Goal: Task Accomplishment & Management: Manage account settings

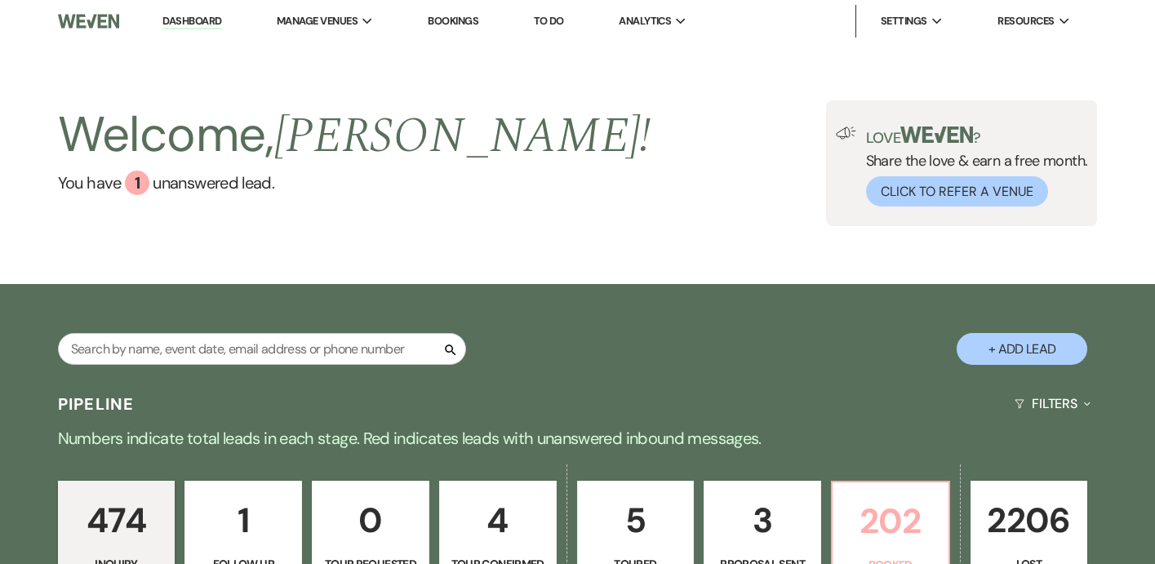
click at [903, 509] on p "202" at bounding box center [890, 521] width 96 height 55
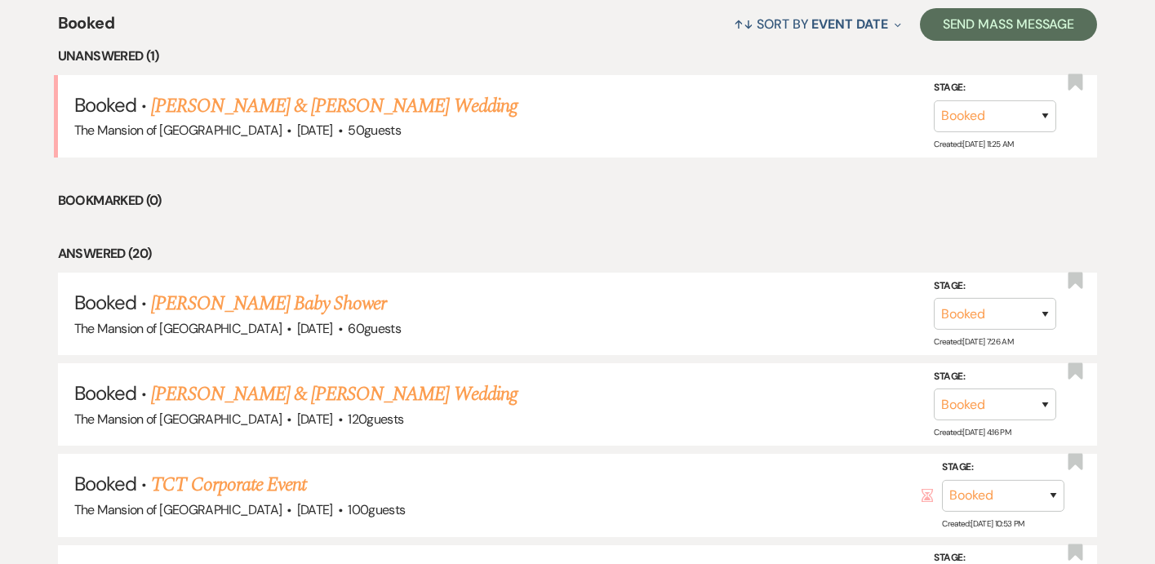
scroll to position [646, 0]
click at [320, 396] on link "[PERSON_NAME] & [PERSON_NAME] Wedding" at bounding box center [334, 393] width 366 height 29
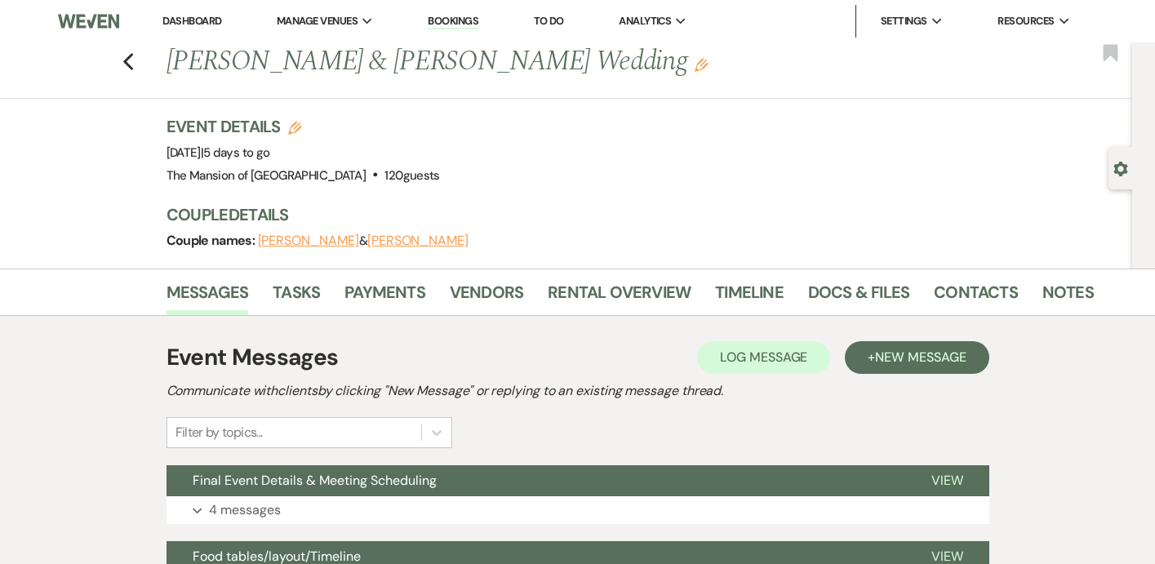
click at [832, 264] on div "Event Details Edit Event Date: [DATE] | 5 days to go Venue: [GEOGRAPHIC_DATA] .…" at bounding box center [631, 191] width 930 height 153
click at [834, 282] on link "Docs & Files" at bounding box center [858, 297] width 101 height 36
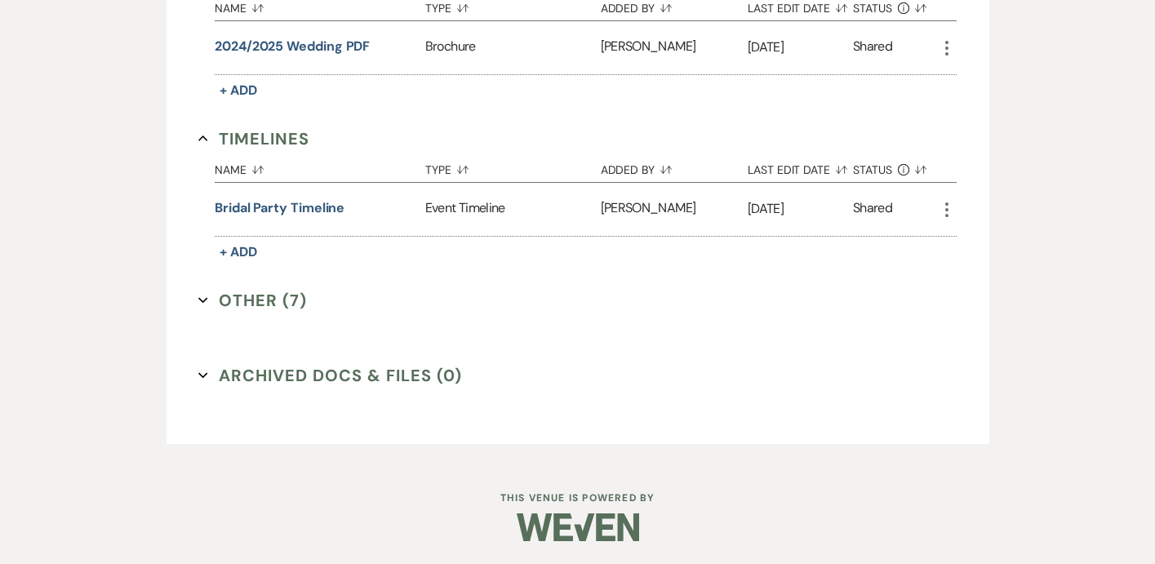
scroll to position [1120, 0]
click at [206, 304] on button "Other (7) Expand" at bounding box center [252, 298] width 109 height 24
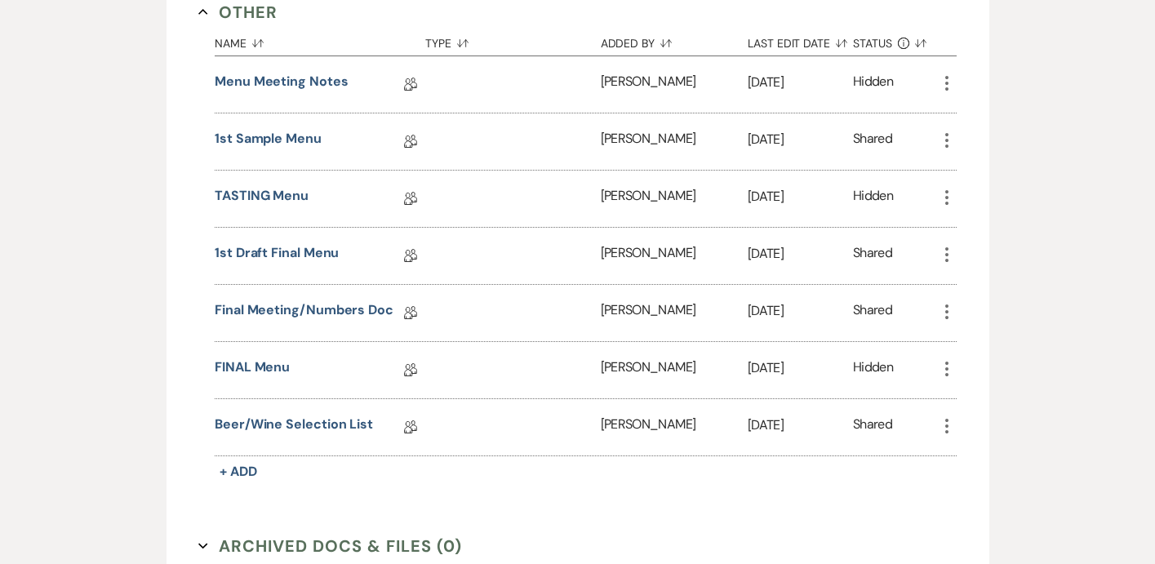
scroll to position [1409, 0]
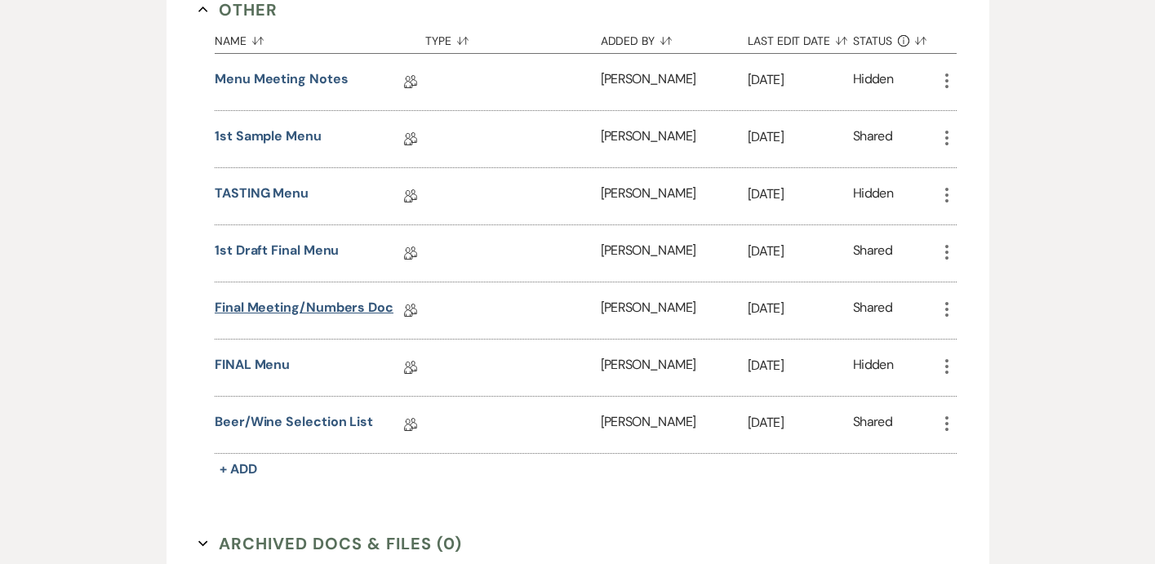
click at [273, 302] on link "Final Meeting/Numbers Doc" at bounding box center [304, 310] width 179 height 25
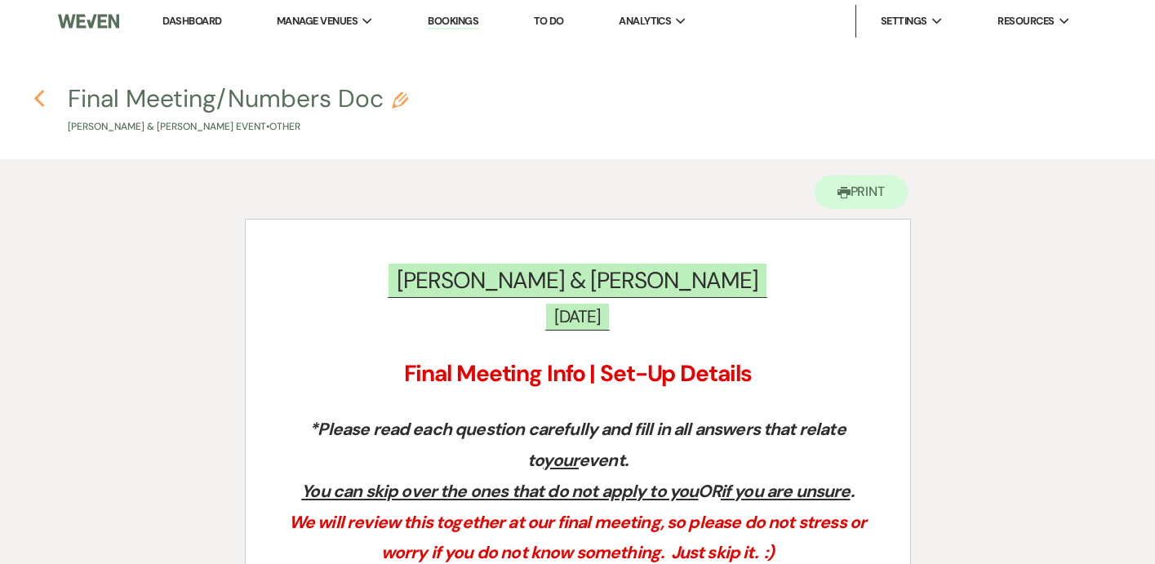
click at [39, 100] on use "button" at bounding box center [39, 99] width 11 height 18
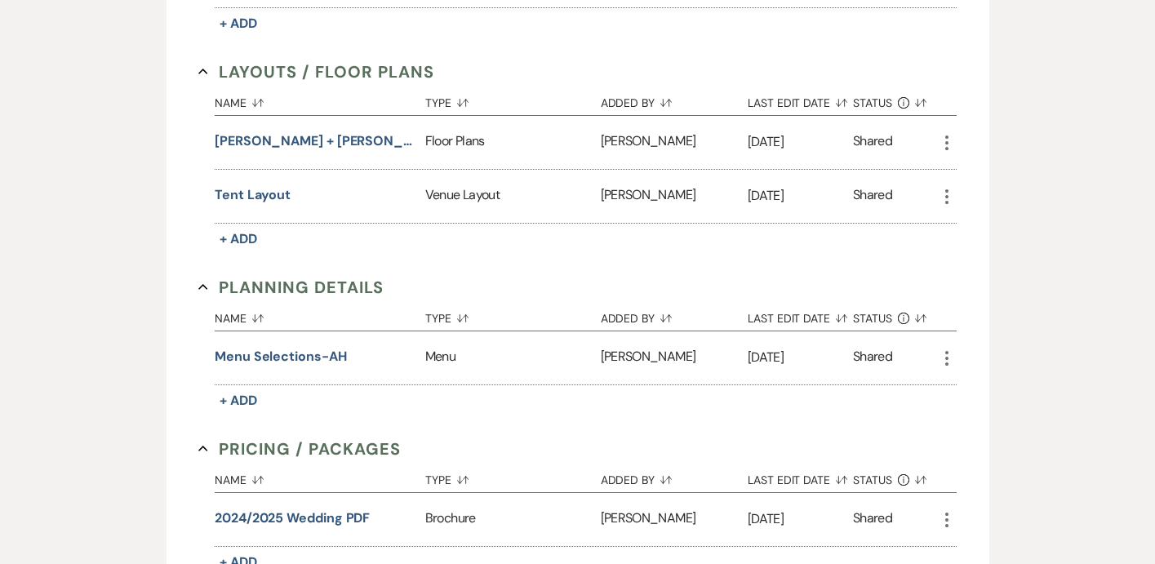
scroll to position [659, 0]
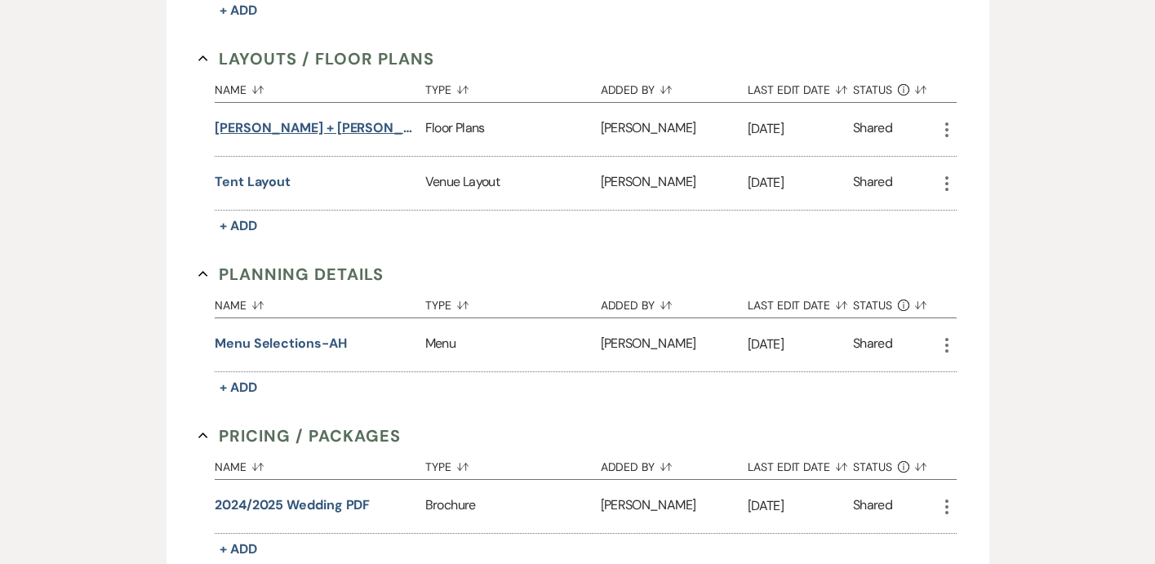
click at [268, 133] on button "[PERSON_NAME] + [PERSON_NAME]" at bounding box center [317, 128] width 204 height 20
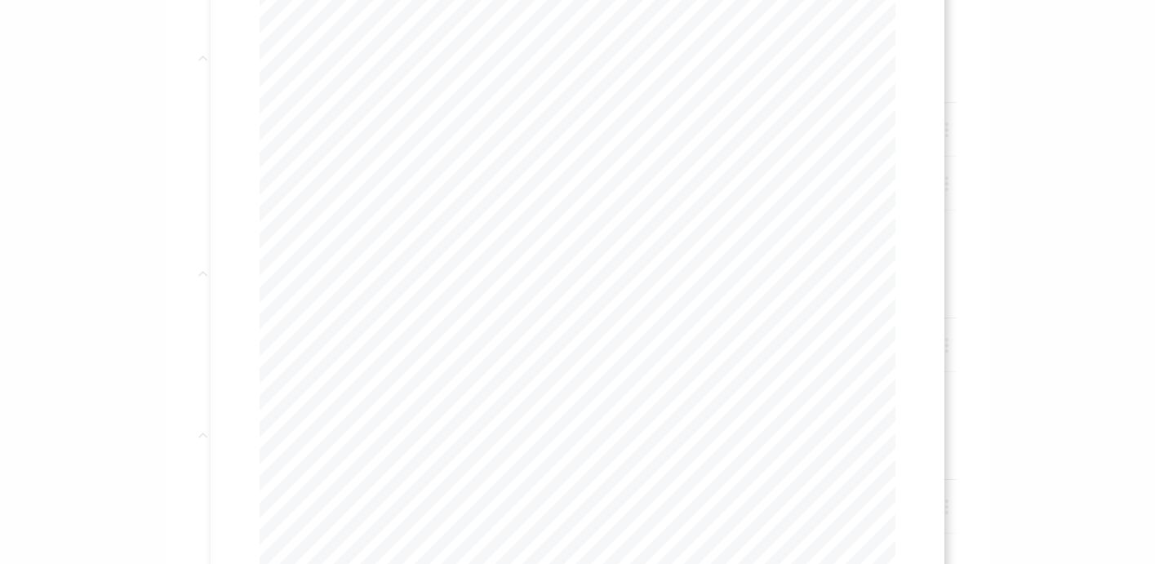
scroll to position [0, 186]
click at [93, 169] on div "X Previous Previous Next Next Page 1 of 1 - Zoom + Download BAR ENTRANCE INTO T…" at bounding box center [577, 282] width 1155 height 564
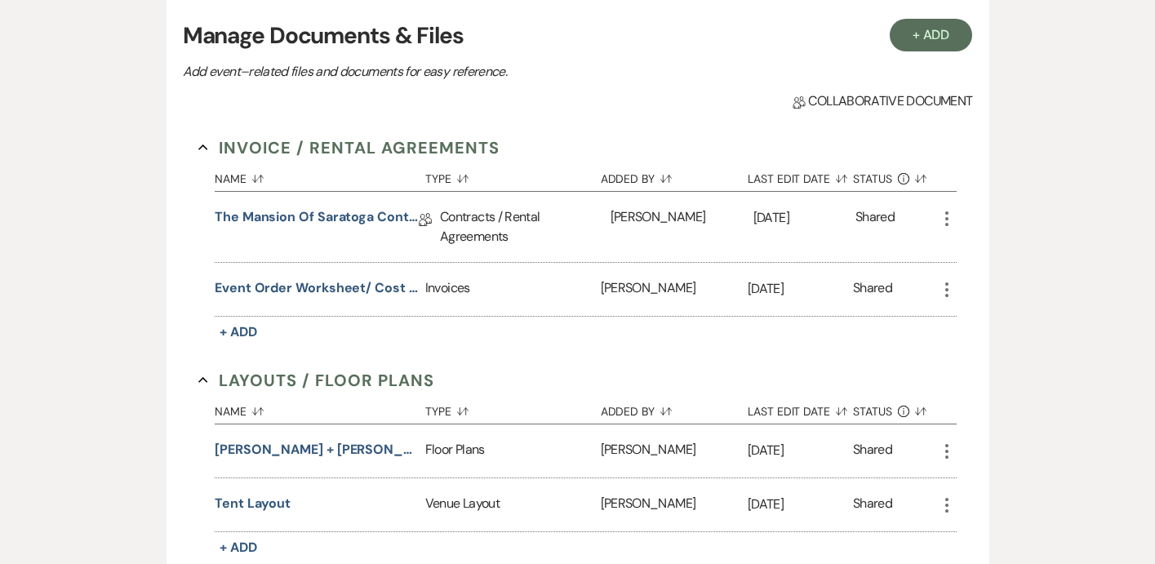
scroll to position [0, 0]
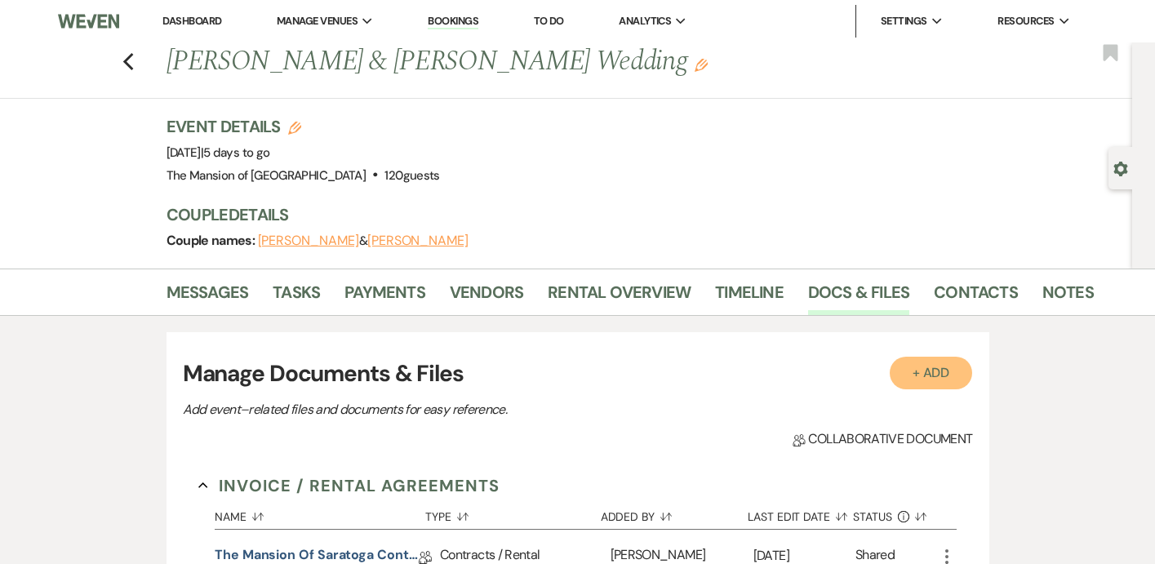
click at [912, 384] on button "+ Add" at bounding box center [931, 373] width 83 height 33
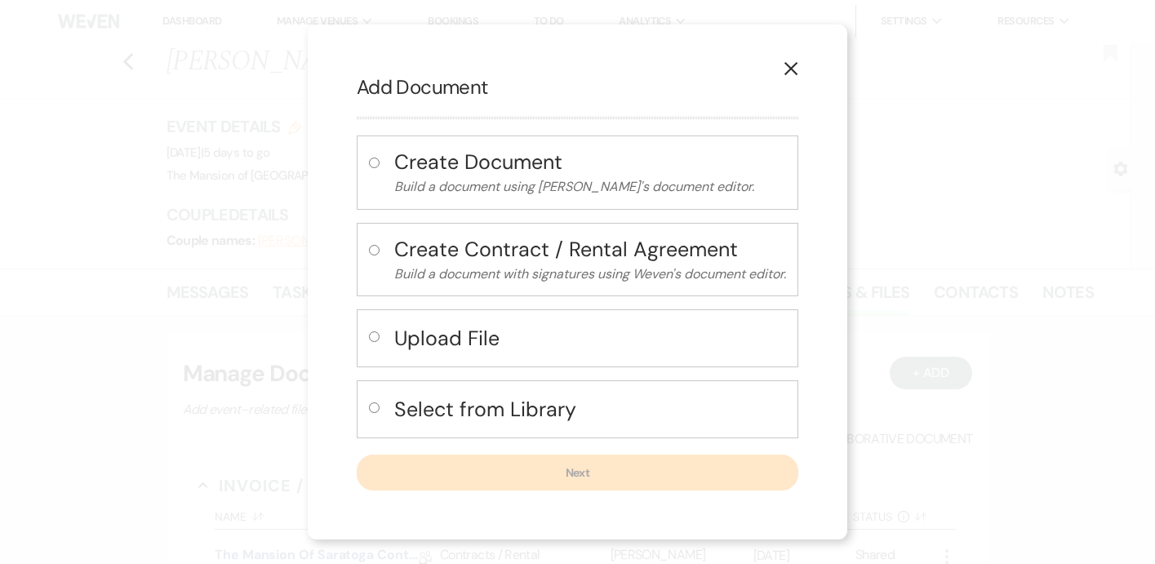
click at [419, 417] on h4 "Select from Library" at bounding box center [590, 409] width 392 height 29
radio input "true"
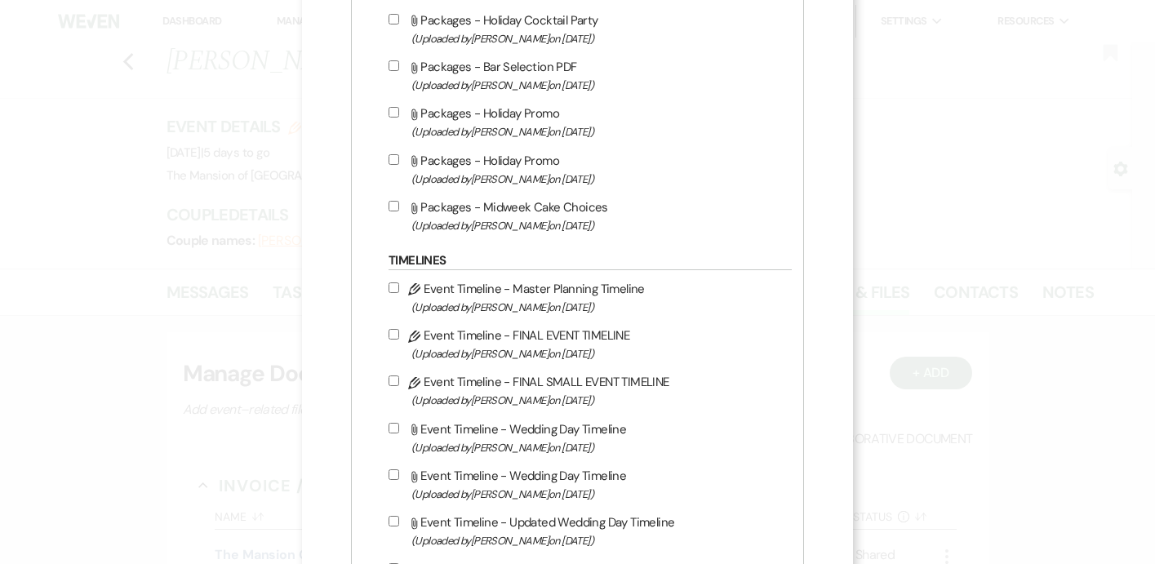
scroll to position [1747, 0]
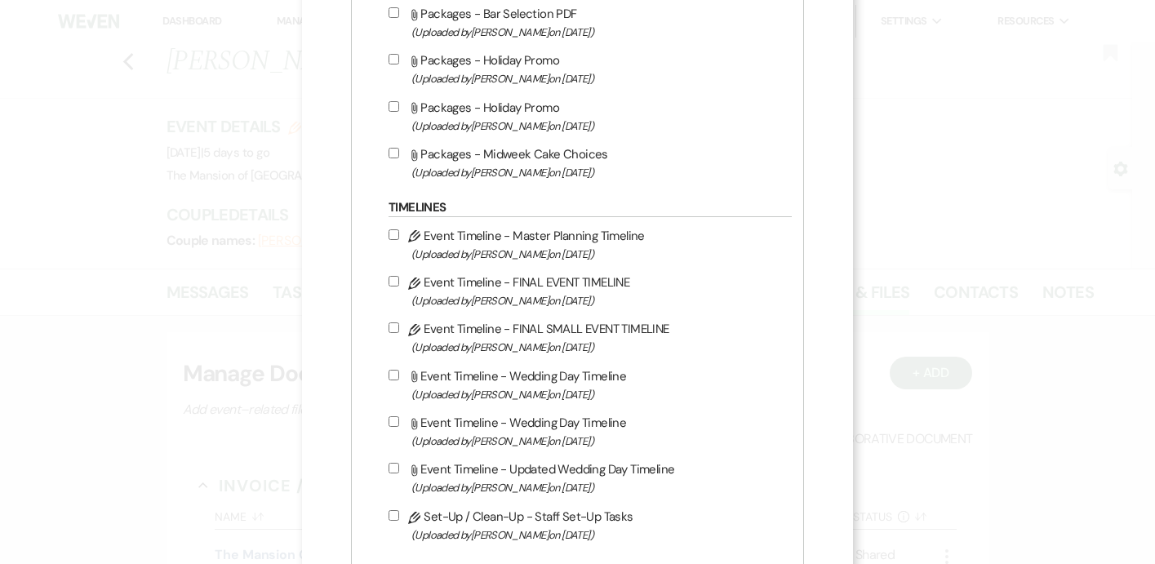
click at [396, 235] on input "Pencil Event Timeline - Master Planning Timeline (Uploaded by [PERSON_NAME] on …" at bounding box center [393, 234] width 11 height 11
checkbox input "true"
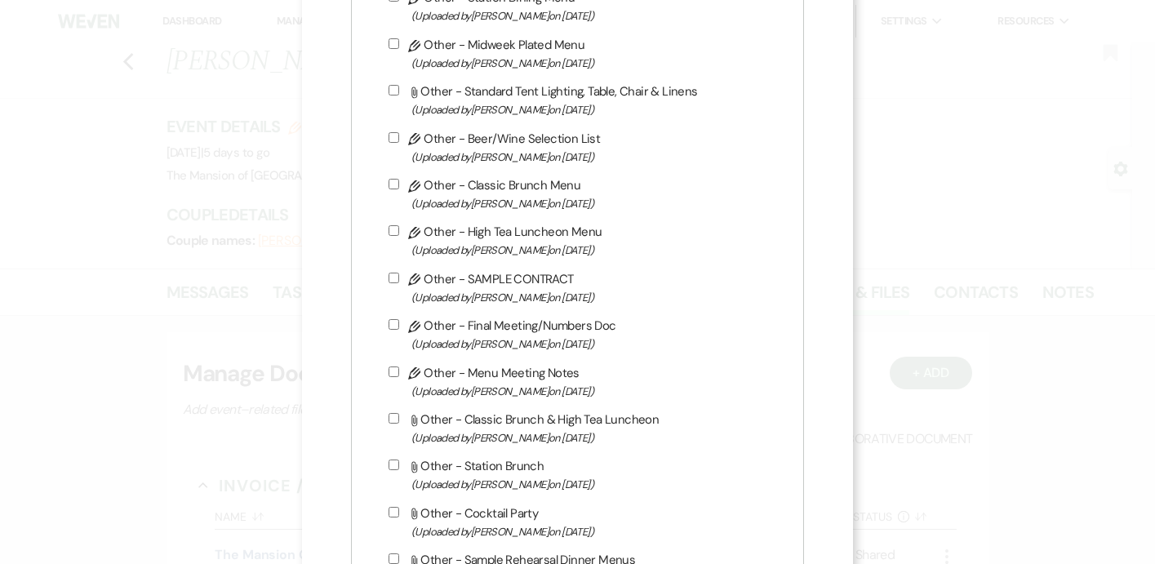
scroll to position [2819, 0]
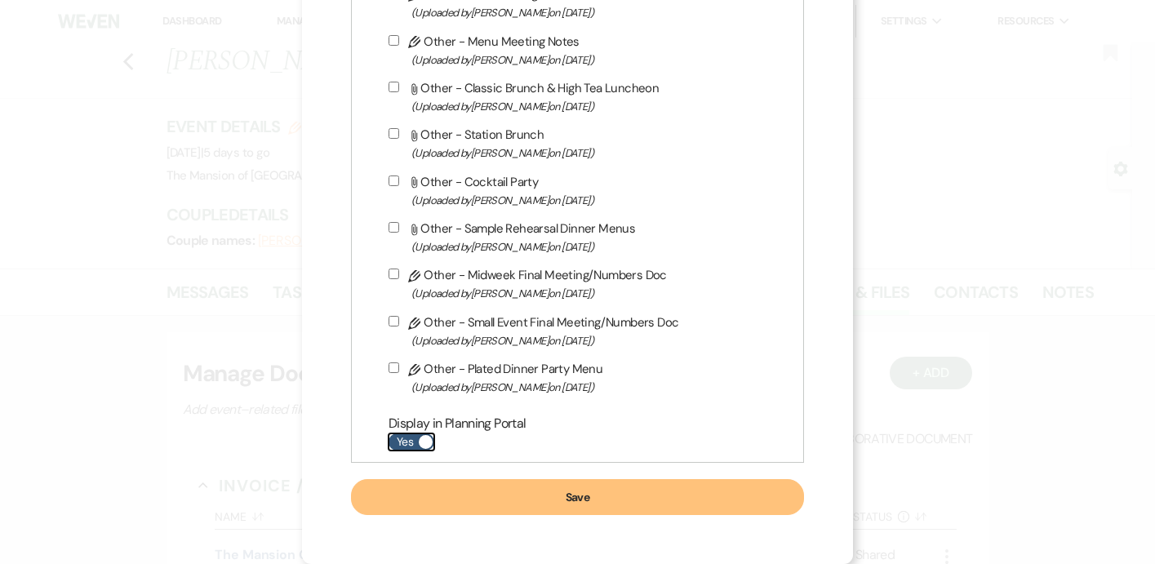
click at [415, 446] on label "Yes" at bounding box center [411, 441] width 46 height 17
click at [415, 446] on input "Yes" at bounding box center [411, 441] width 46 height 17
checkbox input "false"
click at [442, 502] on button "Save" at bounding box center [577, 497] width 453 height 36
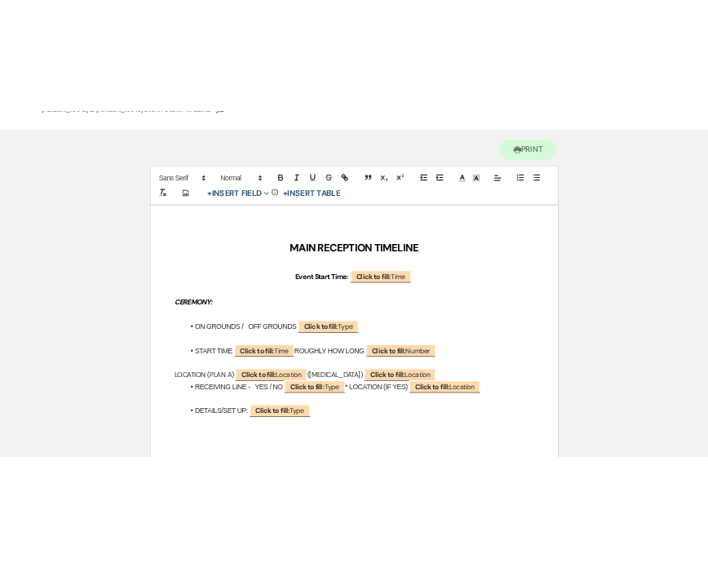
scroll to position [160, 0]
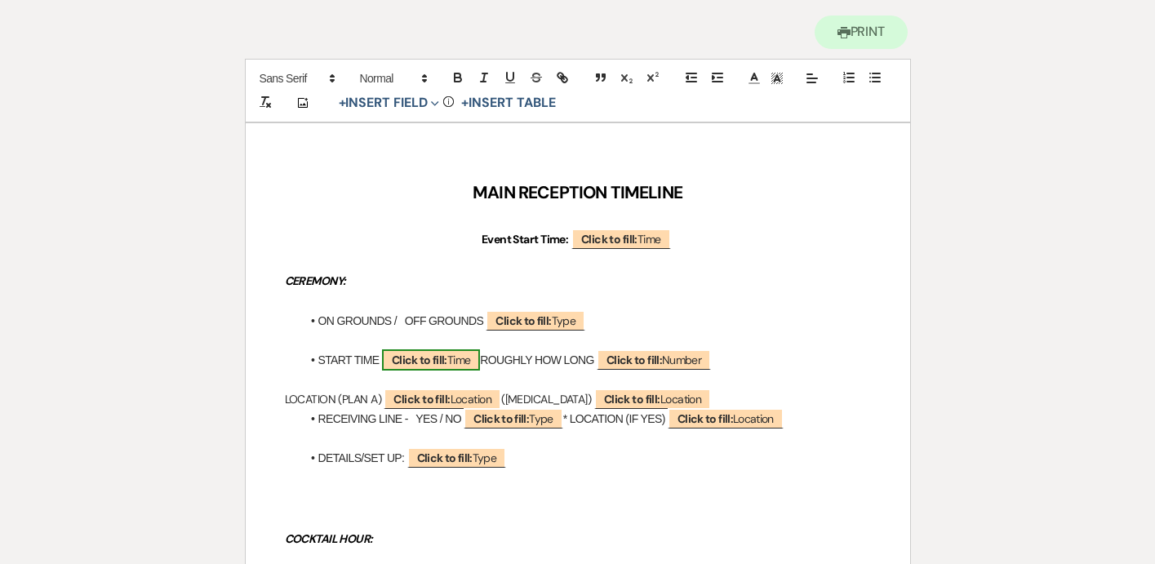
click at [393, 364] on b "Click to fill:" at bounding box center [419, 360] width 55 height 15
select select "Time"
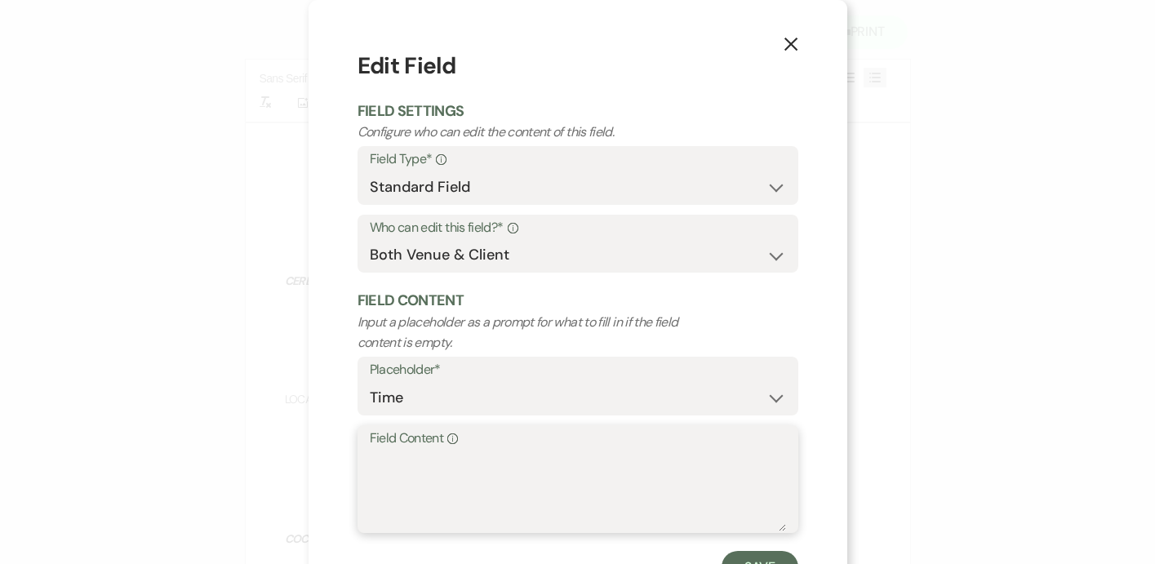
click at [433, 464] on textarea "Field Content Info" at bounding box center [578, 491] width 416 height 82
type textarea "5:00pm"
click at [770, 552] on button "Save" at bounding box center [759, 567] width 77 height 33
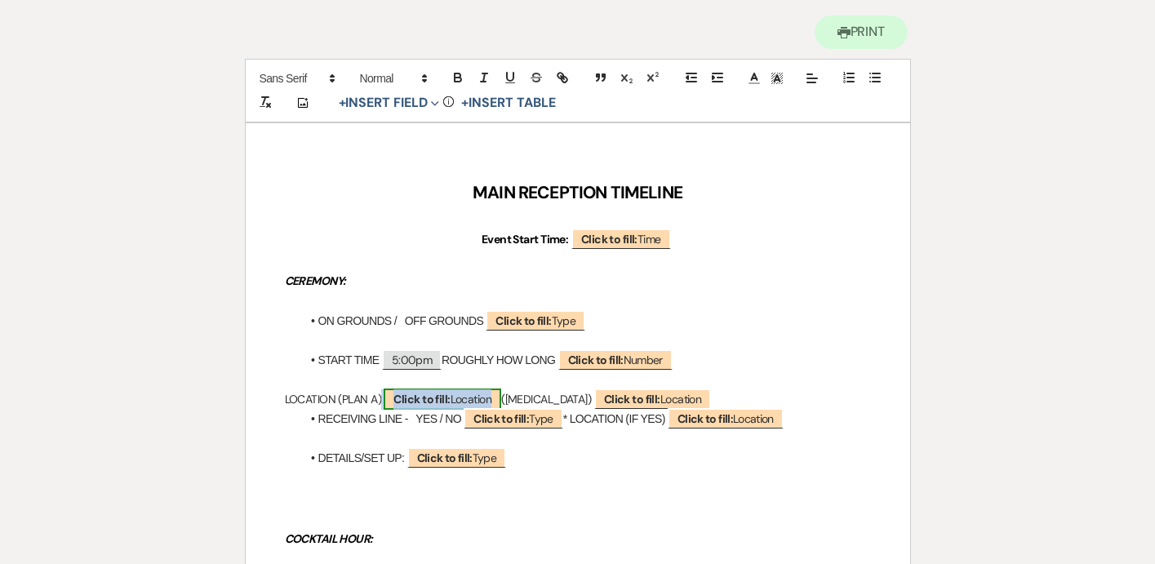
click at [434, 397] on b "Click to fill:" at bounding box center [421, 399] width 56 height 15
select select "Location"
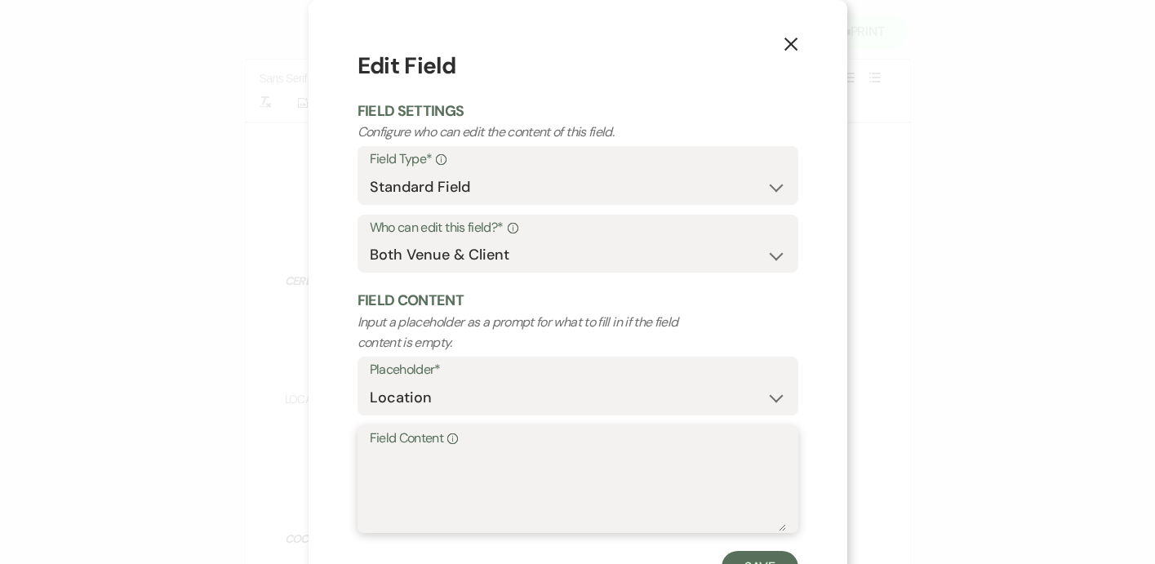
click at [431, 469] on textarea "Field Content Info" at bounding box center [578, 491] width 416 height 82
type textarea "POND"
click at [750, 551] on button "Save" at bounding box center [759, 567] width 77 height 33
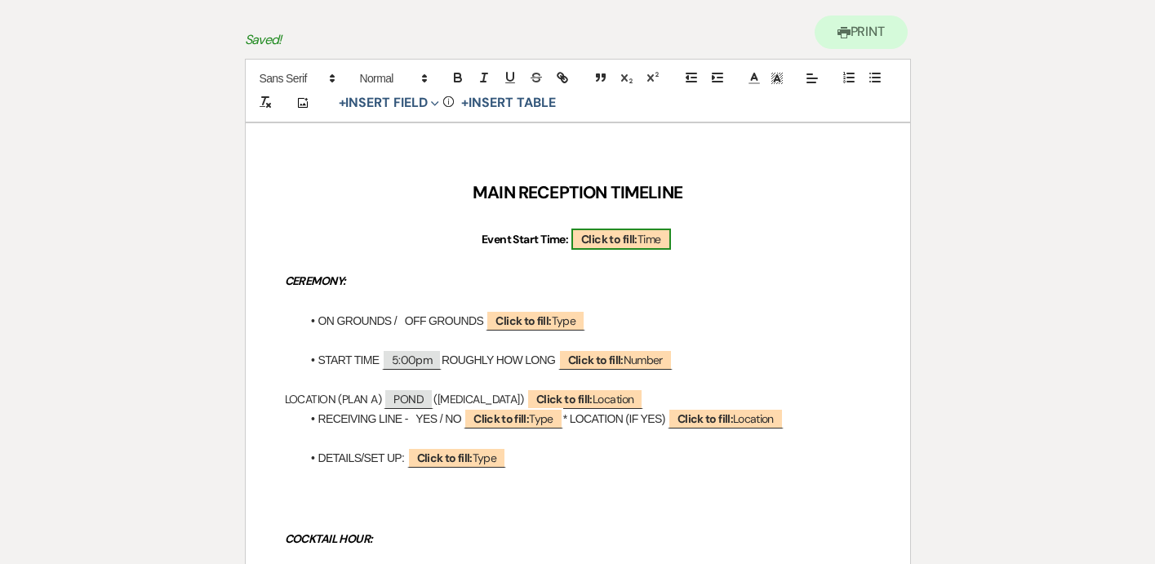
click at [592, 246] on span "Click to fill: Time" at bounding box center [621, 239] width 100 height 21
select select "Time"
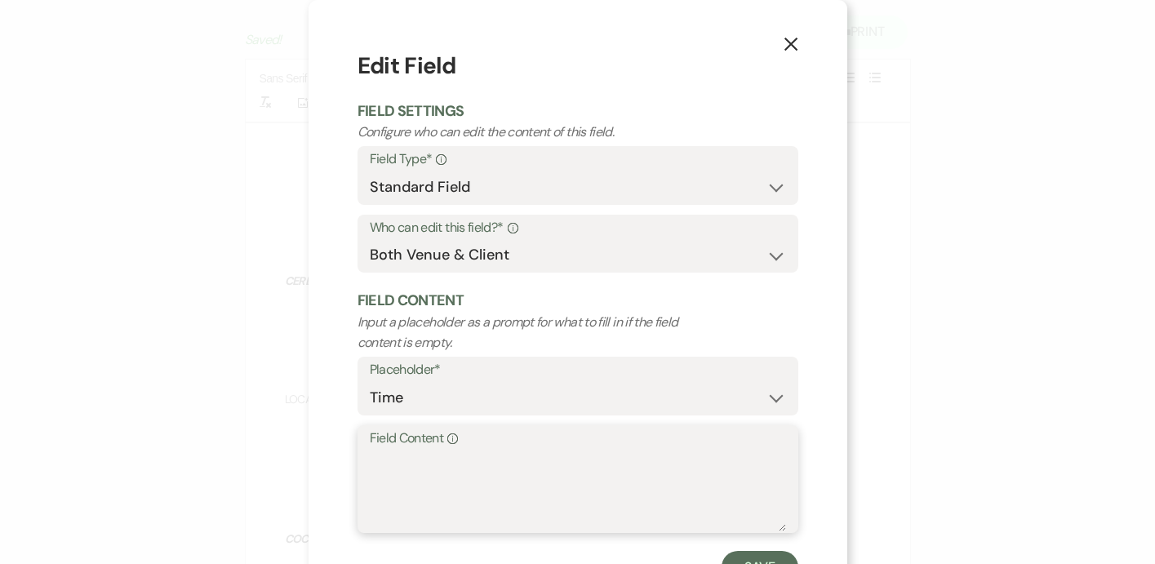
click at [495, 476] on textarea "Field Content Info" at bounding box center [578, 491] width 416 height 82
type textarea "5:00 Ceremony 5:30-10:30 Reception"
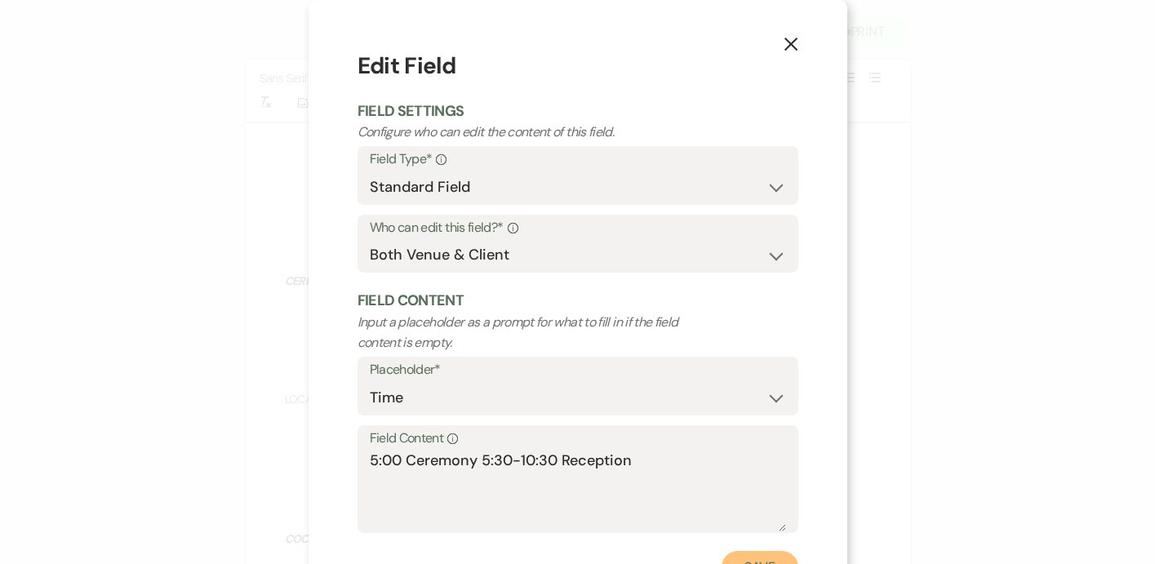
click at [754, 558] on button "Save" at bounding box center [759, 567] width 77 height 33
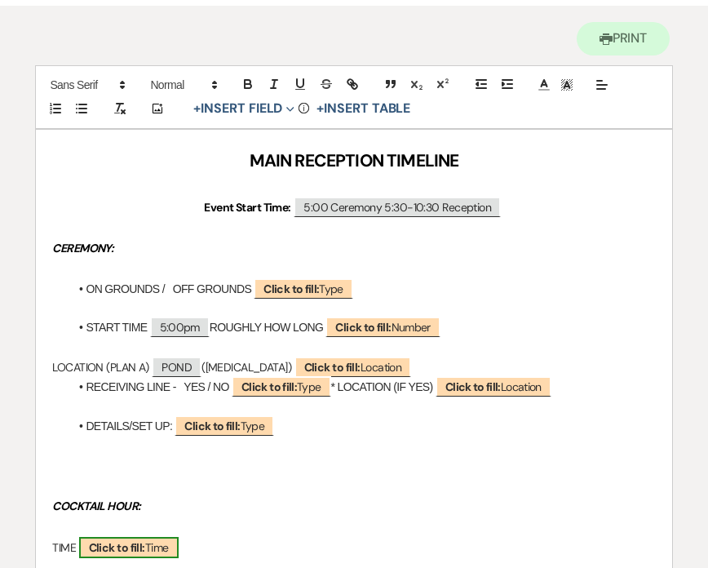
scroll to position [184, 0]
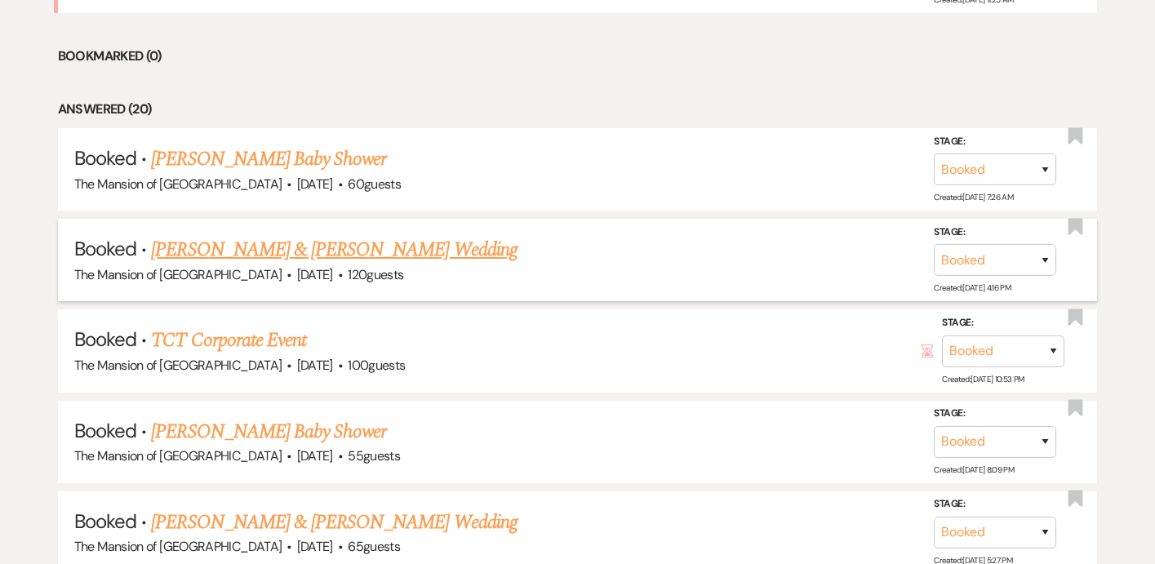
scroll to position [794, 0]
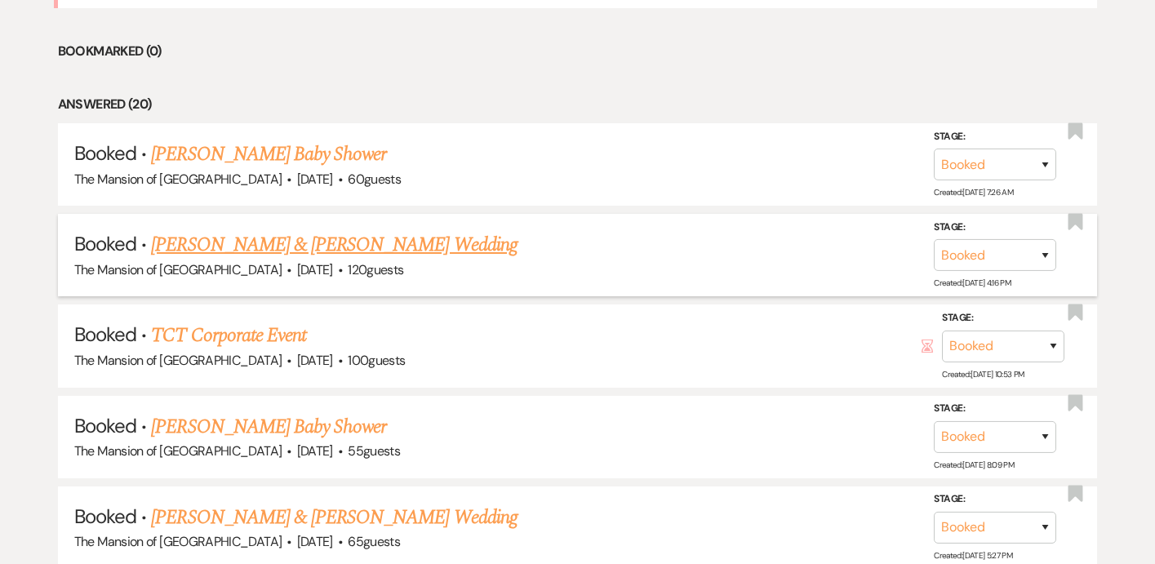
click at [393, 233] on link "[PERSON_NAME] & [PERSON_NAME] Wedding" at bounding box center [334, 244] width 366 height 29
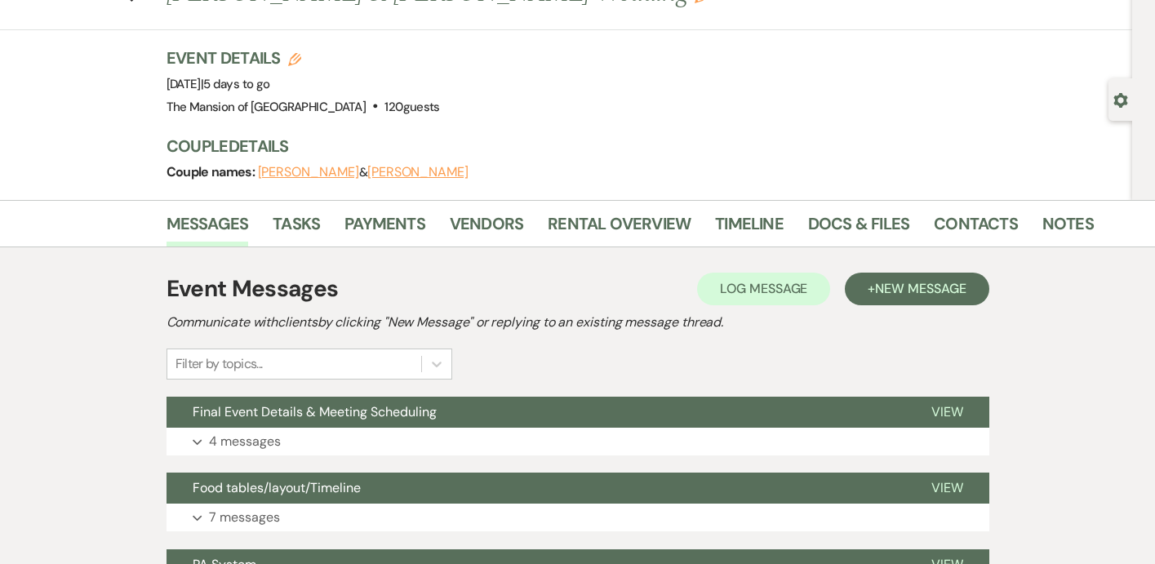
scroll to position [82, 0]
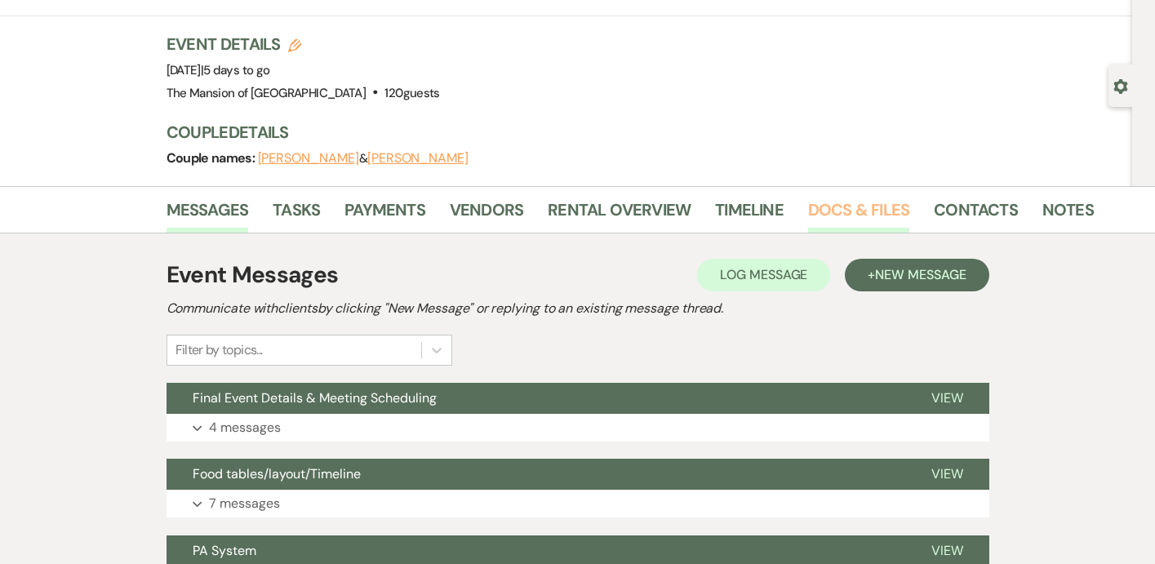
click at [819, 211] on link "Docs & Files" at bounding box center [858, 215] width 101 height 36
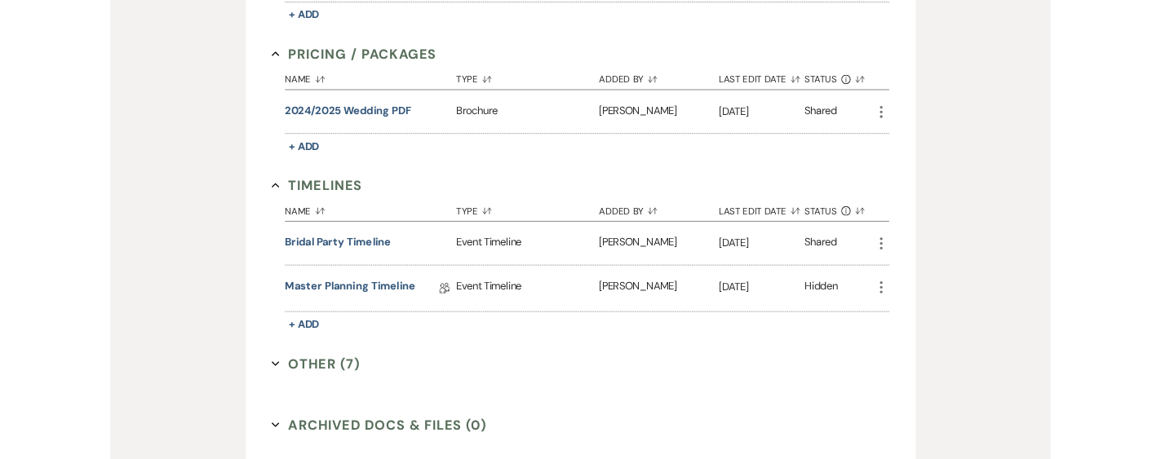
scroll to position [1027, 0]
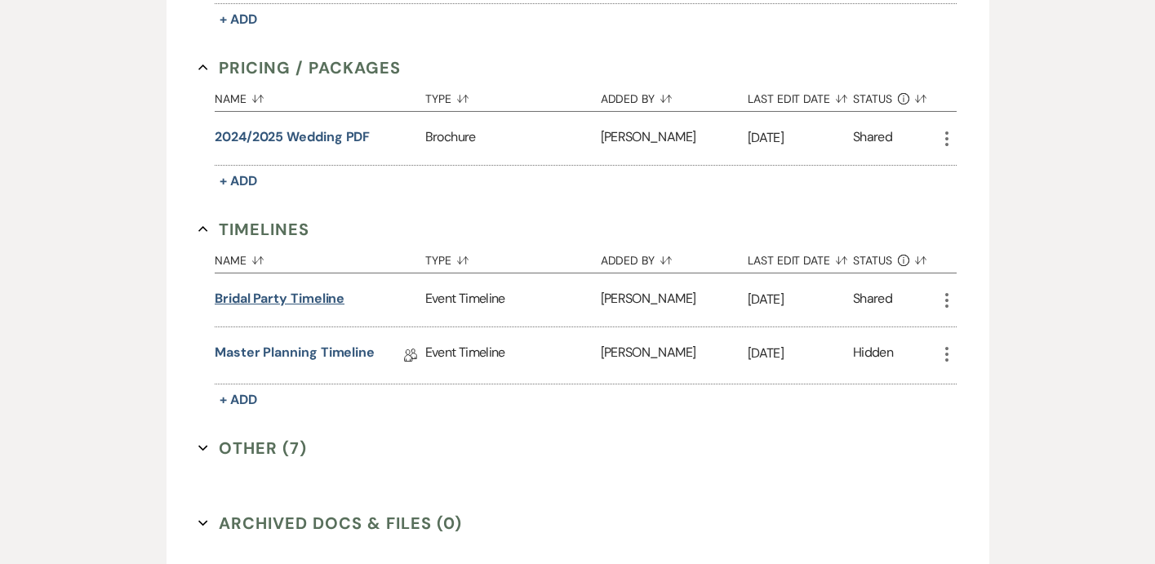
click at [286, 300] on button "Bridal Party Timeline" at bounding box center [280, 299] width 130 height 20
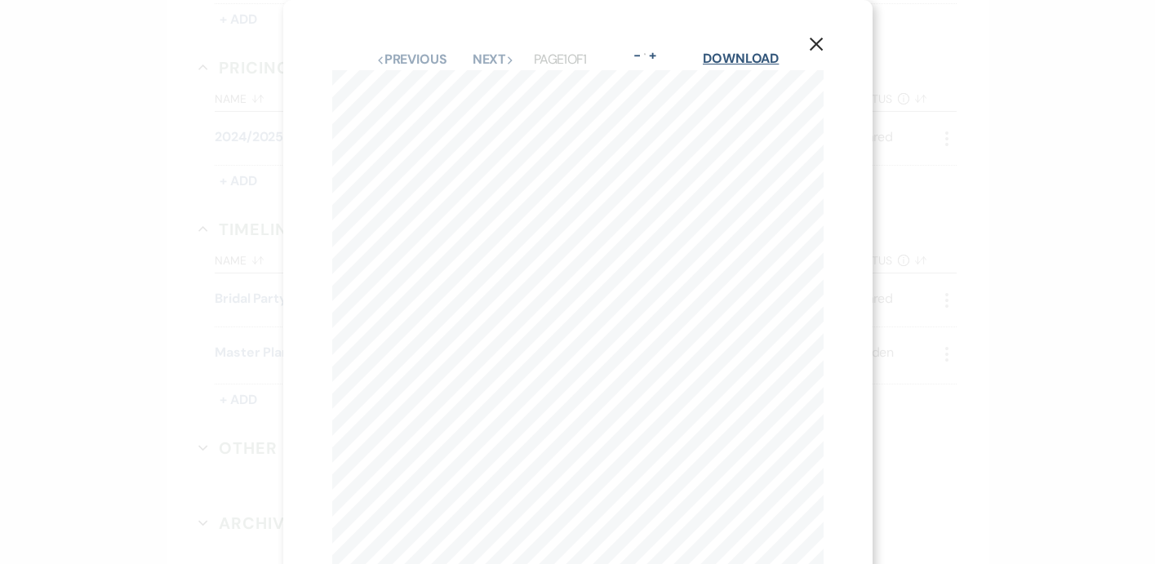
click at [763, 55] on link "Download" at bounding box center [741, 58] width 76 height 17
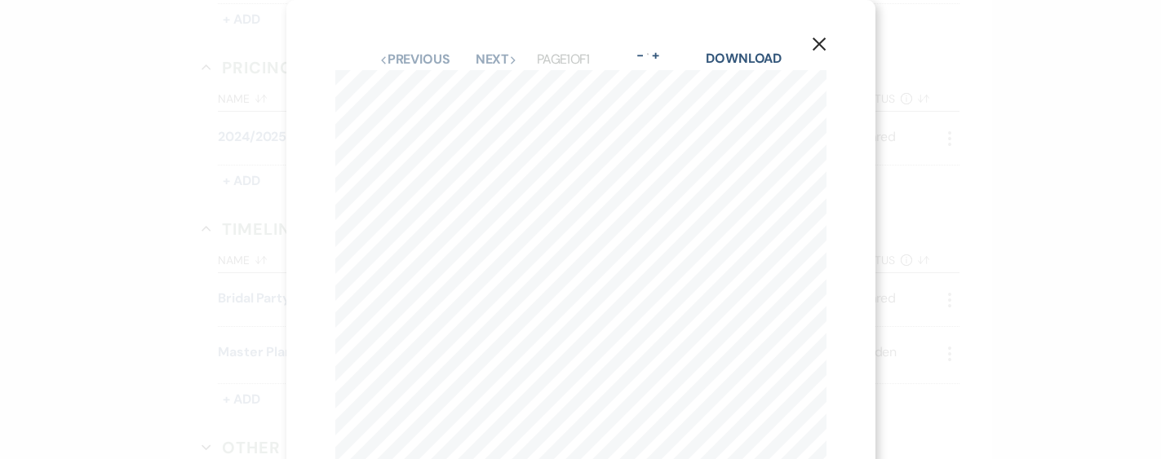
click at [312, 104] on div "X Previous Previous Next Next Page 1 of 1 - Zoom + Download Questions or aren’t…" at bounding box center [580, 378] width 589 height 756
click at [205, 109] on div "X Previous Previous Next Next Page 1 of 1 - Zoom + Download Questions or aren’t…" at bounding box center [580, 229] width 1161 height 459
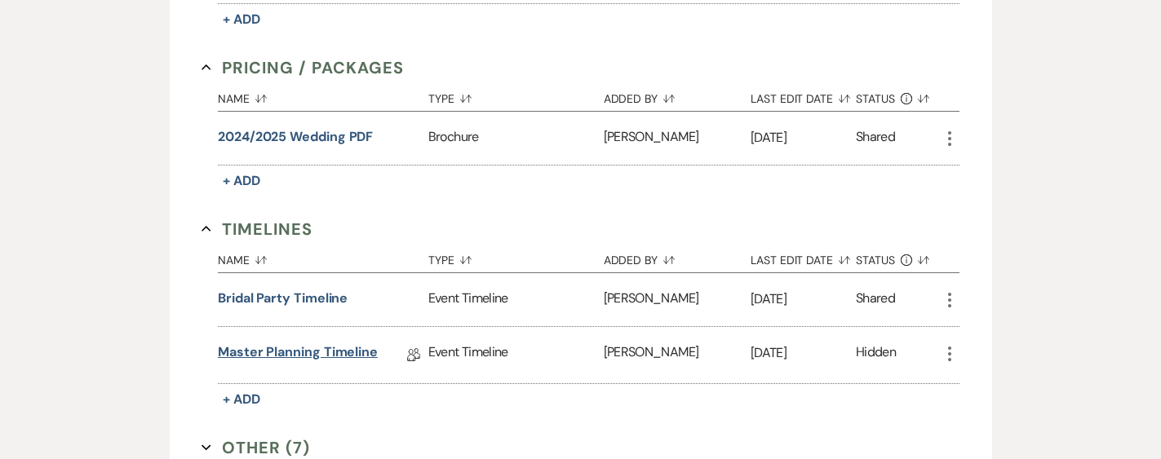
click at [237, 353] on link "Master Planning Timeline" at bounding box center [298, 355] width 160 height 25
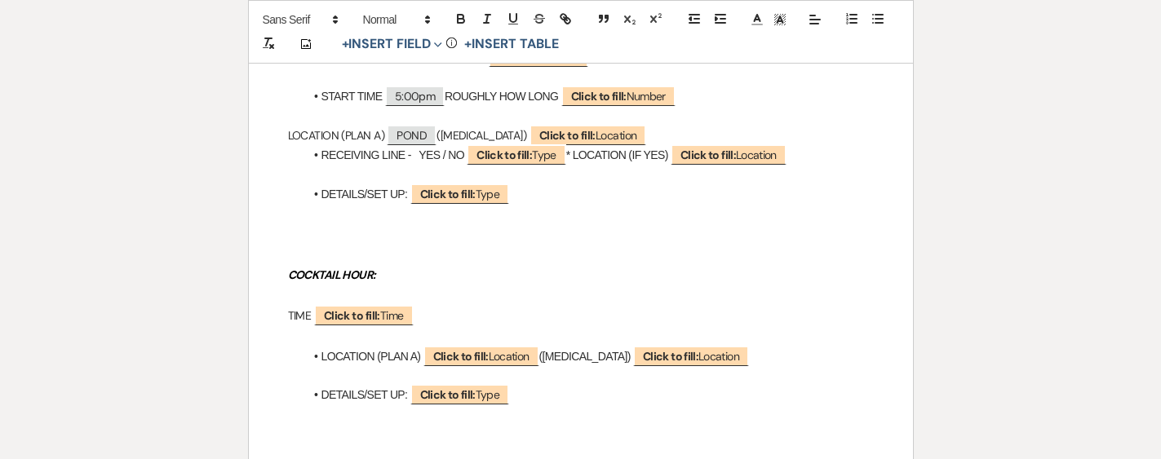
scroll to position [436, 0]
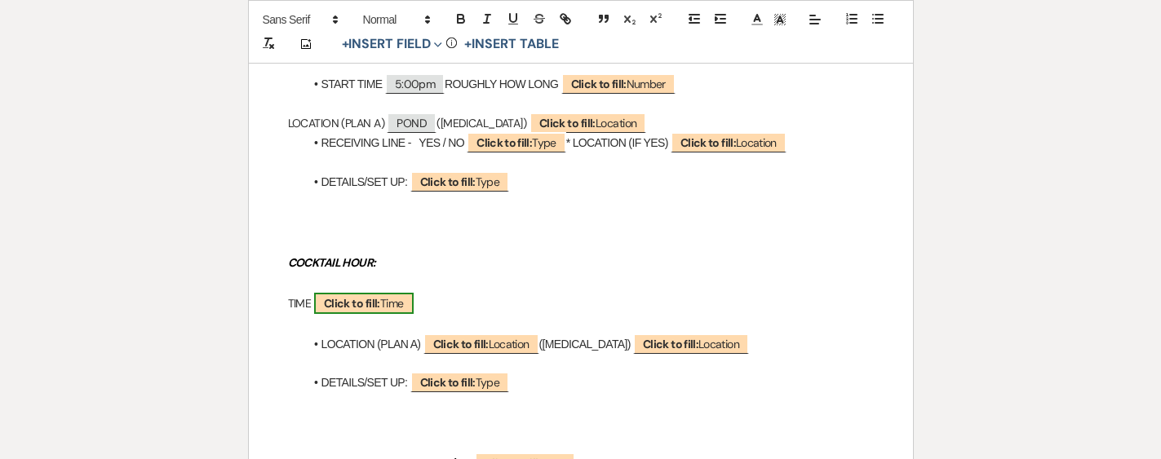
click at [363, 301] on b "Click to fill:" at bounding box center [352, 303] width 56 height 15
select select "Time"
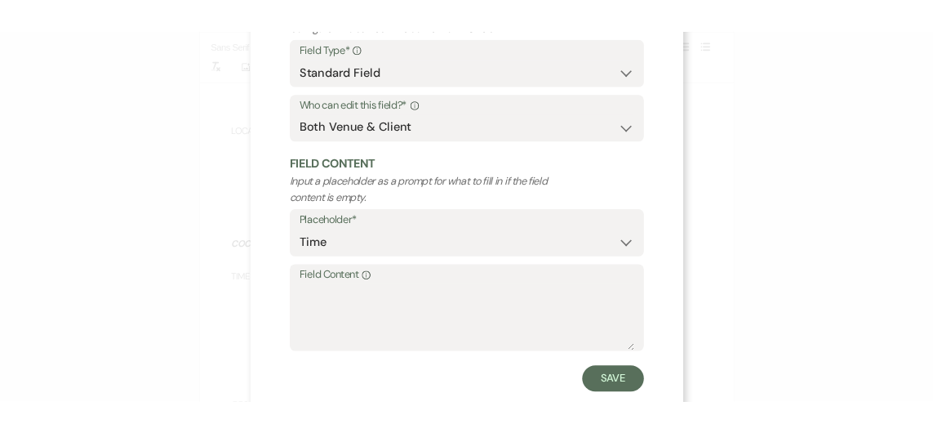
scroll to position [135, 0]
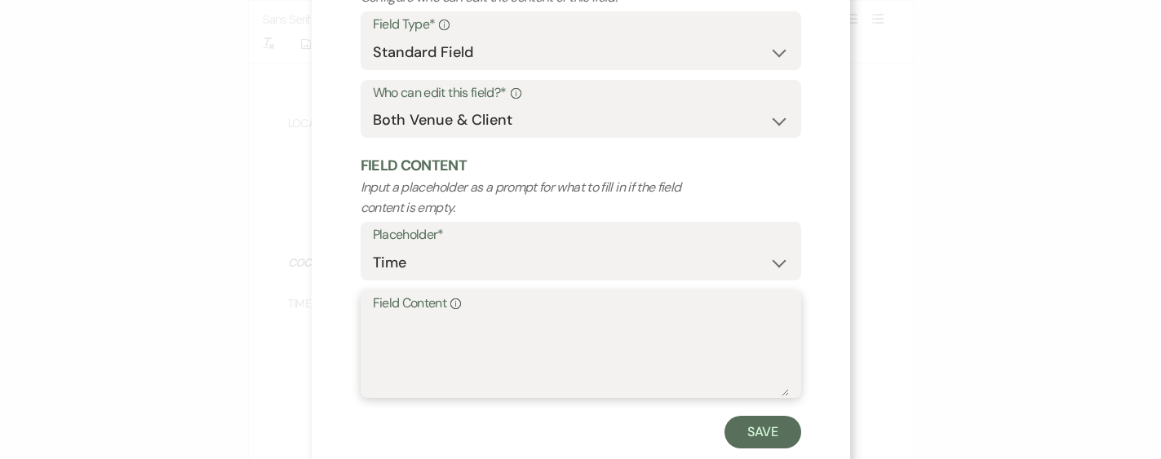
click at [414, 357] on textarea "Field Content Info" at bounding box center [581, 356] width 416 height 82
type textarea "5:30-6:30"
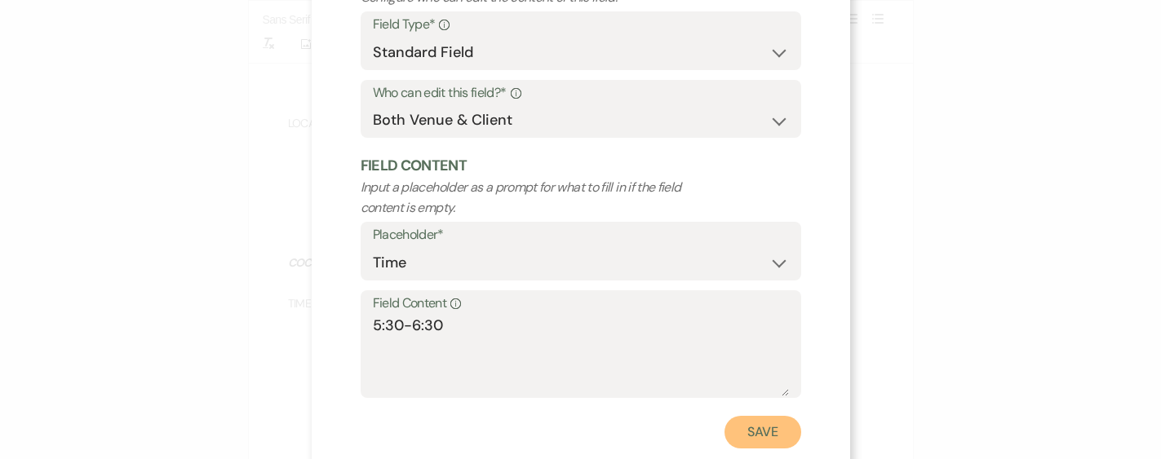
click at [736, 433] on button "Save" at bounding box center [763, 432] width 77 height 33
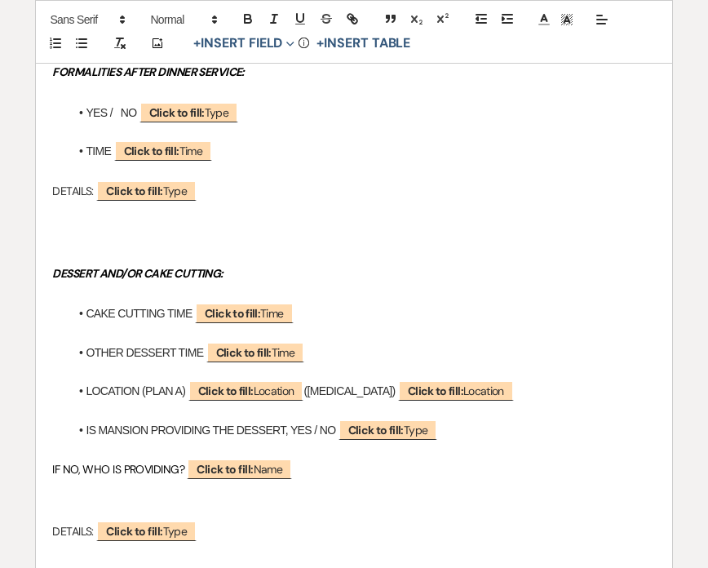
scroll to position [1427, 0]
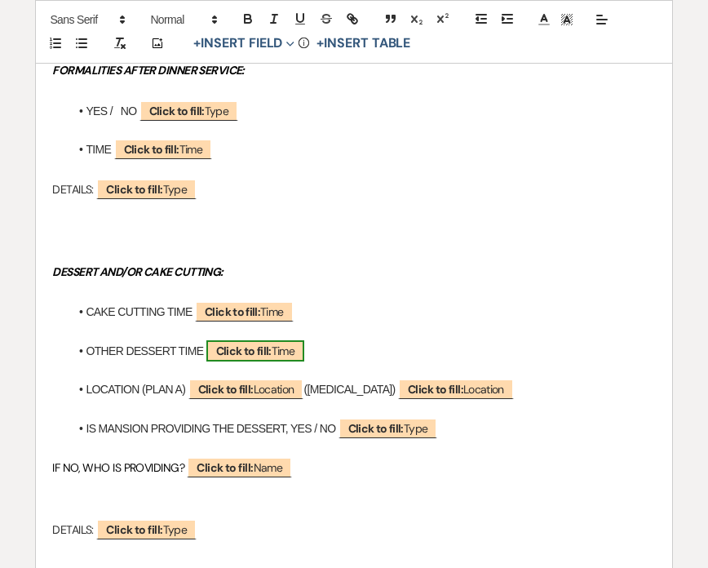
click at [273, 343] on span "Click to fill: Time" at bounding box center [255, 350] width 99 height 21
select select "Time"
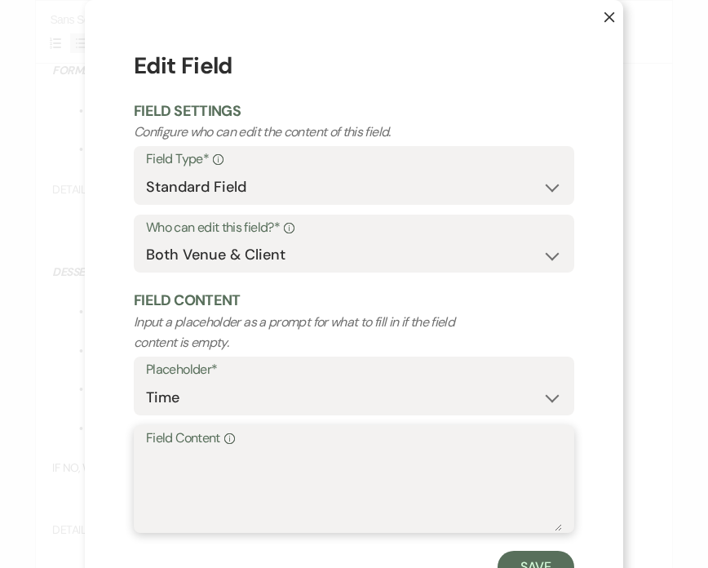
click at [221, 471] on textarea "Field Content Info" at bounding box center [354, 491] width 416 height 82
type textarea "8:15"
click at [506, 558] on button "Save" at bounding box center [536, 567] width 77 height 33
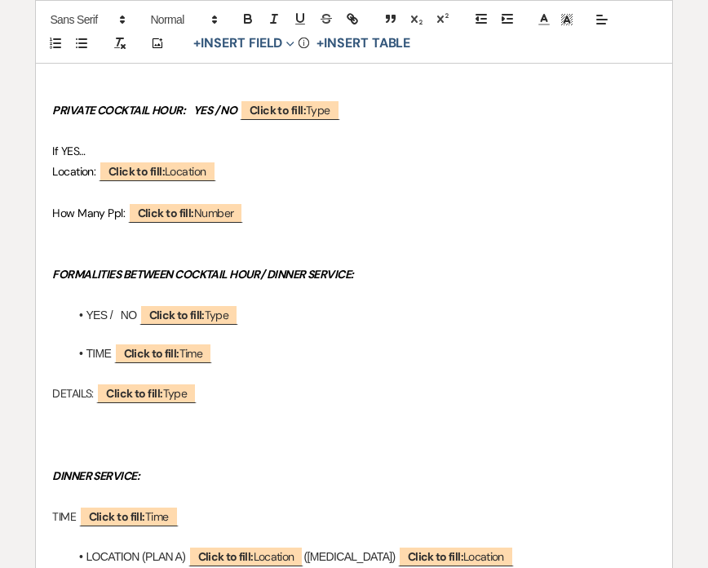
scroll to position [788, 0]
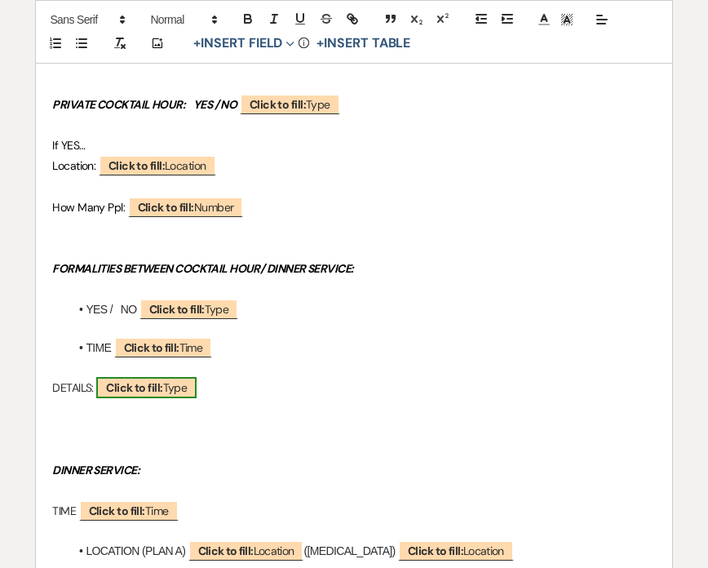
click at [134, 381] on b "Click to fill:" at bounding box center [134, 387] width 56 height 15
select select "Type"
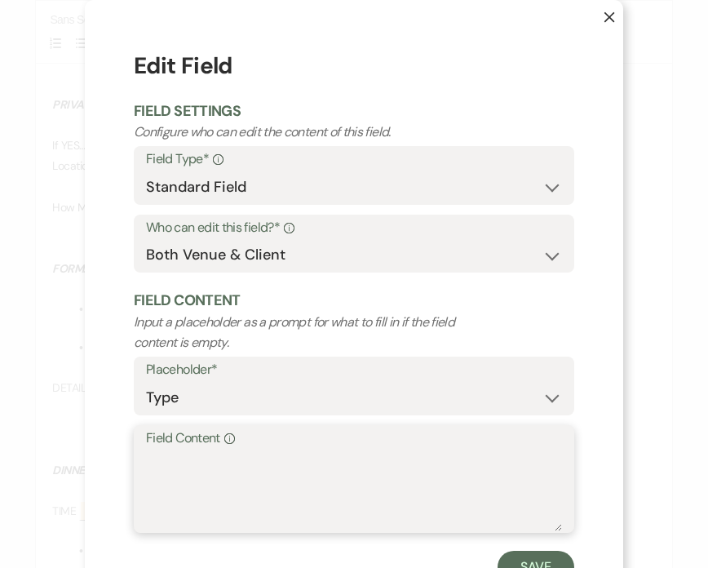
click at [179, 474] on textarea "Field Content Info" at bounding box center [354, 491] width 416 height 82
type textarea "B&G Intros"
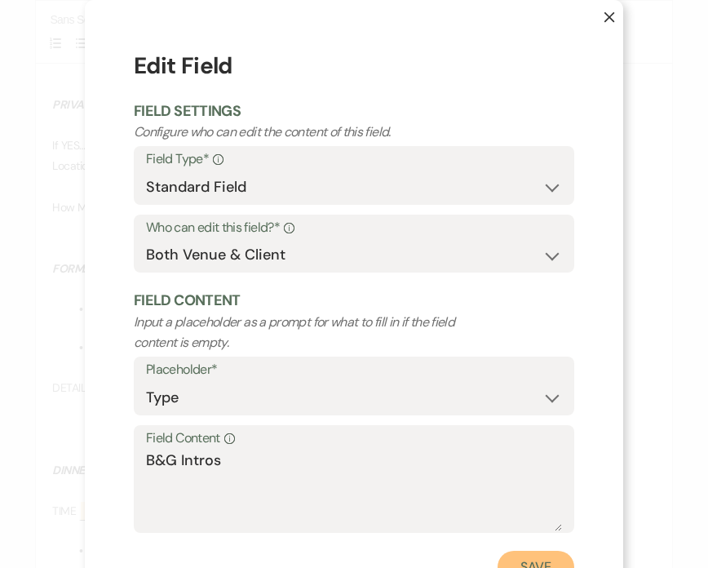
click at [530, 558] on button "Save" at bounding box center [536, 567] width 77 height 33
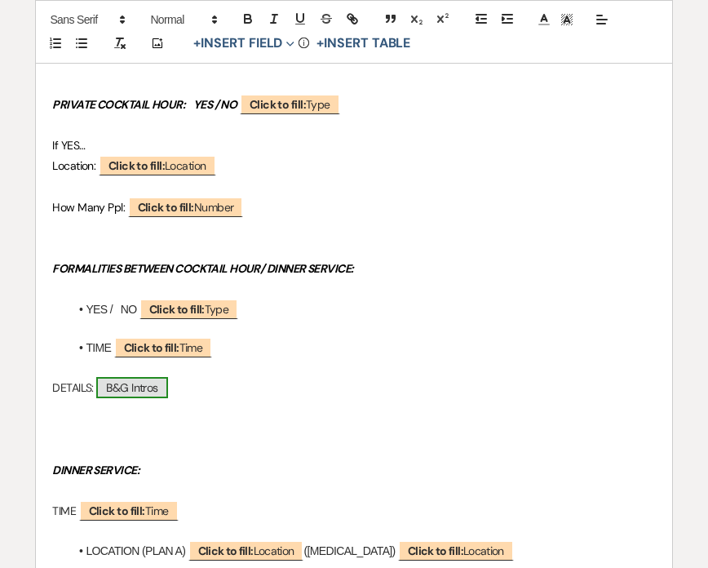
click at [153, 388] on span "B&G Intros" at bounding box center [131, 387] width 71 height 21
select select "Type"
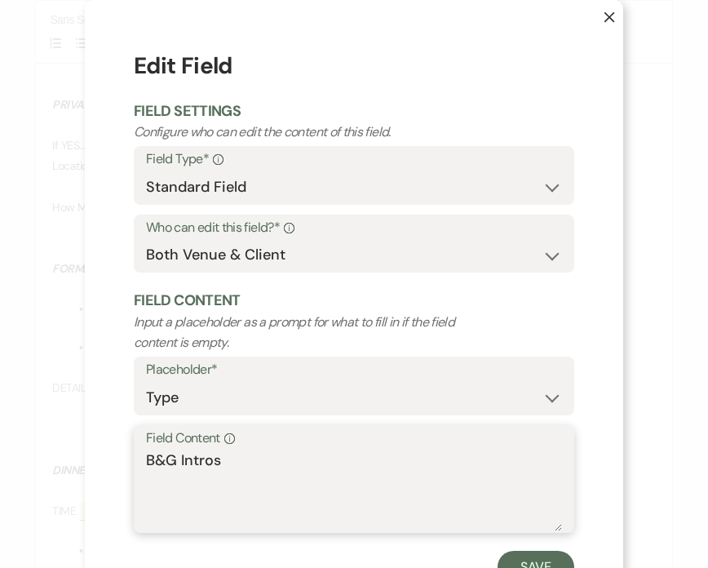
click at [239, 472] on textarea "B&G Intros" at bounding box center [354, 491] width 416 height 82
click at [305, 459] on textarea "B&G Intros - As releaseing table" at bounding box center [354, 491] width 416 height 82
click at [381, 458] on textarea "B&G Intros - As releasing table" at bounding box center [354, 491] width 416 height 82
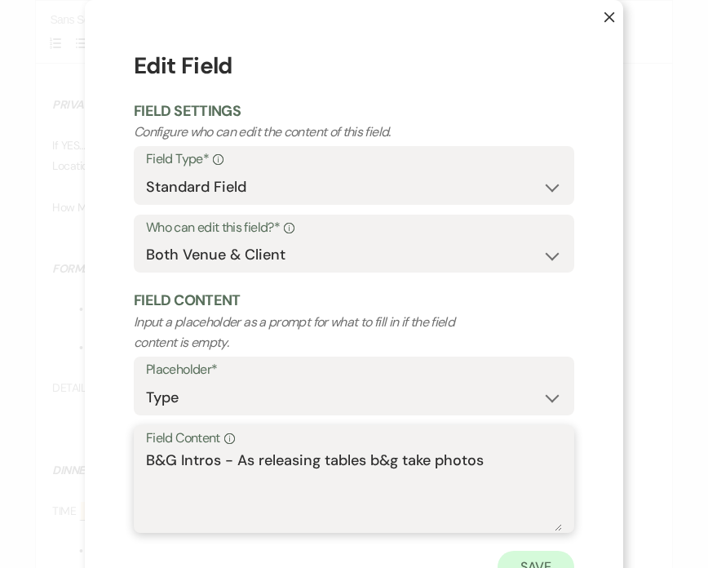
type textarea "B&G Intros - As releasing tables b&g take photos"
click at [529, 555] on button "Save" at bounding box center [536, 567] width 77 height 33
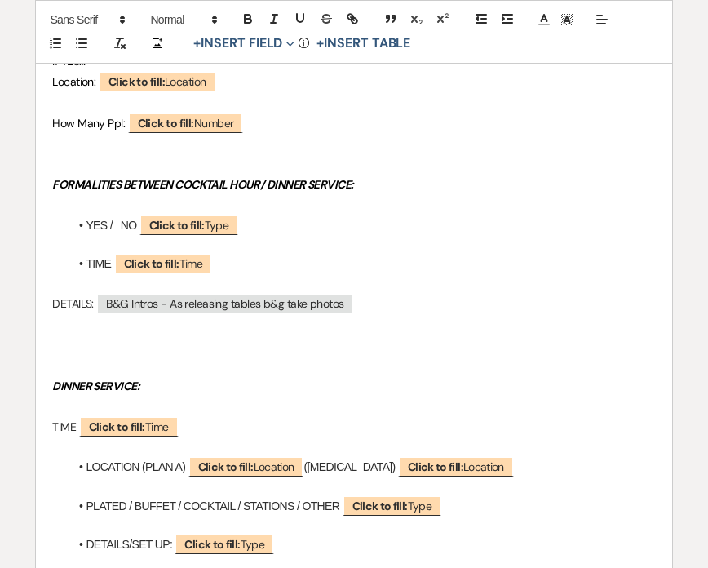
scroll to position [887, 0]
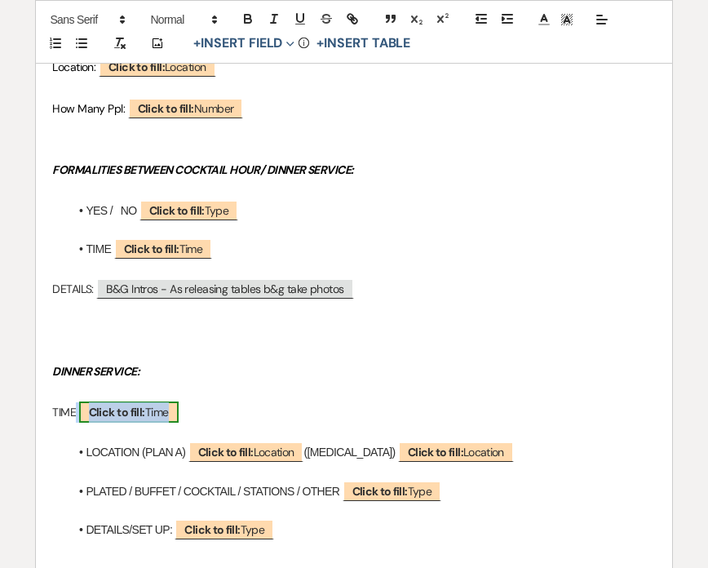
click at [151, 414] on span "Click to fill: Time" at bounding box center [129, 412] width 100 height 21
select select "Time"
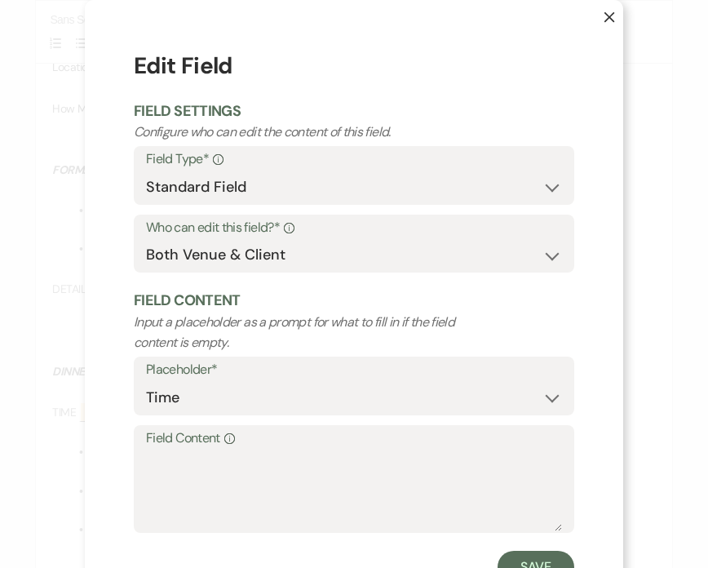
click at [204, 446] on label "Field Content Info" at bounding box center [354, 439] width 416 height 24
click at [204, 450] on textarea "Field Content Info" at bounding box center [354, 491] width 416 height 82
click at [207, 471] on textarea "Field Content Info" at bounding box center [354, 491] width 416 height 82
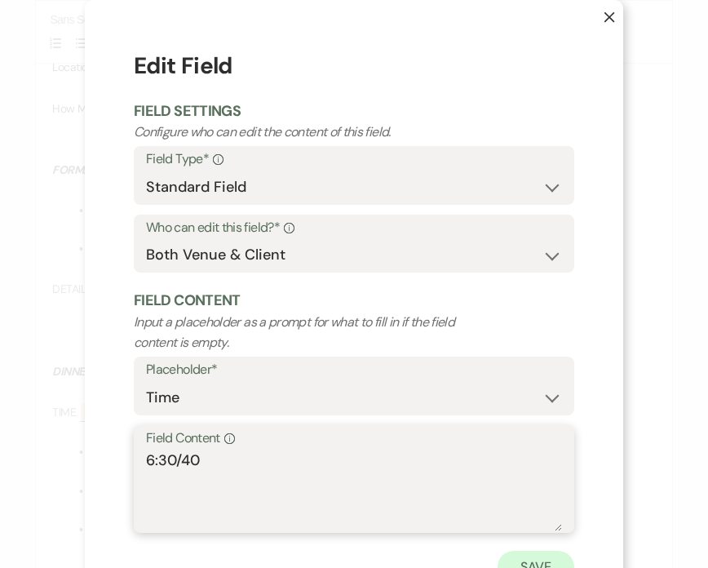
type textarea "6:30/40"
click at [528, 562] on button "Save" at bounding box center [536, 567] width 77 height 33
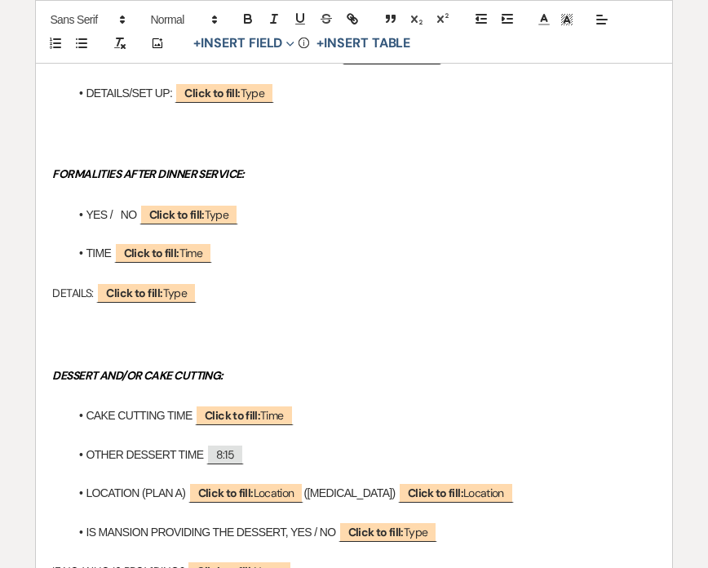
scroll to position [1325, 0]
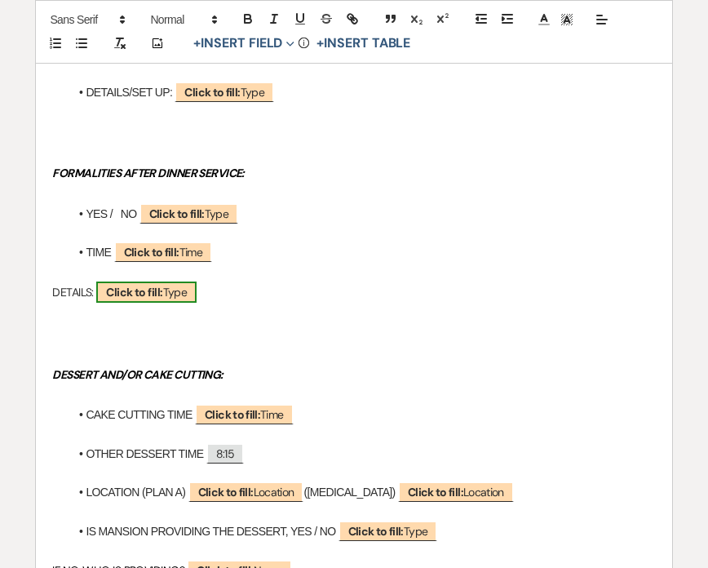
click at [162, 289] on b "Click to fill:" at bounding box center [134, 292] width 56 height 15
select select "Type"
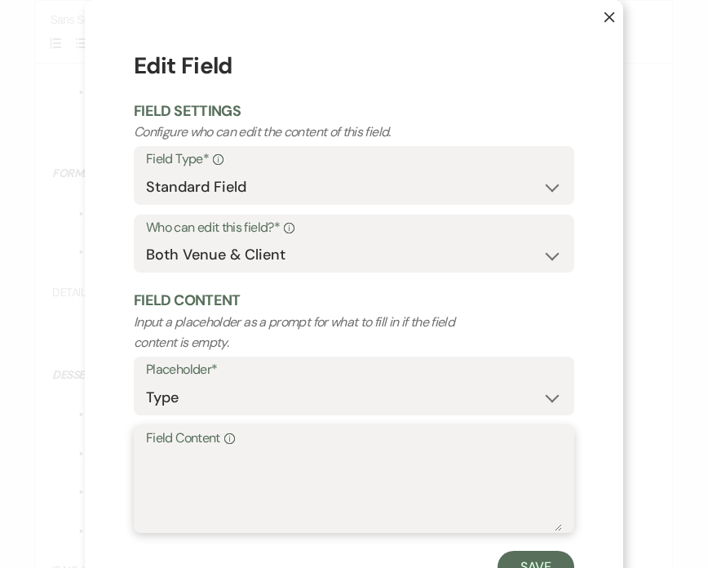
click at [227, 458] on textarea "Field Content Info" at bounding box center [354, 491] width 416 height 82
click at [146, 460] on textarea "Speech TBD" at bounding box center [354, 491] width 416 height 82
type textarea "B&G Speech TBD"
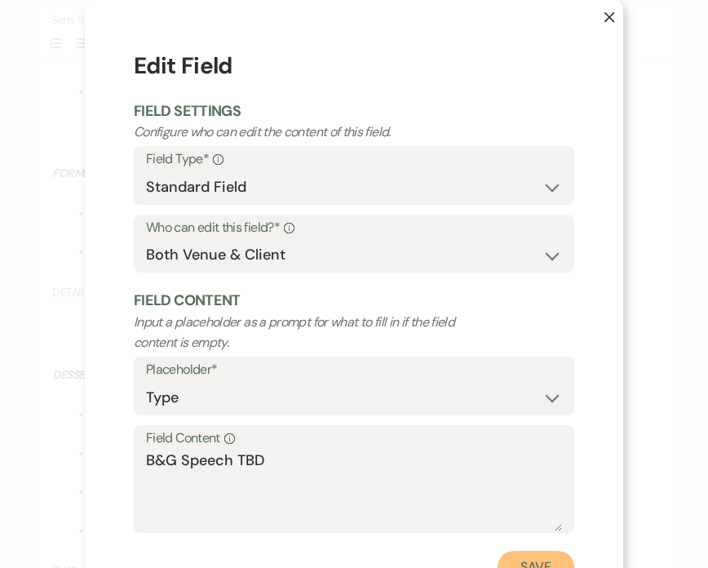
click at [522, 561] on button "Save" at bounding box center [536, 567] width 77 height 33
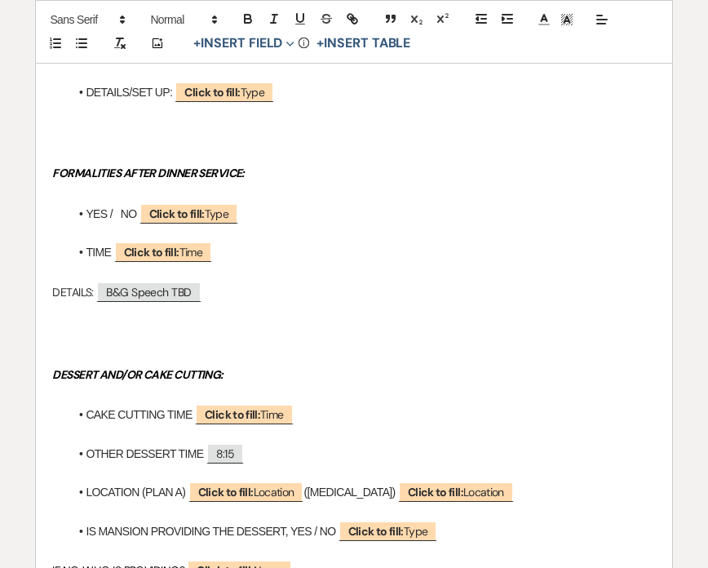
scroll to position [1410, 0]
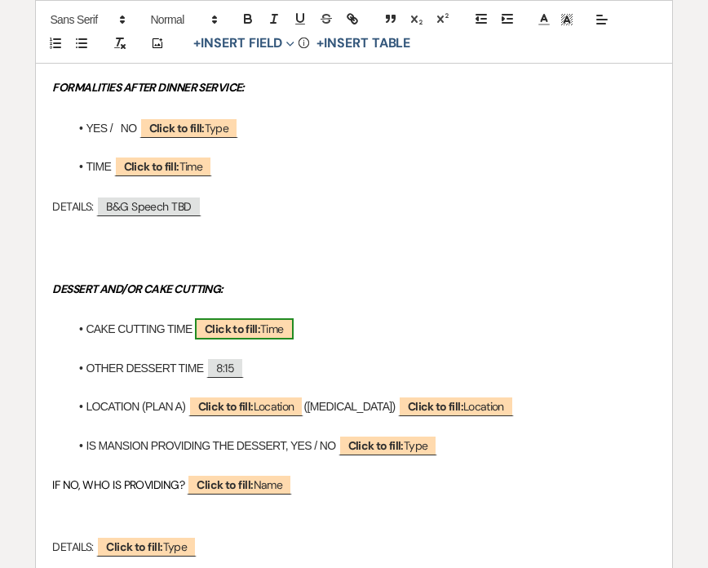
click at [273, 322] on span "Click to fill: Time" at bounding box center [244, 328] width 99 height 21
select select "Time"
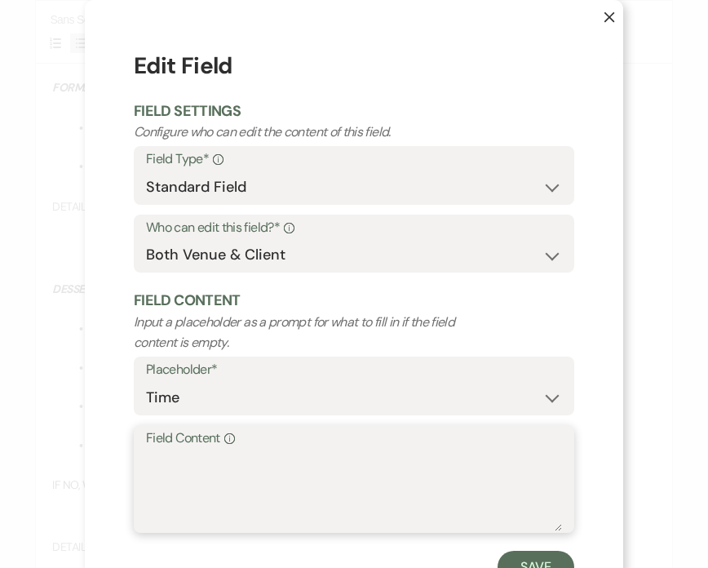
click at [246, 466] on textarea "Field Content Info" at bounding box center [354, 491] width 416 height 82
click at [615, 23] on button "X" at bounding box center [597, 25] width 52 height 50
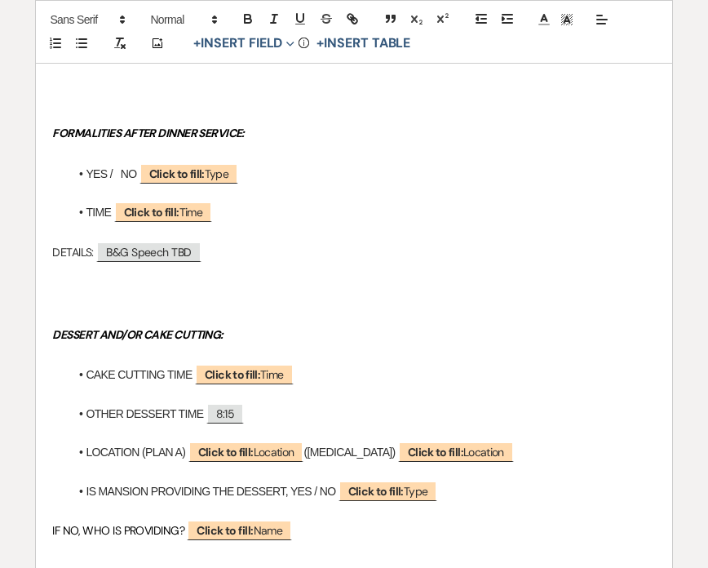
scroll to position [1471, 0]
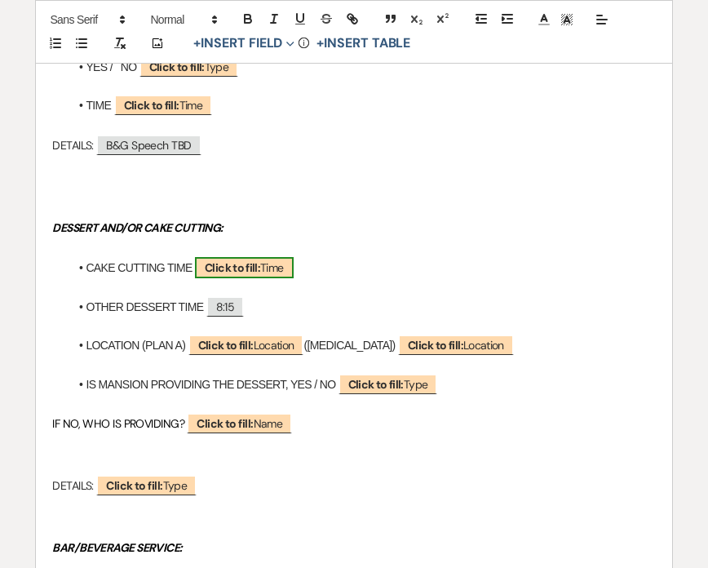
click at [260, 267] on b "Click to fill:" at bounding box center [232, 267] width 55 height 15
select select "Time"
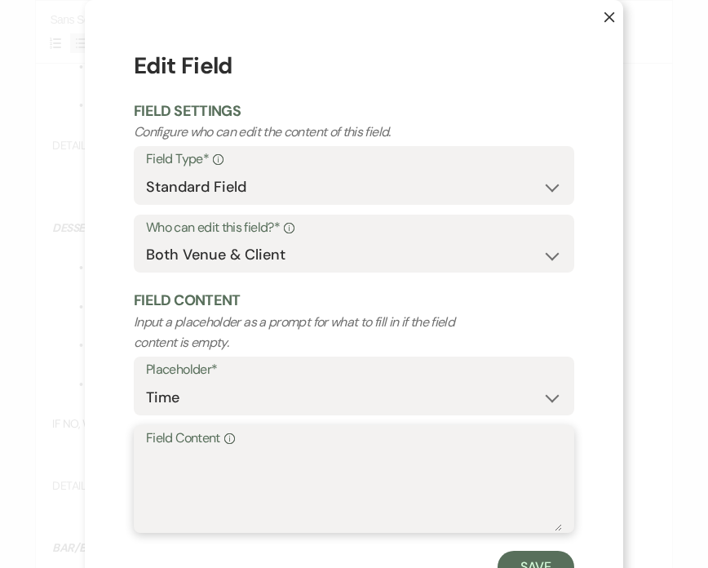
click at [192, 461] on textarea "Field Content Info" at bounding box center [354, 491] width 416 height 82
type textarea "7:"
click at [40, 151] on div "X Edit Field Field Settings Configure who can edit the content of this field. F…" at bounding box center [354, 284] width 708 height 568
click at [613, 16] on icon "X" at bounding box center [609, 16] width 11 height 11
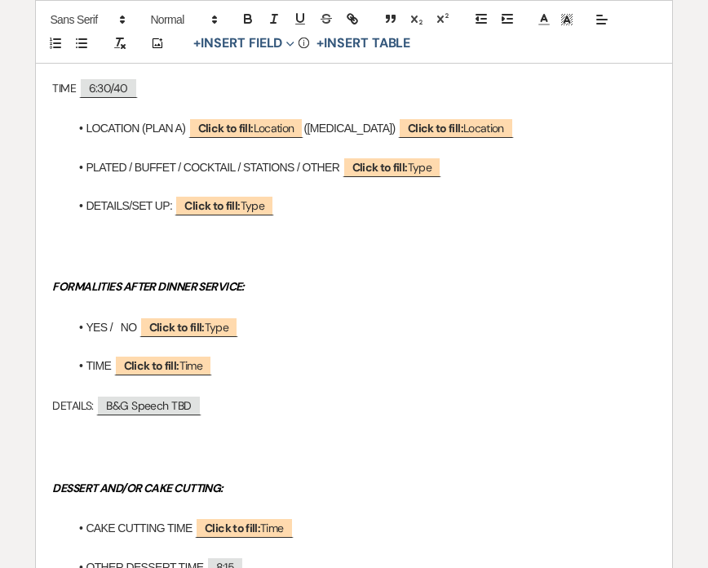
scroll to position [1392, 0]
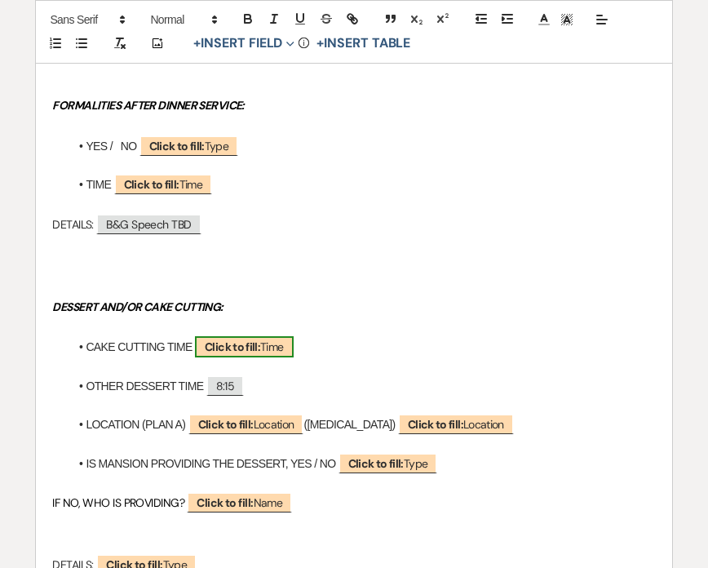
click at [254, 341] on b "Click to fill:" at bounding box center [232, 346] width 55 height 15
select select "Time"
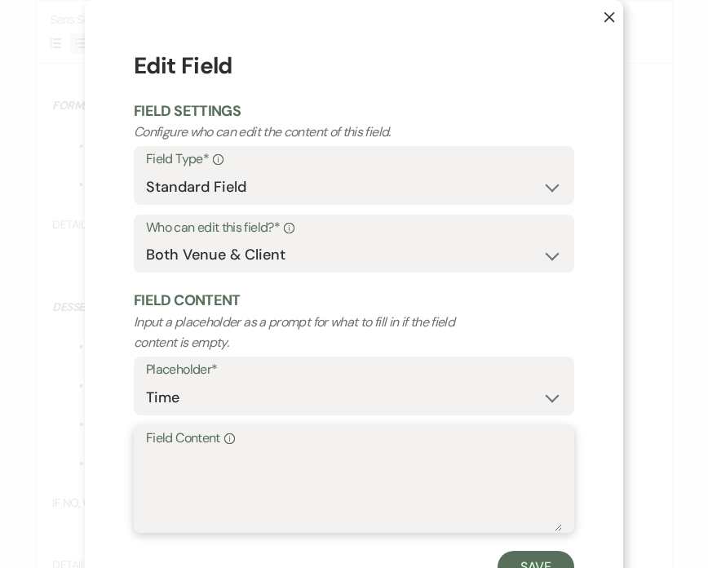
click at [206, 468] on textarea "Field Content Info" at bounding box center [354, 491] width 416 height 82
type textarea "7:30"
click at [557, 552] on button "Save" at bounding box center [536, 567] width 77 height 33
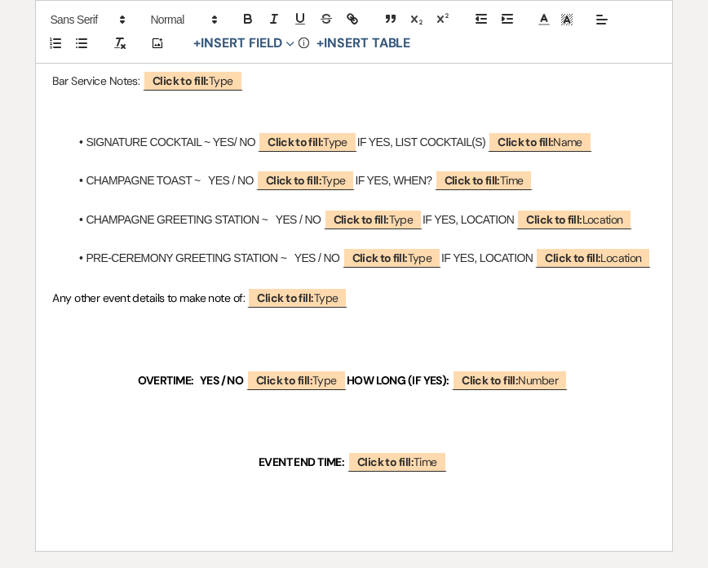
scroll to position [2056, 0]
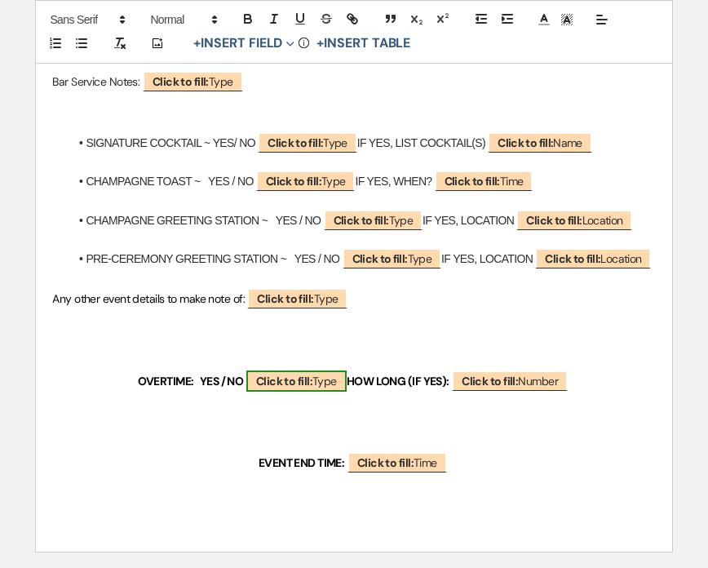
click at [281, 377] on b "Click to fill:" at bounding box center [284, 381] width 56 height 15
select select "Type"
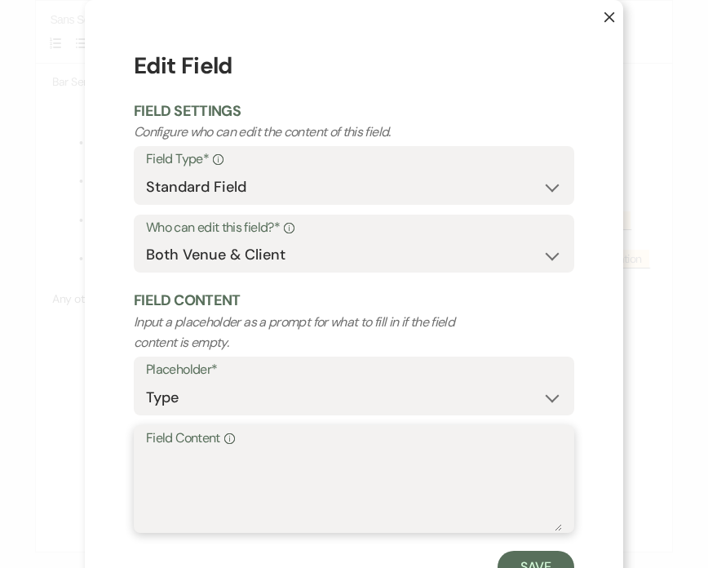
click at [246, 475] on textarea "Field Content Info" at bounding box center [354, 491] width 416 height 82
type textarea "NO"
click at [539, 552] on button "Save" at bounding box center [536, 567] width 77 height 33
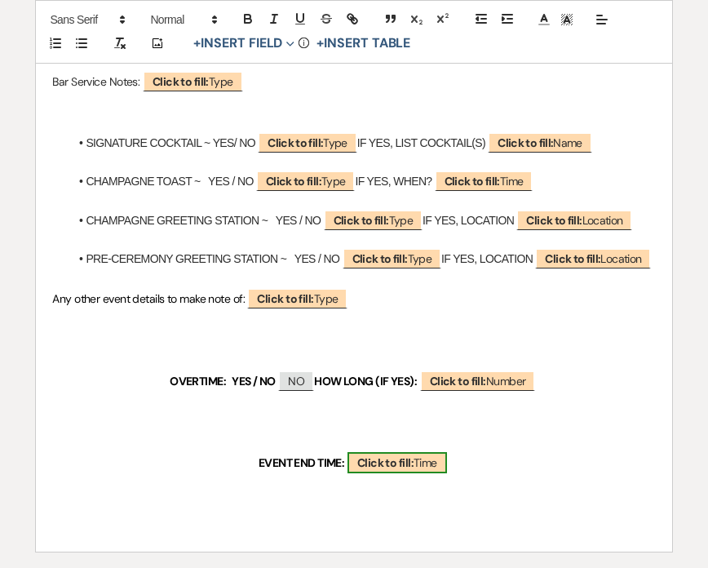
click at [406, 464] on b "Click to fill:" at bounding box center [385, 462] width 56 height 15
select select "Time"
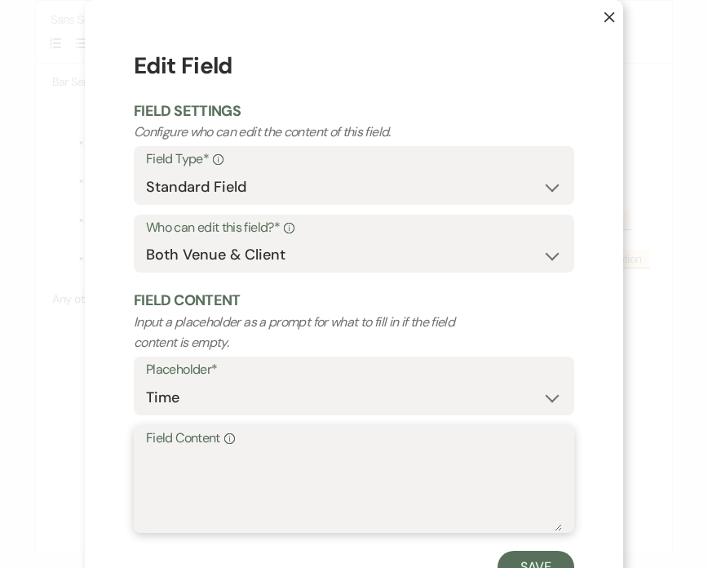
click at [300, 470] on textarea "Field Content Info" at bounding box center [354, 491] width 416 height 82
type textarea "10:30pm"
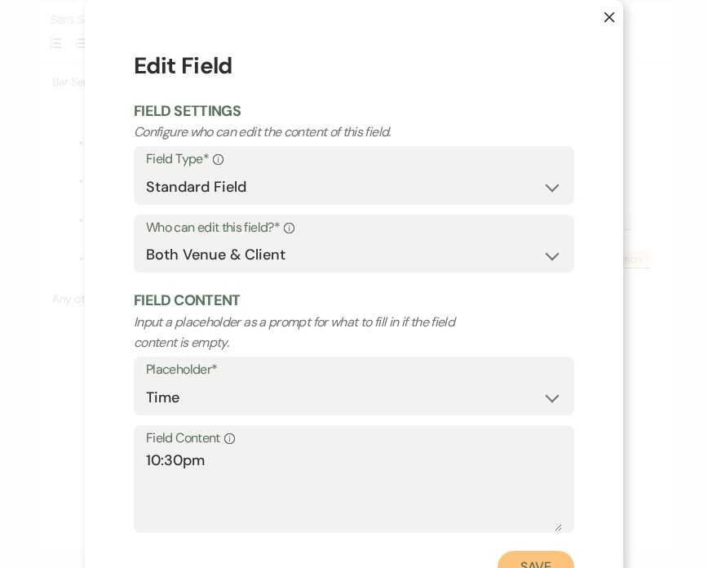
click at [521, 563] on button "Save" at bounding box center [536, 567] width 77 height 33
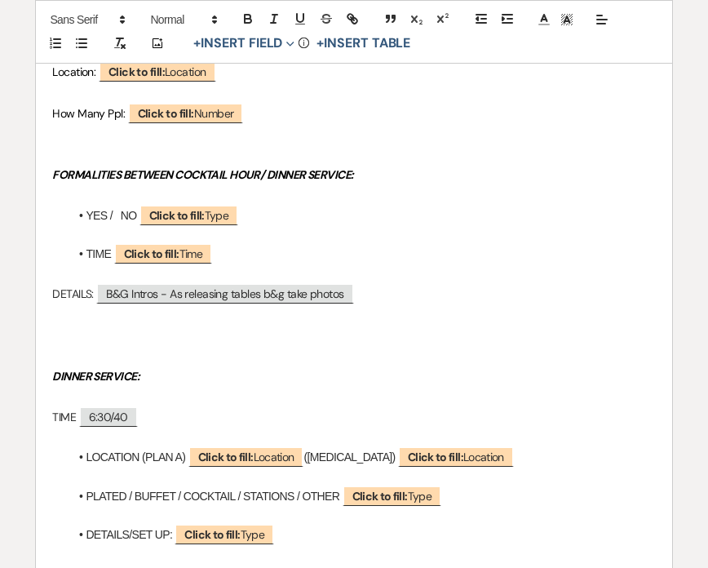
scroll to position [0, 0]
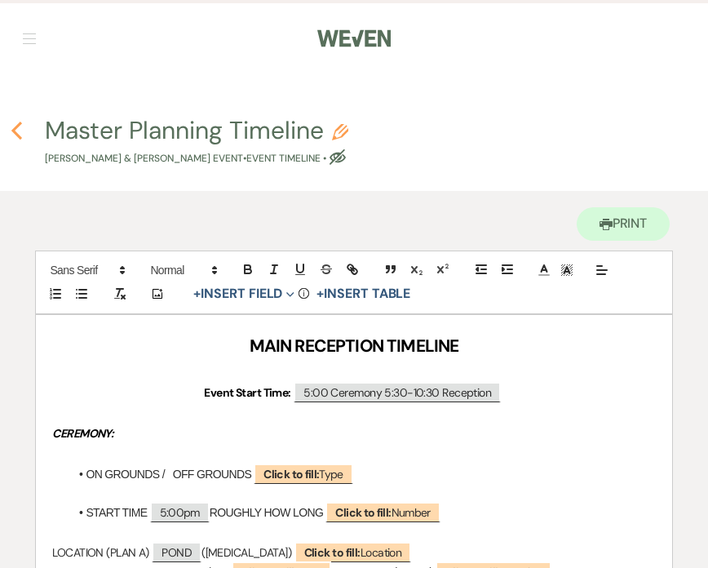
click at [21, 121] on icon "Previous" at bounding box center [17, 131] width 12 height 20
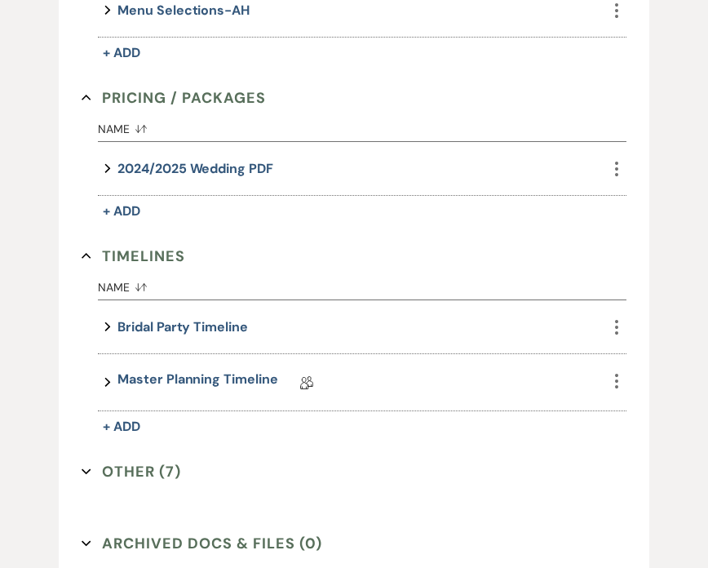
scroll to position [1230, 0]
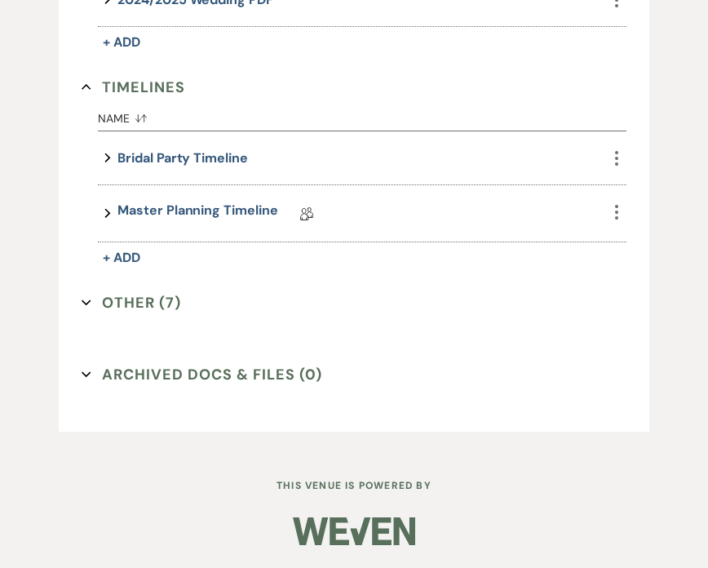
click at [90, 304] on icon "Expand" at bounding box center [87, 303] width 10 height 10
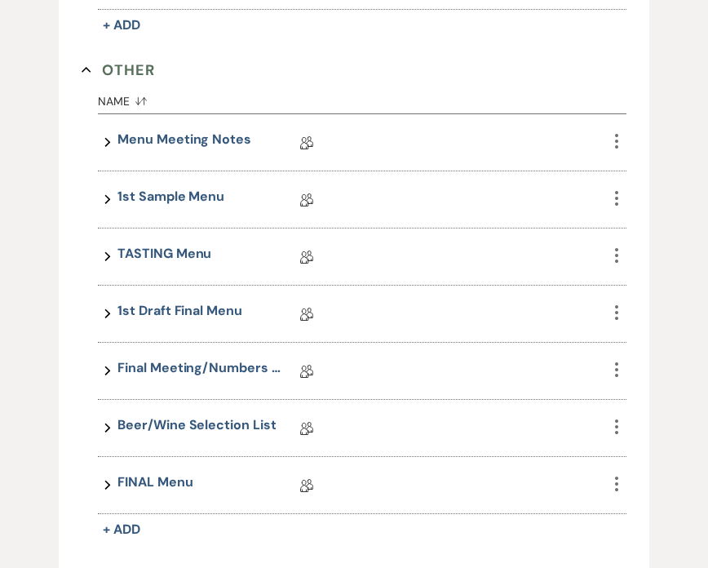
scroll to position [1591, 0]
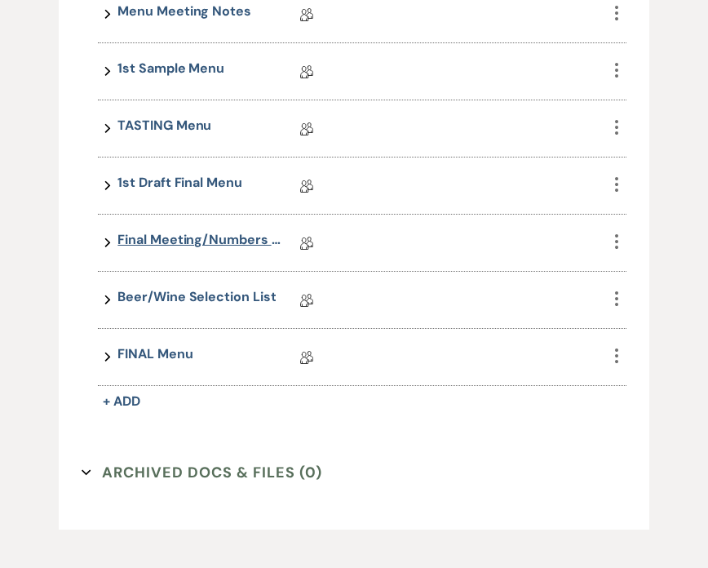
click at [208, 232] on link "Final Meeting/Numbers Doc" at bounding box center [199, 242] width 163 height 25
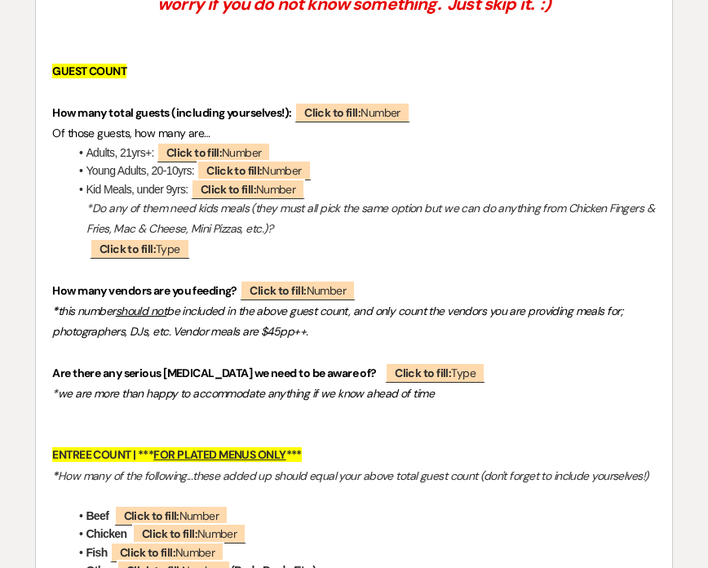
scroll to position [581, 0]
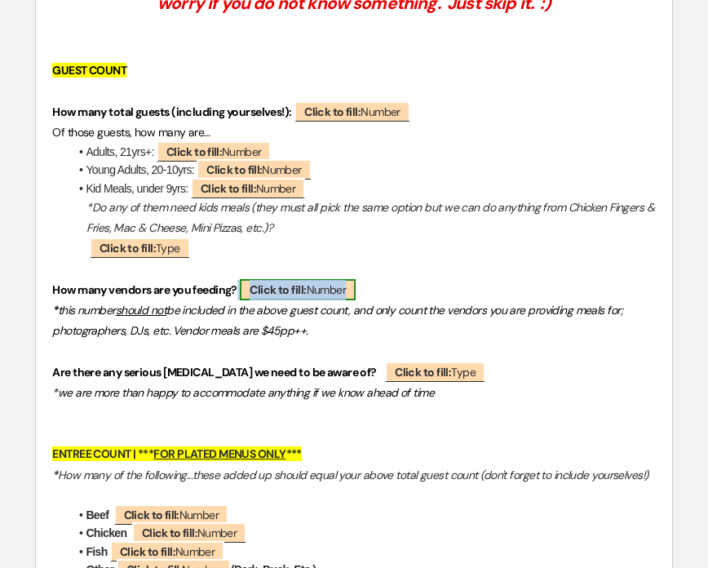
click at [300, 295] on b "Click to fill:" at bounding box center [278, 289] width 56 height 15
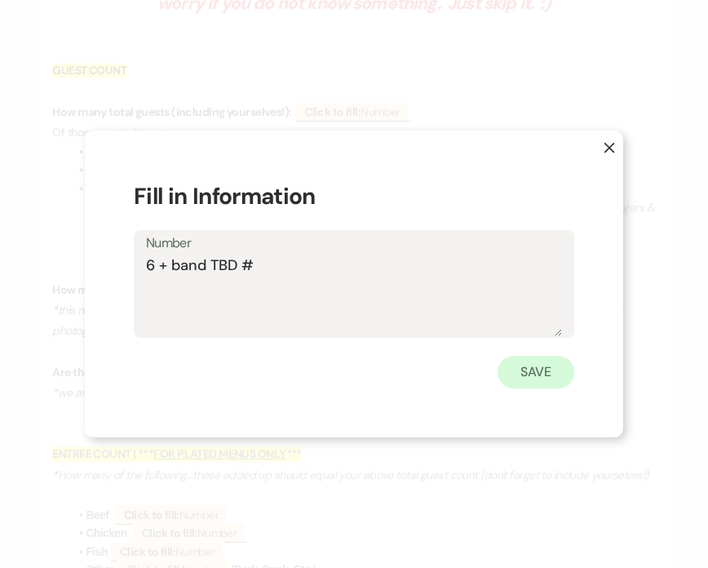
type textarea "6 + band TBD #"
click at [557, 370] on button "Save" at bounding box center [536, 372] width 77 height 33
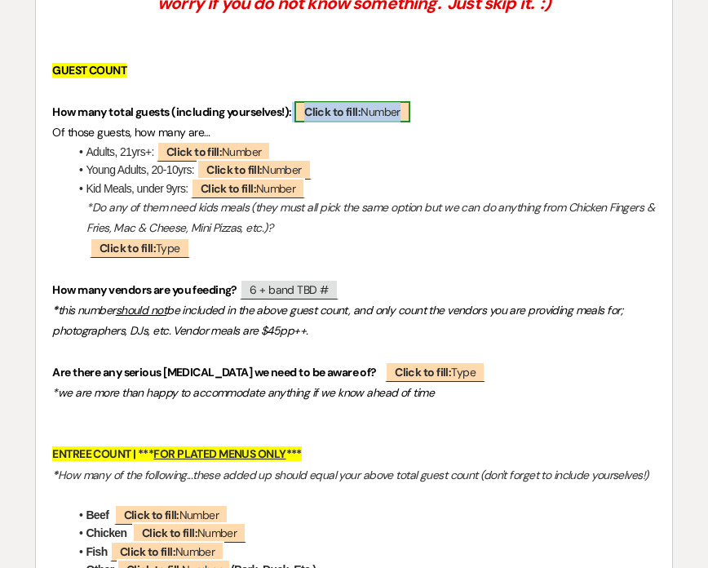
click at [392, 109] on span "Click to fill: Number" at bounding box center [353, 111] width 116 height 21
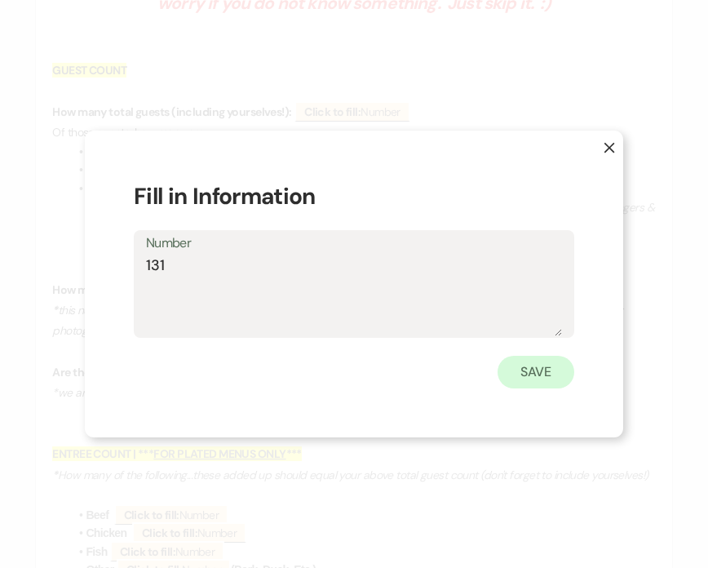
type textarea "131"
click at [559, 370] on button "Save" at bounding box center [536, 372] width 77 height 33
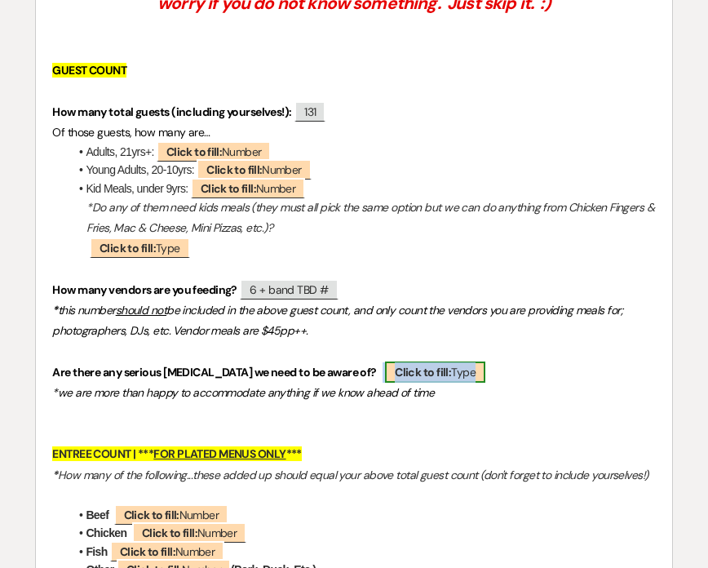
click at [402, 380] on span "Click to fill: Type" at bounding box center [435, 372] width 100 height 21
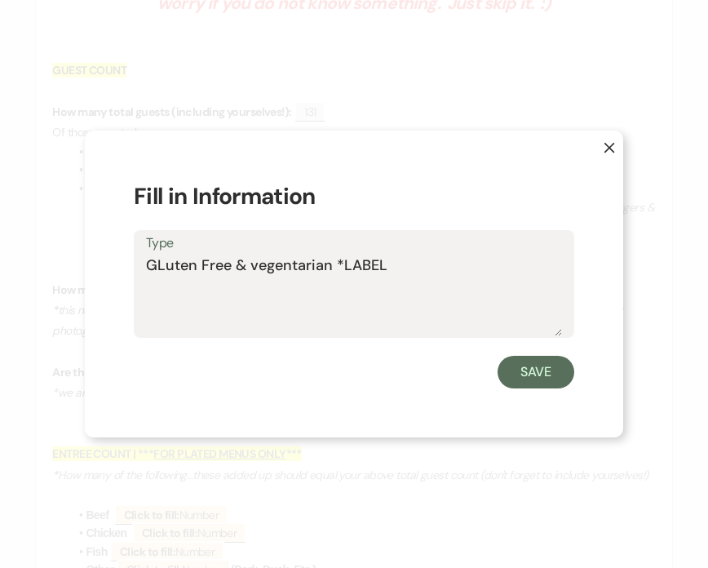
click at [164, 270] on textarea "GLuten Free & vegentarian *LABEL" at bounding box center [354, 296] width 416 height 82
click at [253, 268] on textarea "Gluten Free & vegentarian *LABEL" at bounding box center [354, 296] width 416 height 82
click at [286, 268] on textarea "Gluten Free & Vegentarian *LABEL" at bounding box center [354, 296] width 416 height 82
click at [377, 269] on textarea "Gluten Free & Vegetarian *LABEL" at bounding box center [354, 296] width 416 height 82
click at [146, 264] on textarea "Gluten Free & Vegetarian *LABEL" at bounding box center [354, 296] width 416 height 82
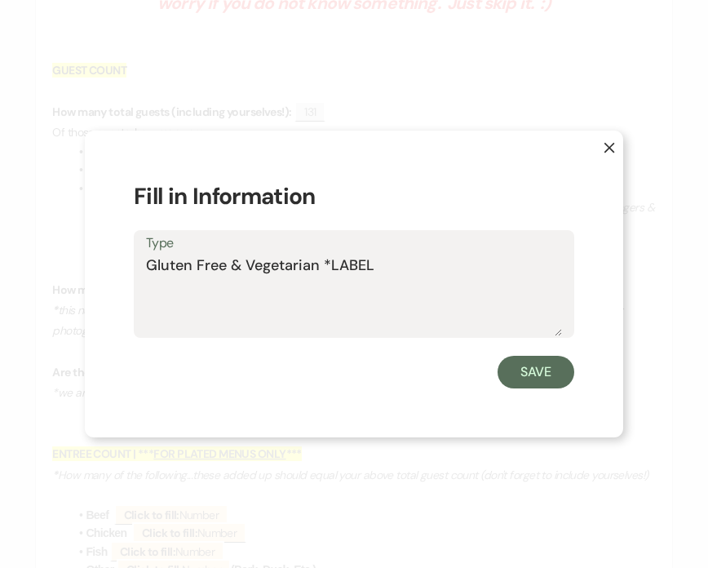
click at [384, 267] on textarea "Gluten Free & Vegetarian *LABEL" at bounding box center [354, 296] width 416 height 82
click at [320, 271] on textarea "Gluten Free & Vegetarian *LABEL" at bounding box center [354, 296] width 416 height 82
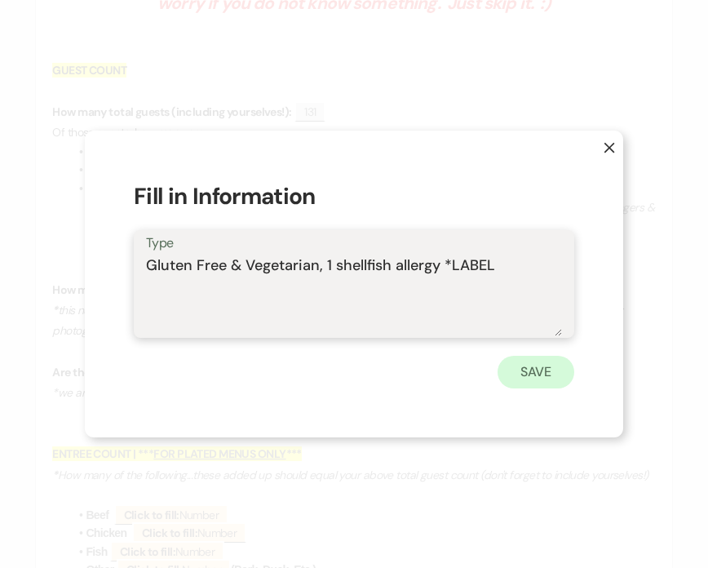
type textarea "Gluten Free & Vegetarian, 1 shellfish allergy *LABEL"
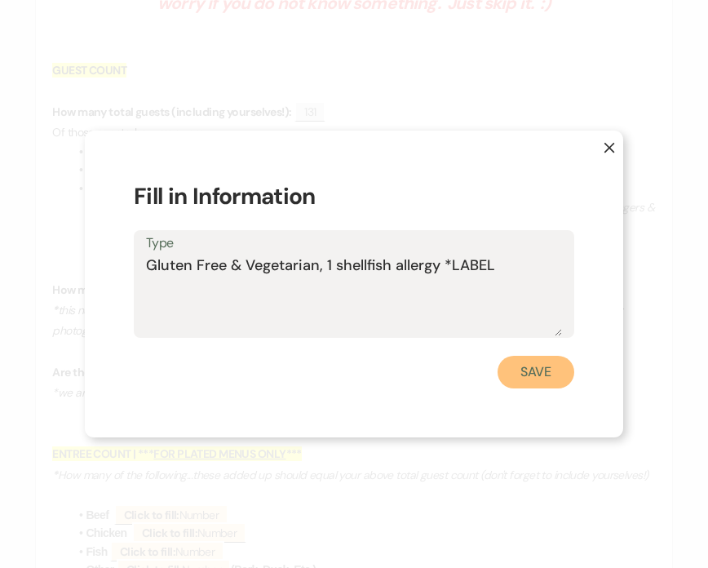
click at [526, 380] on button "Save" at bounding box center [536, 372] width 77 height 33
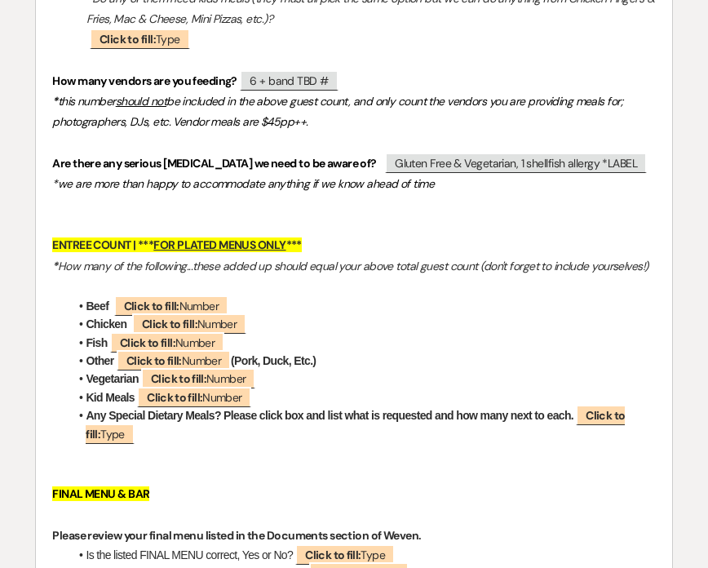
scroll to position [818, 0]
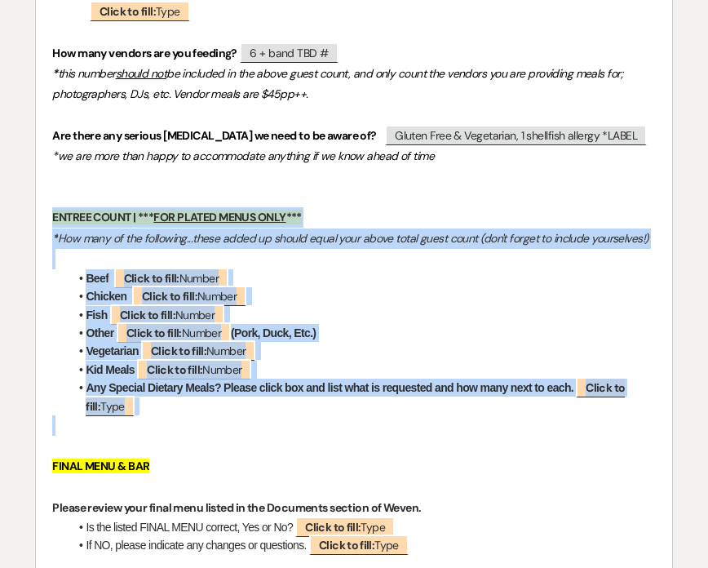
drag, startPoint x: 52, startPoint y: 221, endPoint x: 233, endPoint y: 427, distance: 273.5
click at [382, 300] on li "Chicken ﻿ Click to fill: Number ﻿" at bounding box center [362, 296] width 587 height 18
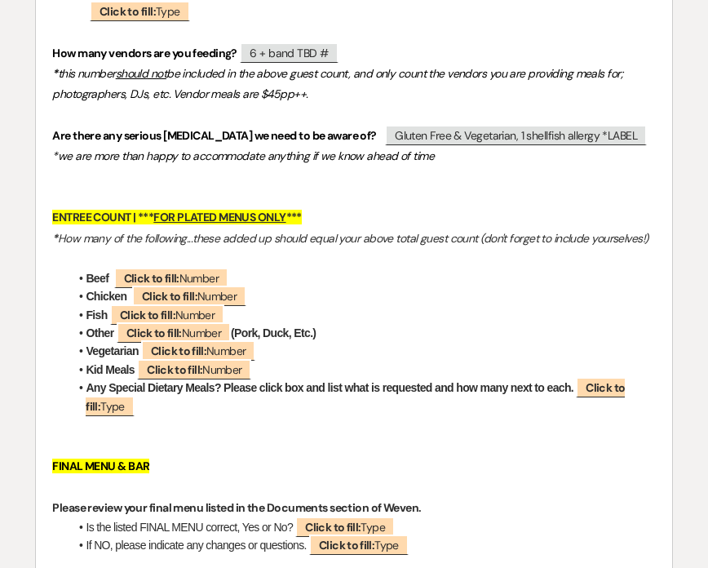
click at [59, 197] on p at bounding box center [353, 197] width 603 height 20
click at [524, 129] on span "Gluten Free & Vegetarian, 1 shellfish allergy *LABEL" at bounding box center [516, 135] width 262 height 21
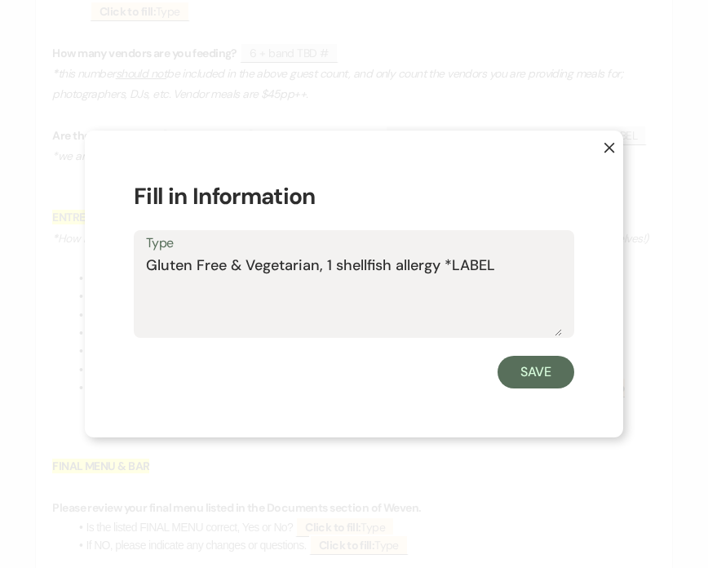
click at [332, 269] on textarea "Gluten Free & Vegetarian, 1 shellfish allergy *LABEL" at bounding box center [354, 296] width 416 height 82
click at [444, 264] on textarea "Gluten Free & Vegetarian, 2 shellfish allergy *LABEL" at bounding box center [354, 296] width 416 height 82
type textarea "Gluten Free & Vegetarian, 2 shellfish allergies *LABEL"
click at [510, 372] on button "Save" at bounding box center [536, 372] width 77 height 33
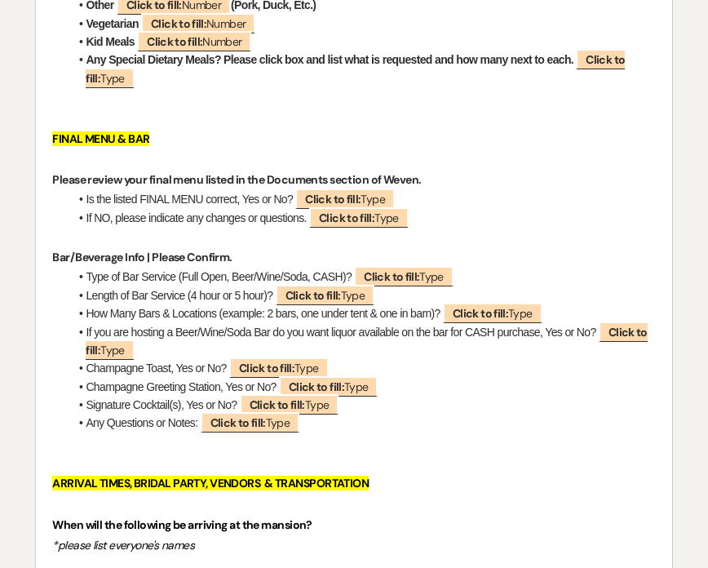
scroll to position [1167, 0]
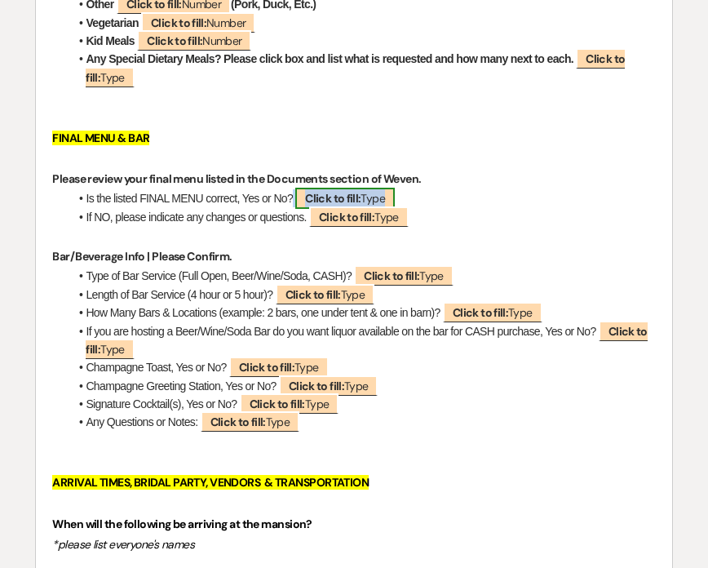
click at [340, 191] on b "Click to fill:" at bounding box center [332, 198] width 55 height 15
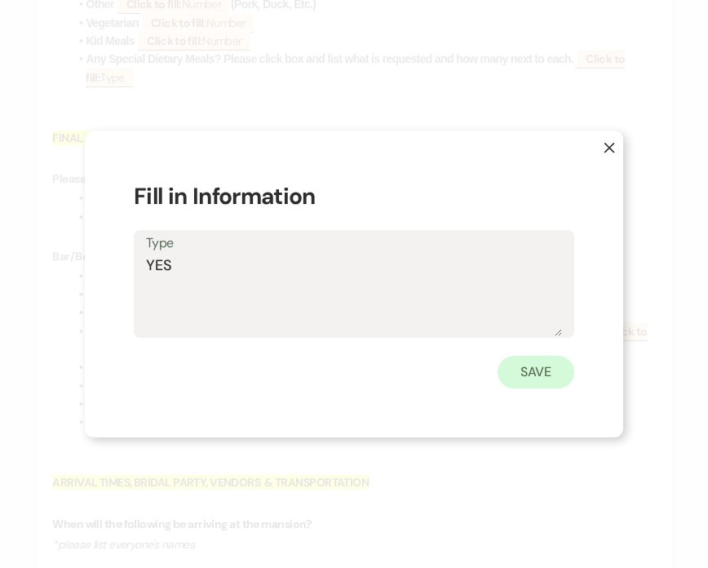
type textarea "YES"
click at [528, 368] on button "Save" at bounding box center [536, 372] width 77 height 33
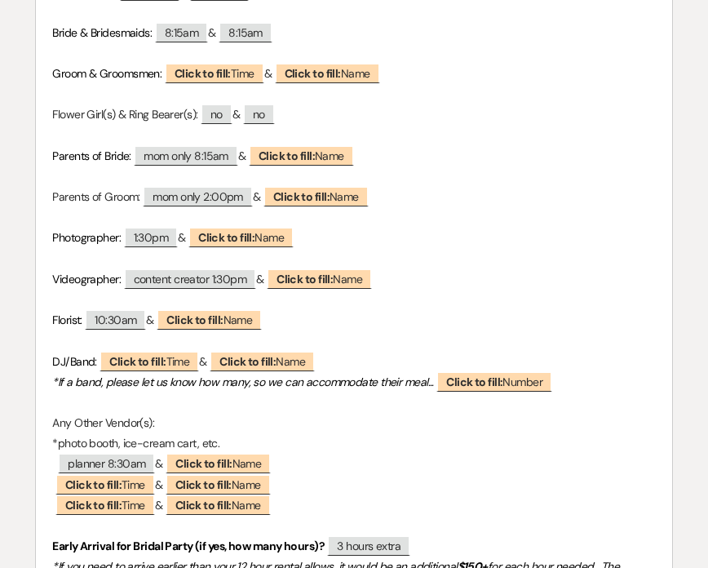
scroll to position [1762, 0]
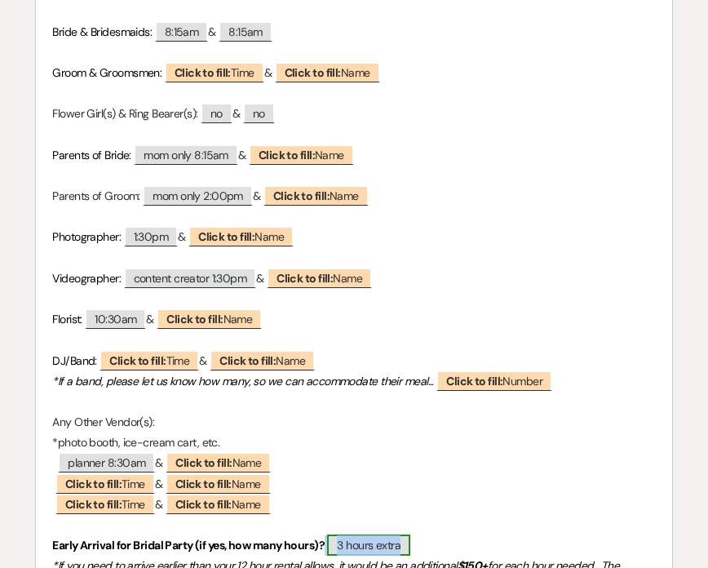
click at [369, 535] on span "3 hours extra" at bounding box center [368, 545] width 83 height 21
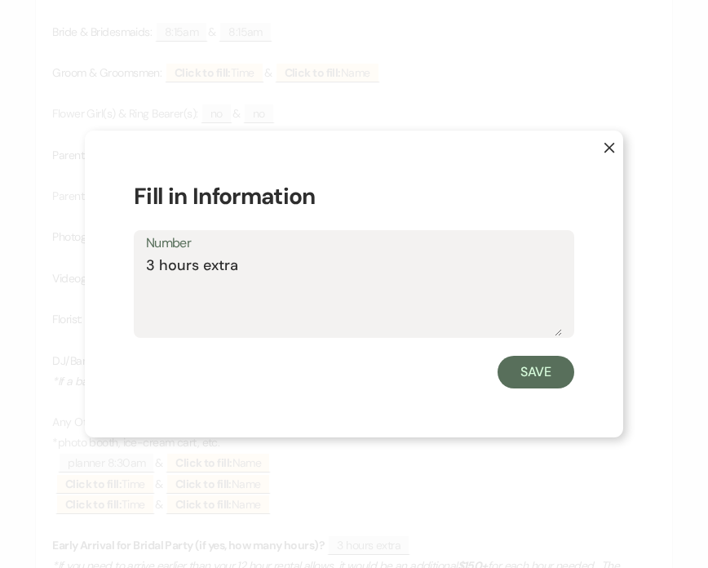
drag, startPoint x: 242, startPoint y: 268, endPoint x: 106, endPoint y: 265, distance: 136.3
click at [106, 265] on div "X Fill in Information Number 3 hours extra Save" at bounding box center [354, 285] width 539 height 308
type textarea "2.5"
click at [507, 371] on button "Save" at bounding box center [536, 372] width 77 height 33
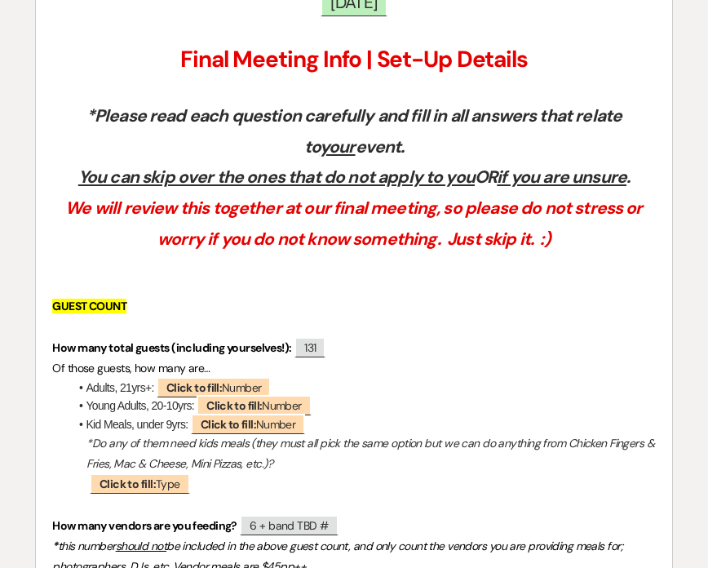
scroll to position [348, 0]
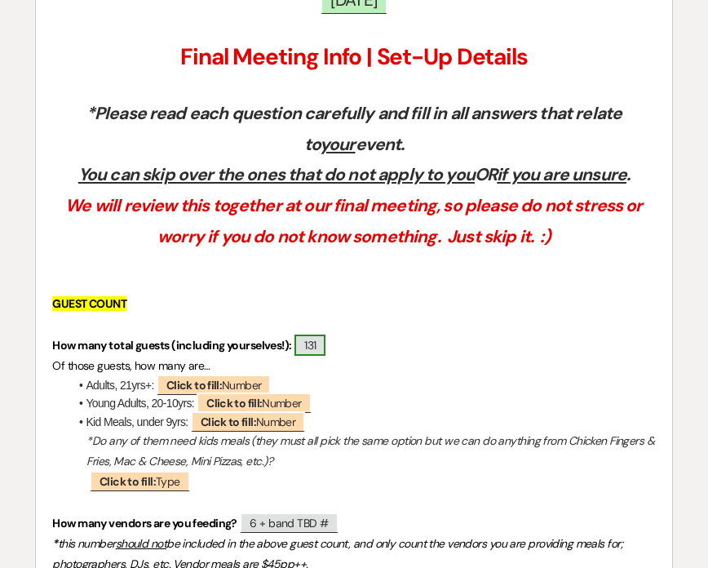
click at [316, 350] on span "131" at bounding box center [310, 345] width 31 height 21
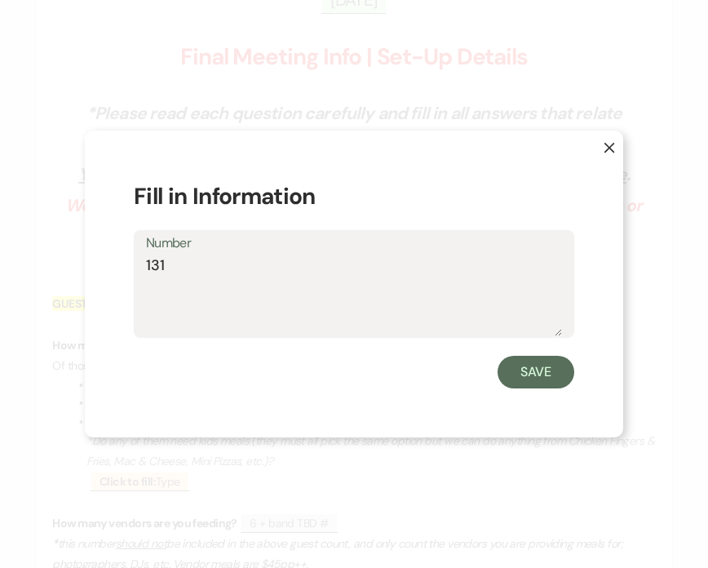
click at [205, 276] on textarea "131" at bounding box center [354, 296] width 416 height 82
type textarea "133"
click at [544, 375] on button "Save" at bounding box center [536, 372] width 77 height 33
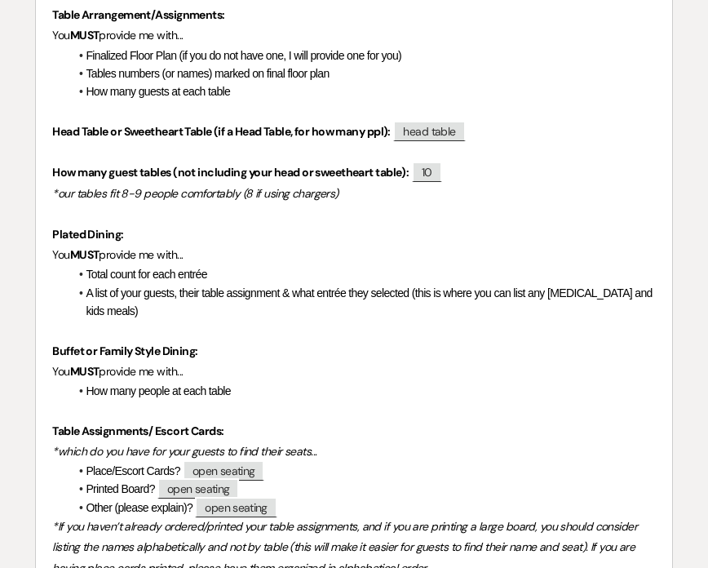
scroll to position [4628, 0]
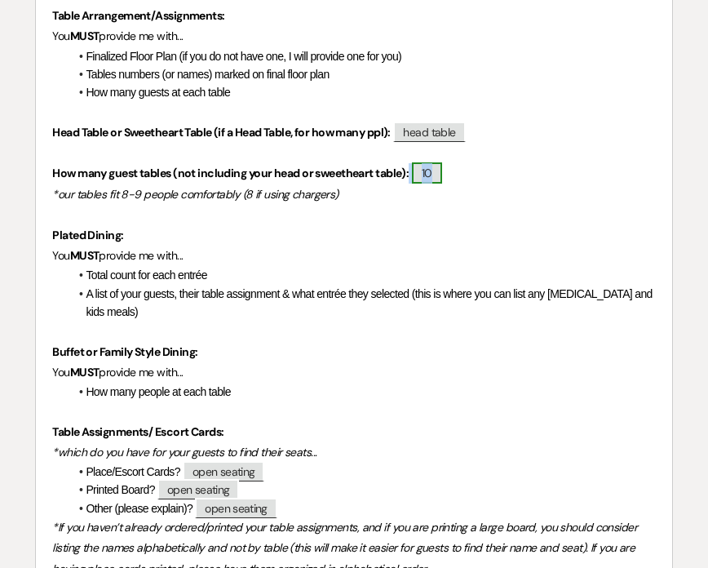
click at [442, 162] on span "10" at bounding box center [427, 172] width 30 height 21
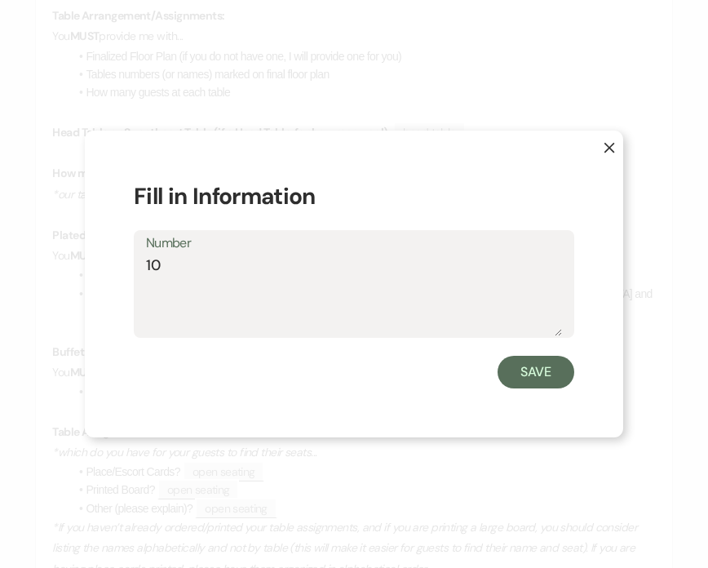
click at [249, 276] on textarea "10" at bounding box center [354, 296] width 416 height 82
type textarea "1"
type textarea "12 Rounds - 4 Long"
click at [535, 367] on button "Save" at bounding box center [536, 372] width 77 height 33
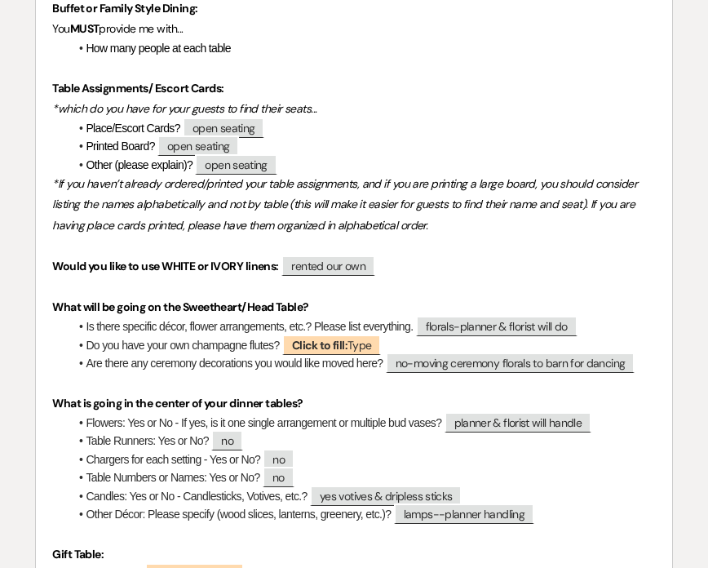
scroll to position [4982, 0]
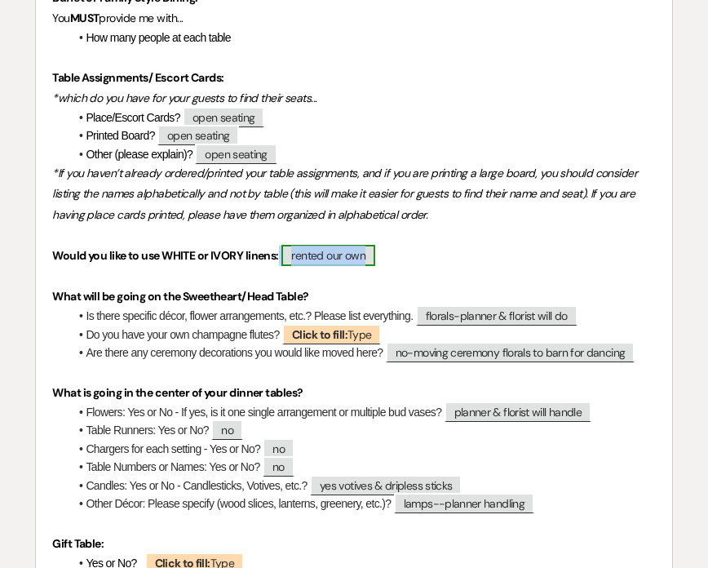
click at [348, 245] on span "rented our own" at bounding box center [329, 255] width 94 height 21
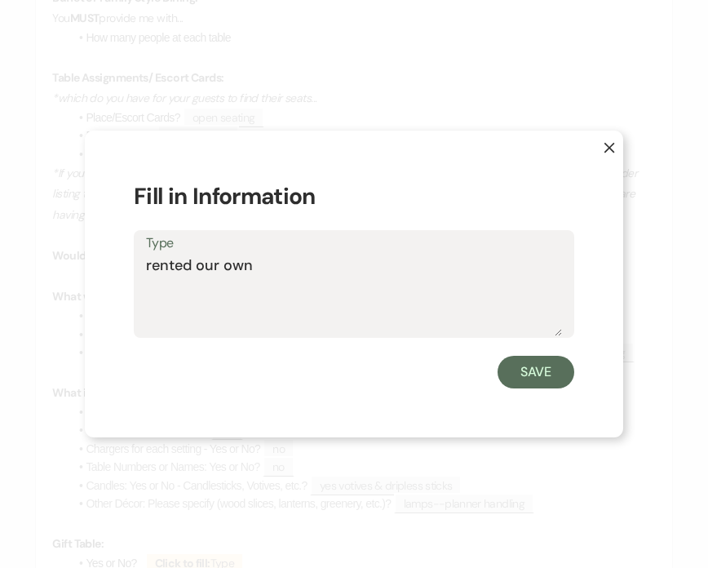
click at [339, 282] on textarea "rented our own" at bounding box center [354, 296] width 416 height 82
type textarea "rented our own - ivory*"
click at [530, 365] on button "Save" at bounding box center [536, 372] width 77 height 33
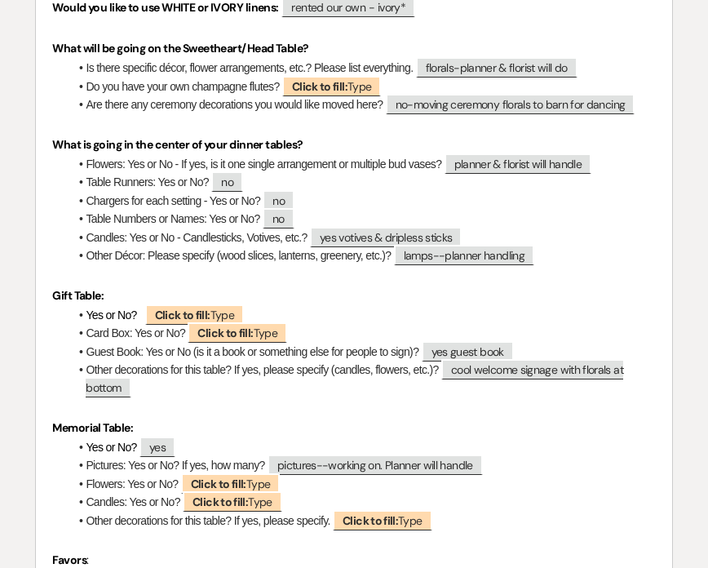
scroll to position [5231, 0]
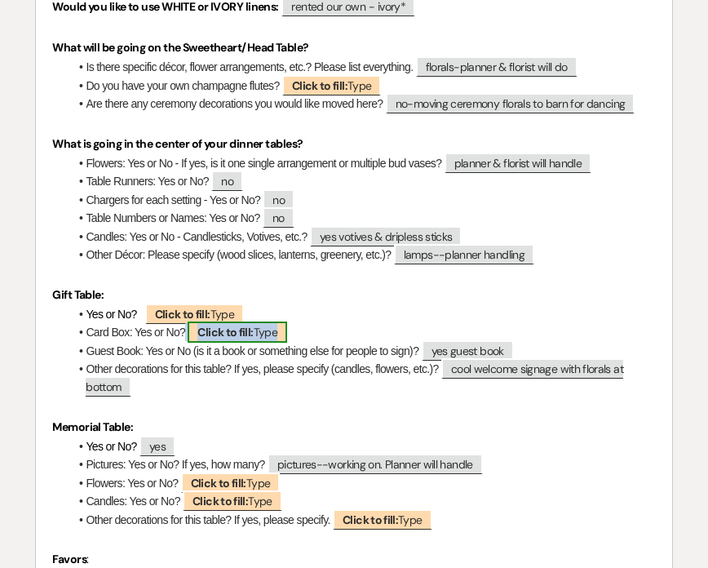
click at [222, 325] on b "Click to fill:" at bounding box center [224, 332] width 55 height 15
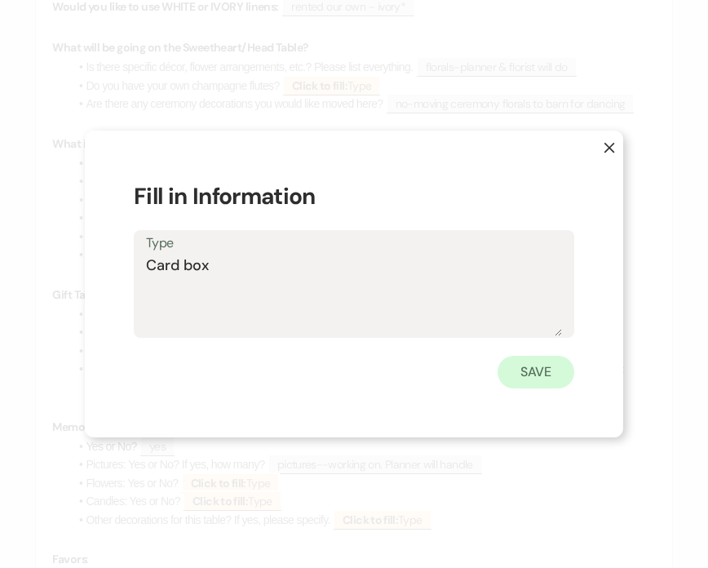
type textarea "Card box"
click at [541, 374] on button "Save" at bounding box center [536, 372] width 77 height 33
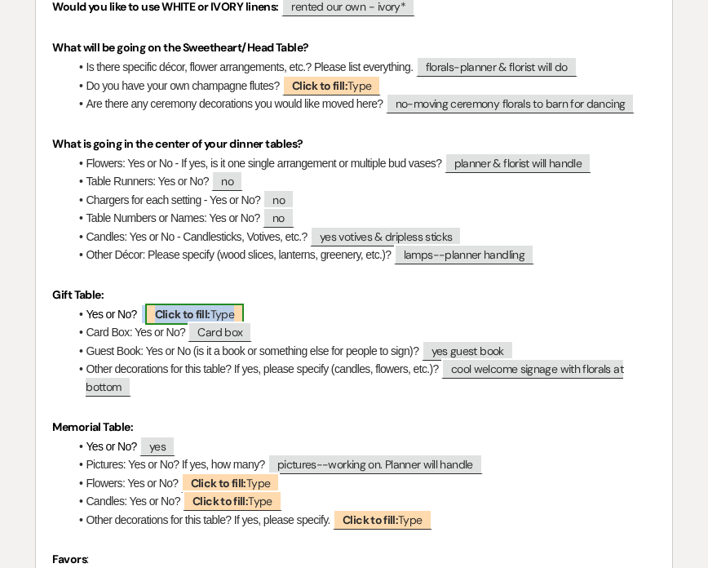
click at [192, 307] on b "Click to fill:" at bounding box center [182, 314] width 55 height 15
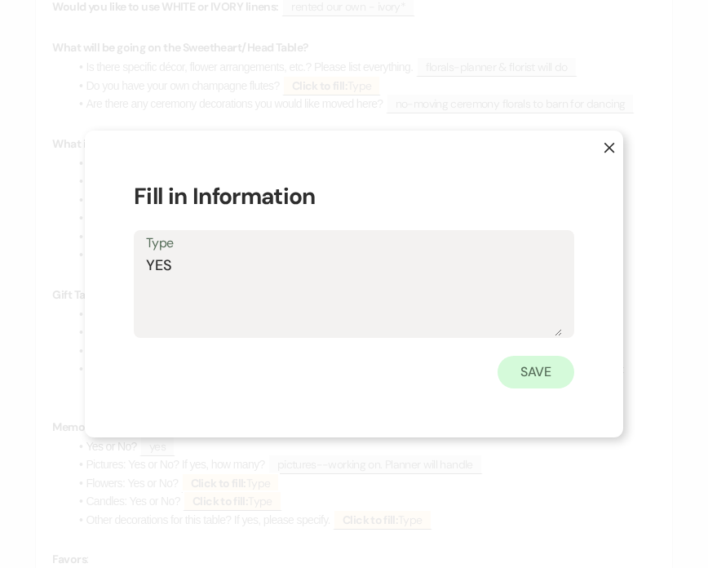
type textarea "YES"
click at [508, 383] on button "Save" at bounding box center [536, 372] width 77 height 33
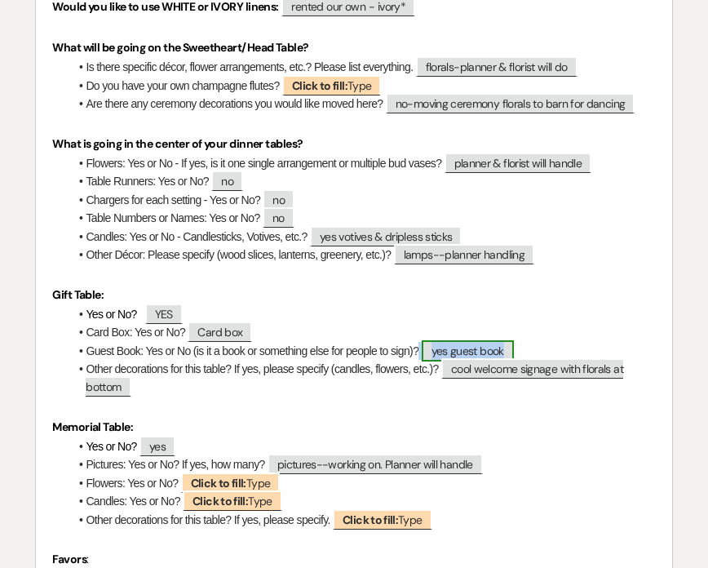
click at [473, 340] on span "yes guest book" at bounding box center [468, 350] width 92 height 21
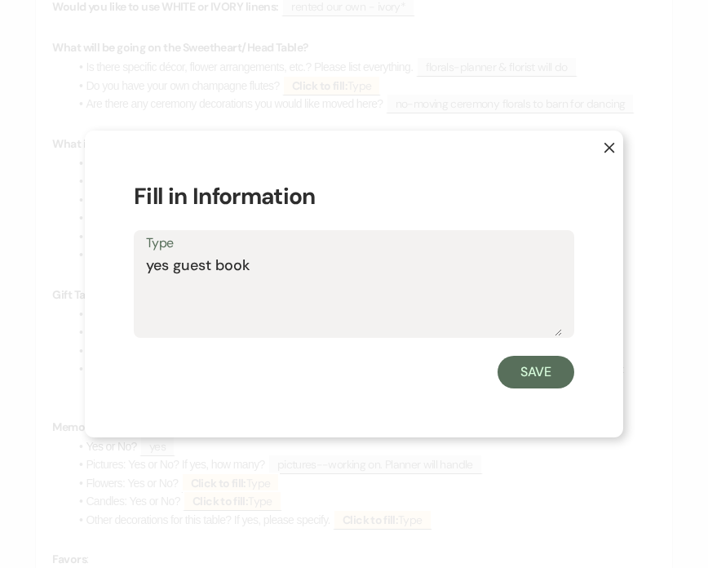
click at [375, 283] on textarea "yes guest book" at bounding box center [354, 296] width 416 height 82
click at [247, 263] on textarea "yes guest book welcome" at bounding box center [354, 296] width 416 height 82
click at [345, 272] on textarea "yes guest book/ welcome" at bounding box center [354, 296] width 416 height 82
type textarea "yes guest book/ welcome table"
click at [526, 358] on button "Save" at bounding box center [536, 372] width 77 height 33
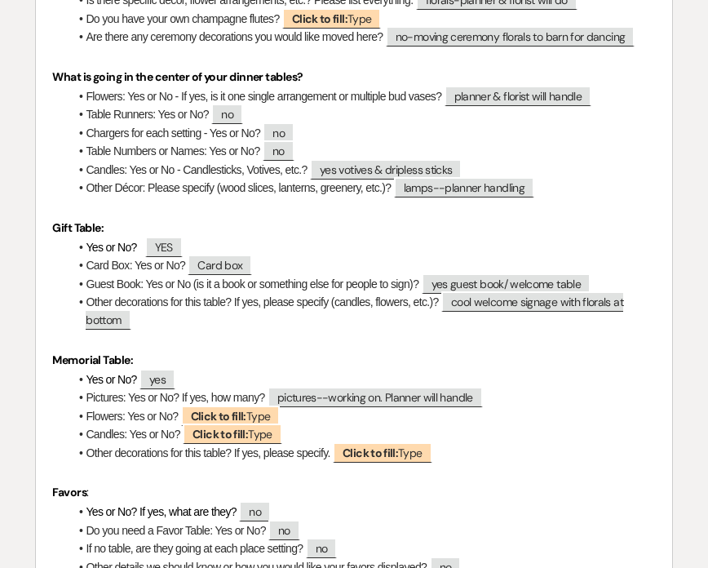
scroll to position [5310, 0]
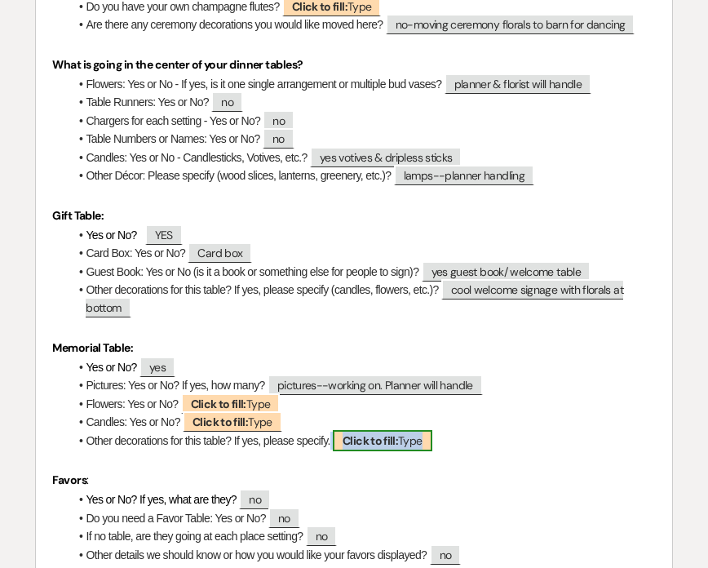
click at [372, 433] on b "Click to fill:" at bounding box center [370, 440] width 55 height 15
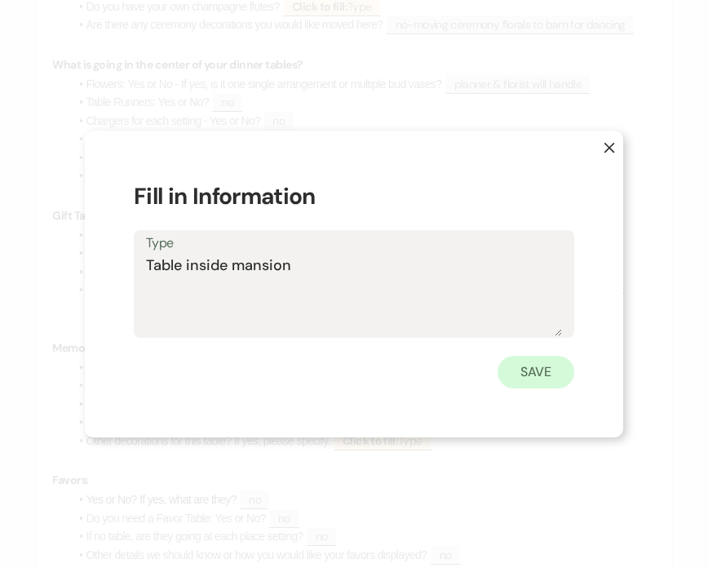
type textarea "Table inside mansion"
click at [538, 379] on button "Save" at bounding box center [536, 372] width 77 height 33
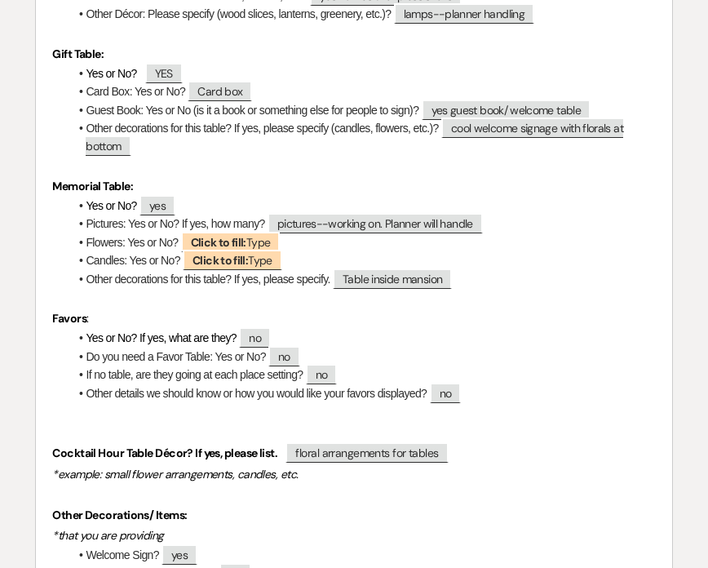
scroll to position [5474, 0]
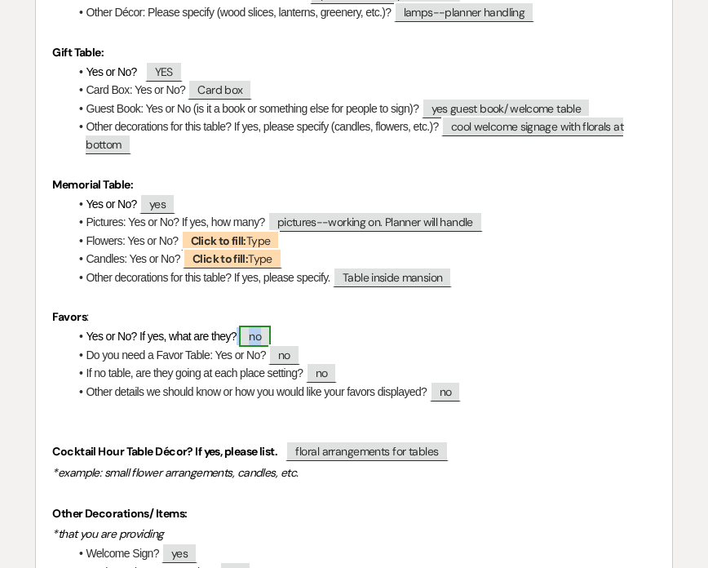
click at [262, 326] on span "no" at bounding box center [255, 336] width 32 height 21
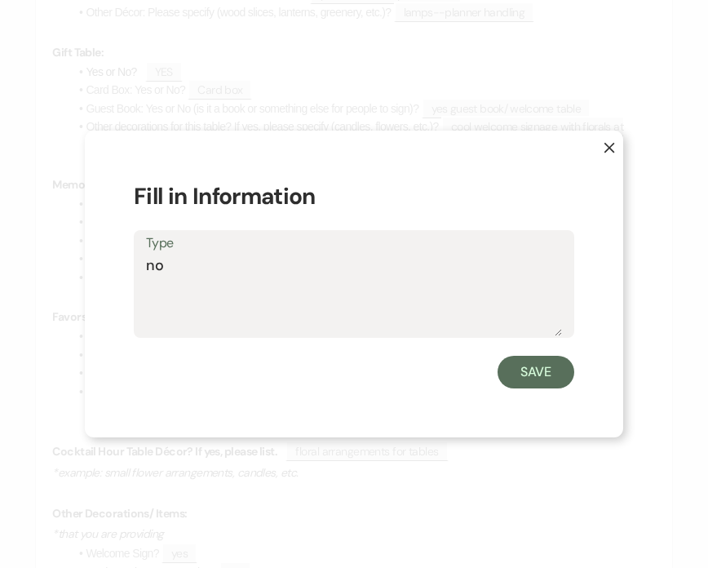
click at [165, 275] on textarea "no" at bounding box center [354, 296] width 416 height 82
type textarea "yes, coozies at the bar"
click at [530, 378] on button "Save" at bounding box center [536, 372] width 77 height 33
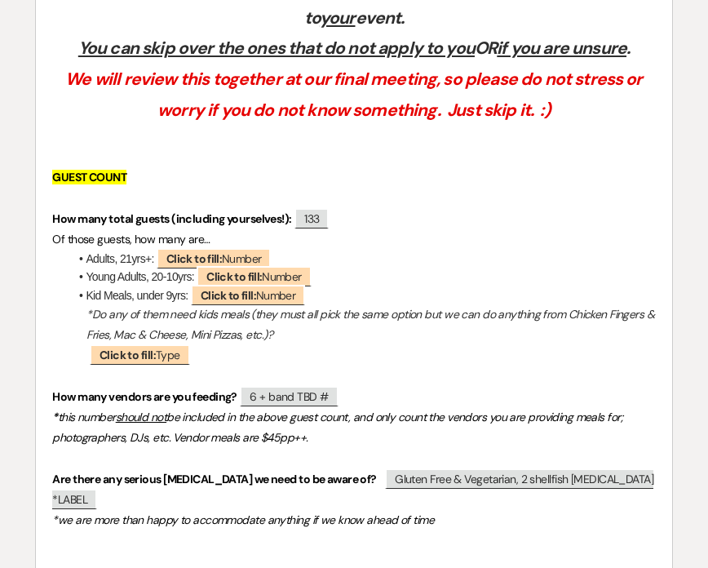
scroll to position [476, 0]
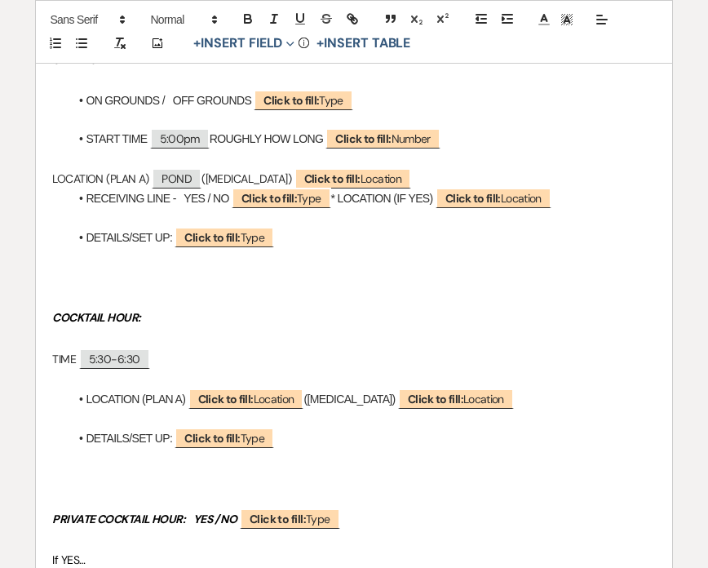
scroll to position [379, 0]
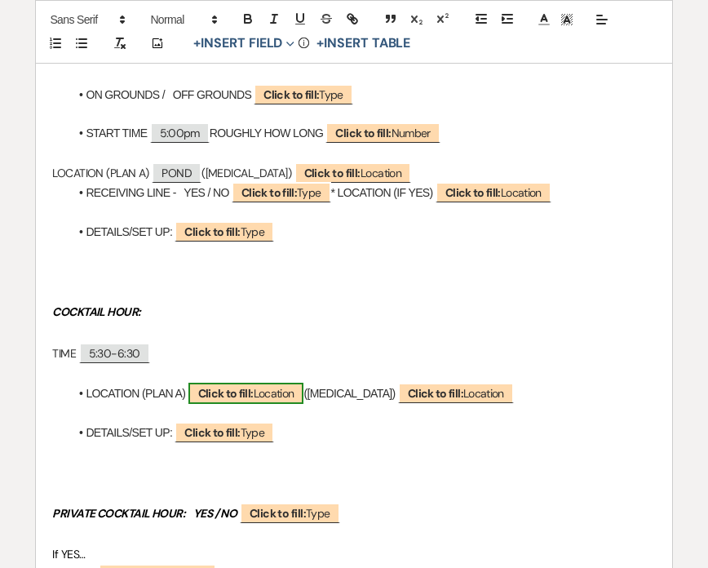
click at [286, 391] on span "Click to fill: Location" at bounding box center [247, 393] width 116 height 21
select select "Location"
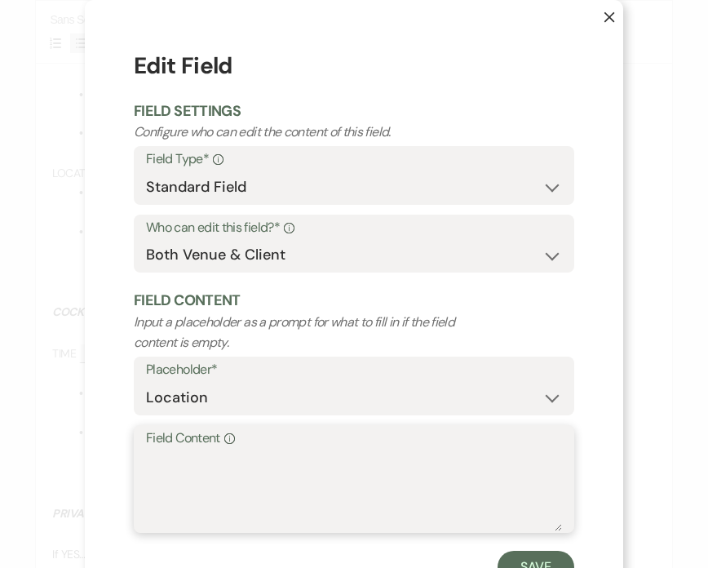
click at [260, 466] on textarea "Field Content Info" at bounding box center [354, 491] width 416 height 82
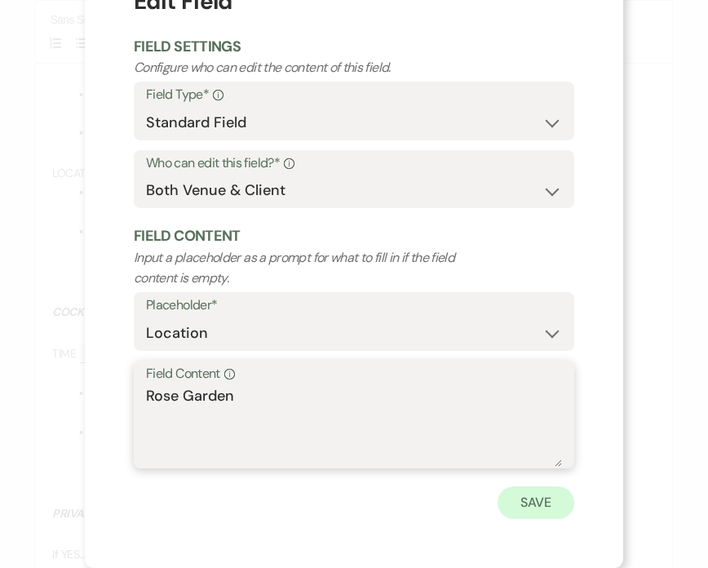
type textarea "Rose Garden"
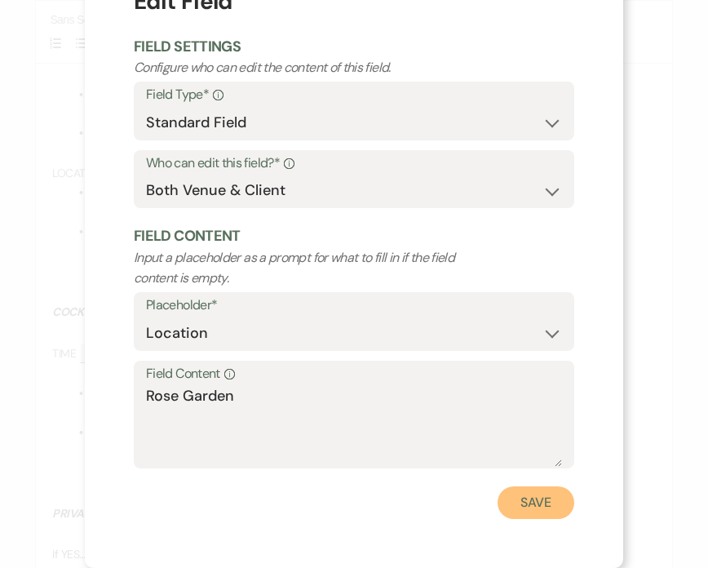
click at [544, 493] on button "Save" at bounding box center [536, 502] width 77 height 33
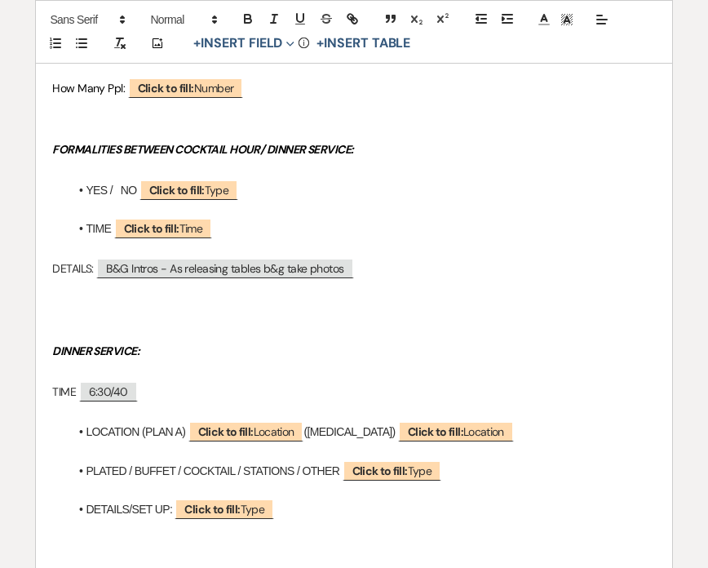
scroll to position [939, 0]
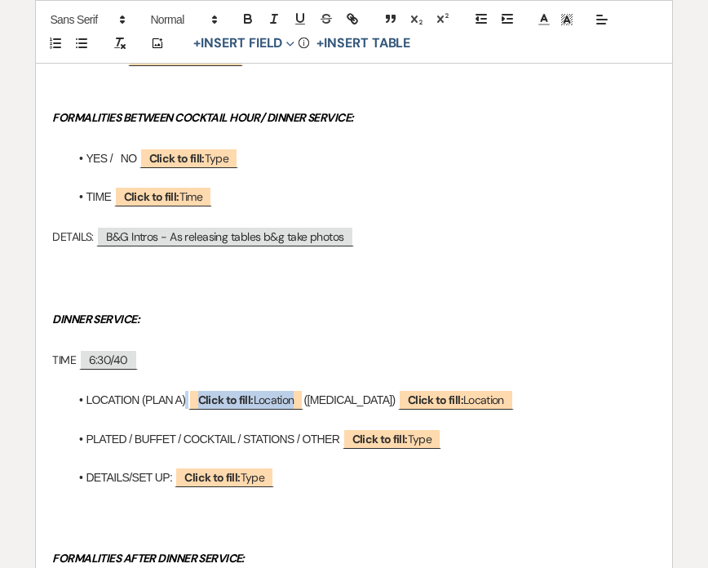
click at [246, 389] on span "Click to fill: Location" at bounding box center [247, 399] width 116 height 20
select select "Location"
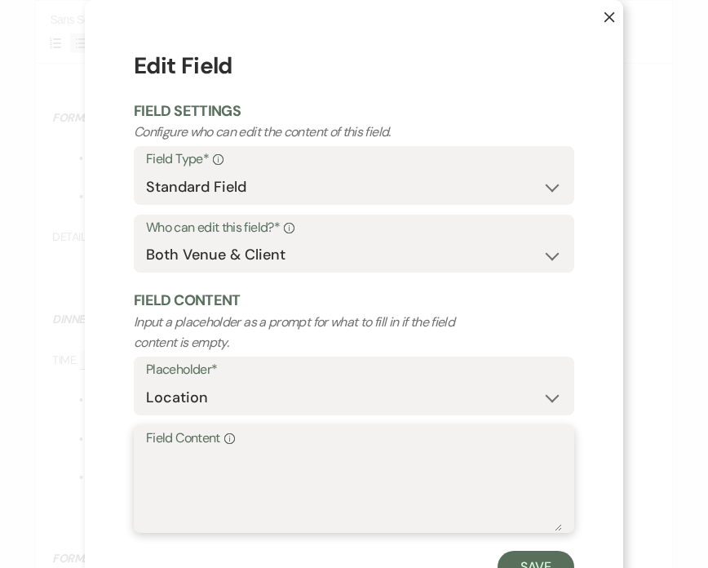
click at [207, 457] on textarea "Field Content Info" at bounding box center [354, 491] width 416 height 82
type textarea "Tent"
click at [562, 553] on button "Save" at bounding box center [536, 567] width 77 height 33
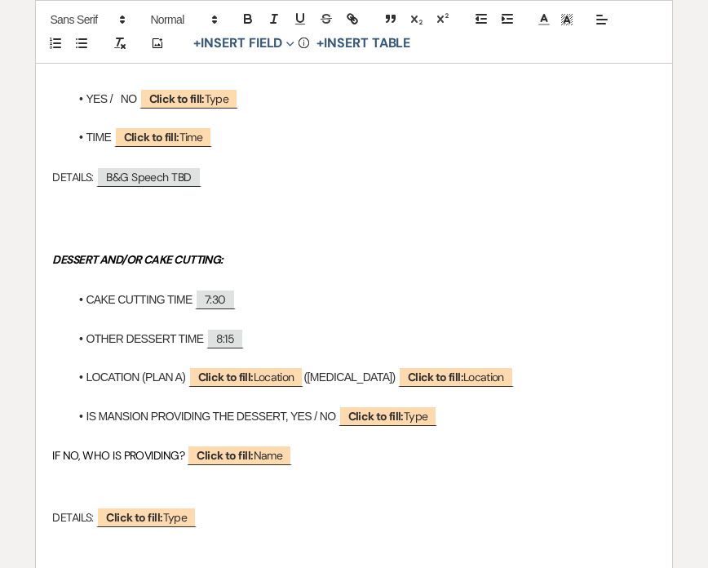
scroll to position [1447, 0]
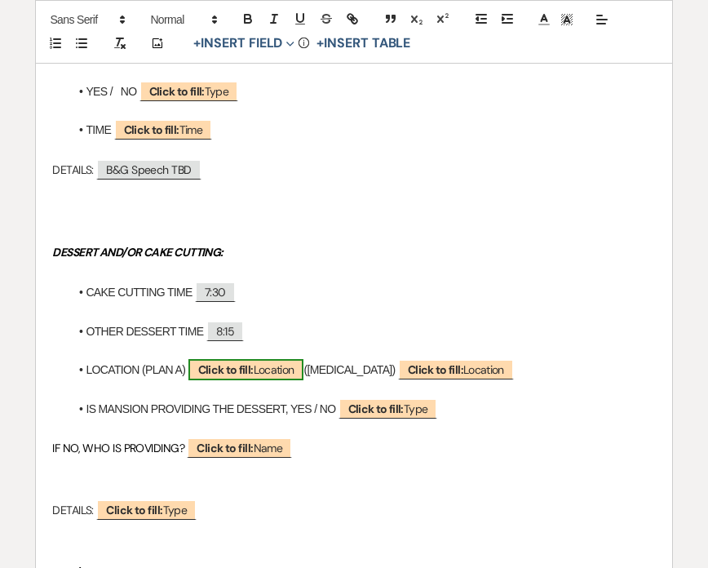
click at [237, 362] on b "Click to fill:" at bounding box center [225, 369] width 55 height 15
select select "Location"
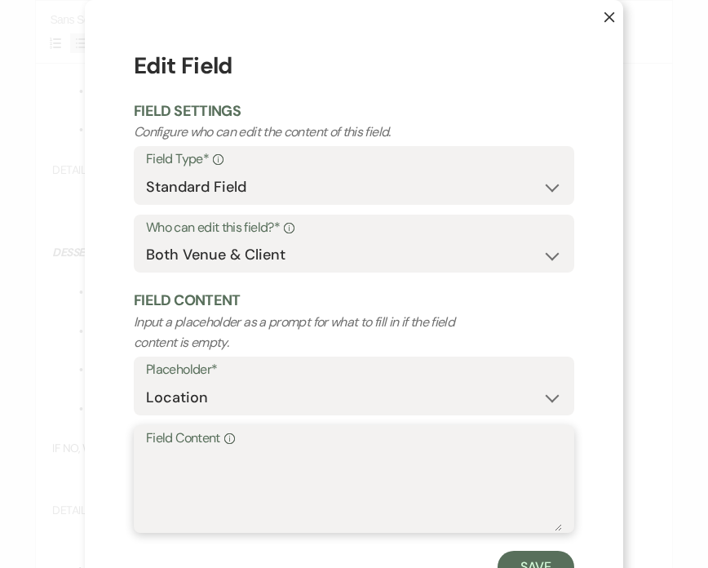
click at [184, 472] on textarea "Field Content Info" at bounding box center [354, 491] width 416 height 82
type textarea "Barn"
click at [555, 559] on button "Save" at bounding box center [536, 567] width 77 height 33
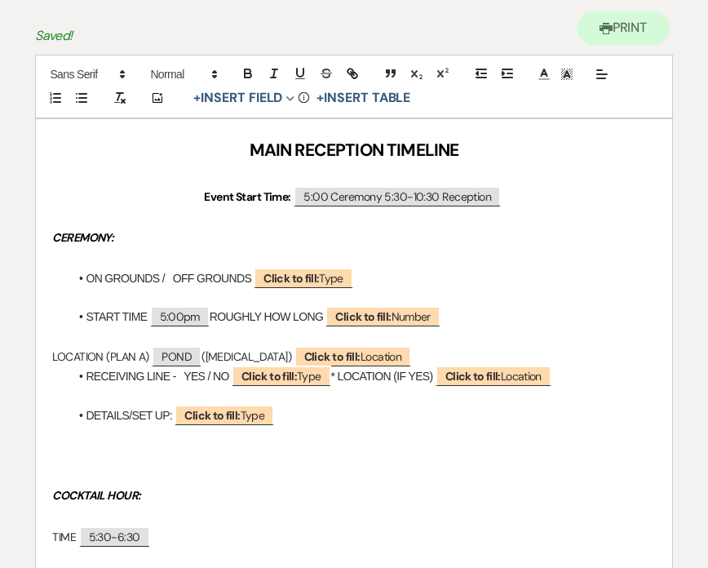
scroll to position [194, 0]
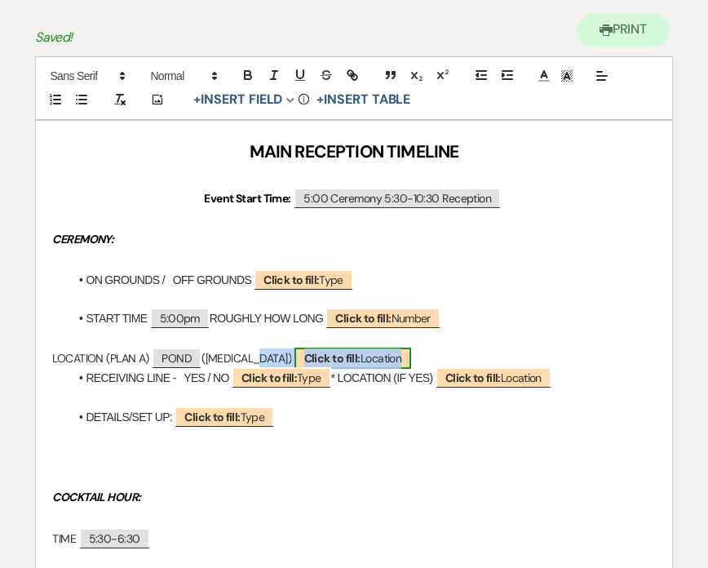
click at [304, 351] on b "Click to fill:" at bounding box center [332, 358] width 56 height 15
select select "Location"
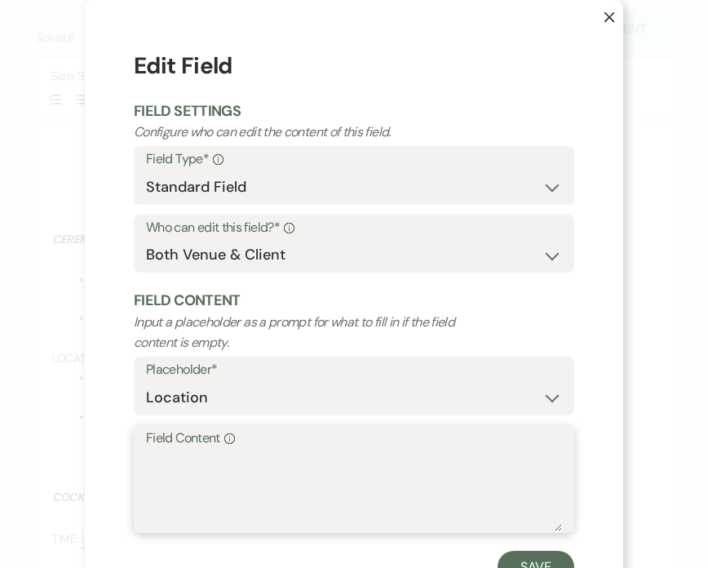
click at [205, 486] on textarea "Field Content Info" at bounding box center [354, 491] width 416 height 82
type textarea "Barn"
click at [511, 556] on button "Save" at bounding box center [536, 567] width 77 height 33
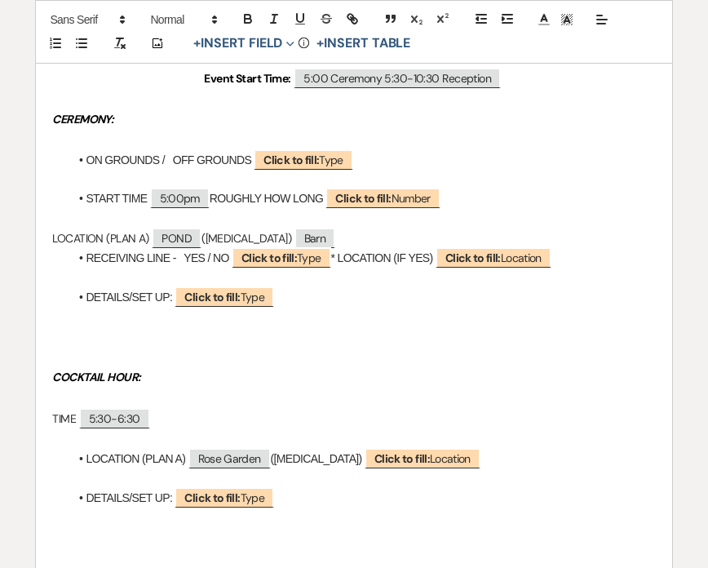
scroll to position [557, 0]
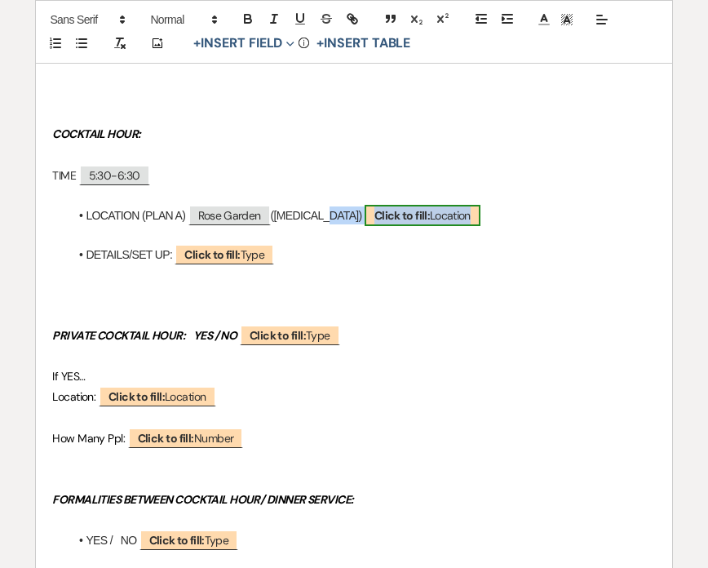
click at [365, 222] on span "Click to fill: Location" at bounding box center [423, 215] width 116 height 21
select select "Location"
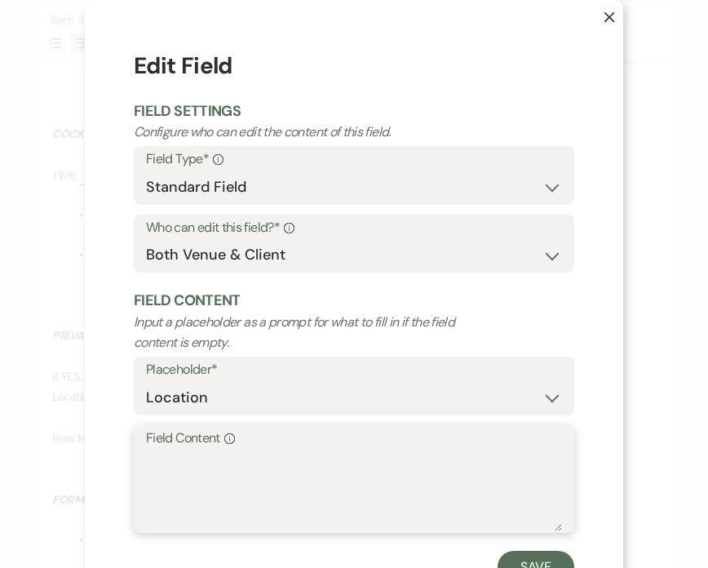
click at [288, 456] on textarea "Field Content Info" at bounding box center [354, 491] width 416 height 82
type textarea "<"
type textarea "Mansion"
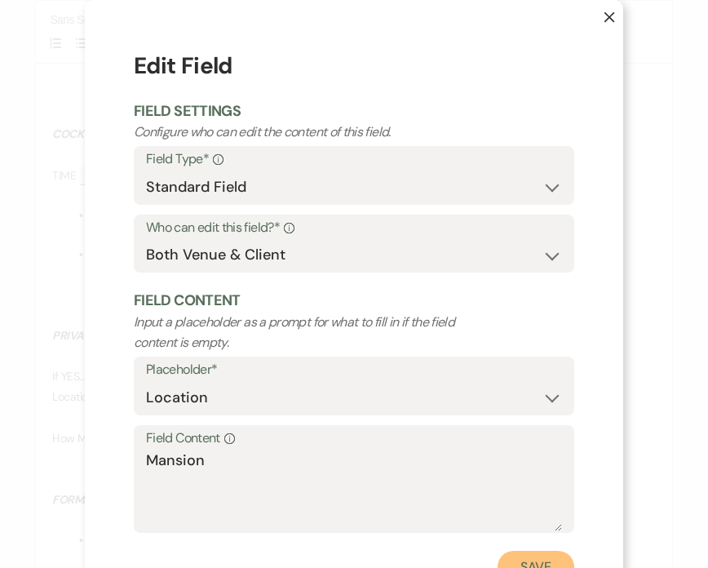
click at [539, 561] on button "Save" at bounding box center [536, 567] width 77 height 33
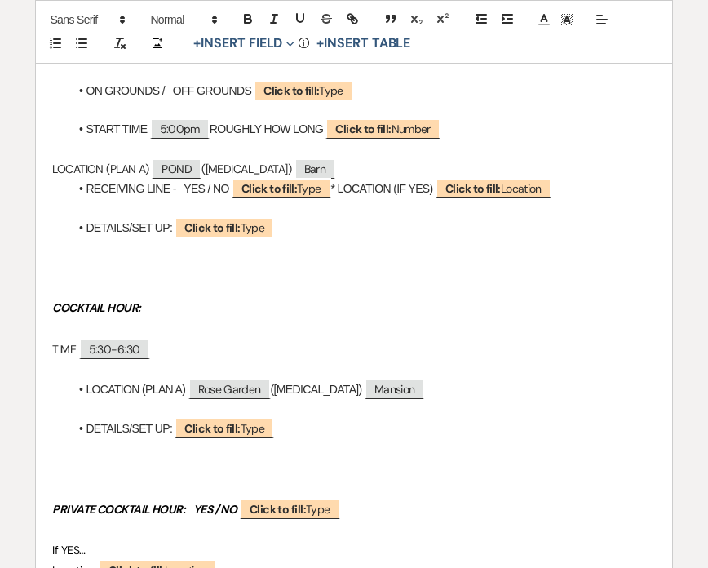
scroll to position [0, 0]
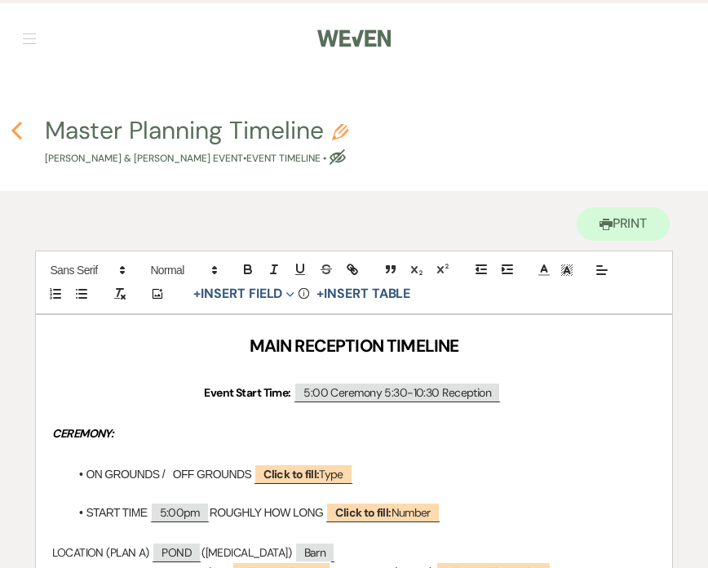
click at [16, 122] on icon "Previous" at bounding box center [17, 131] width 12 height 20
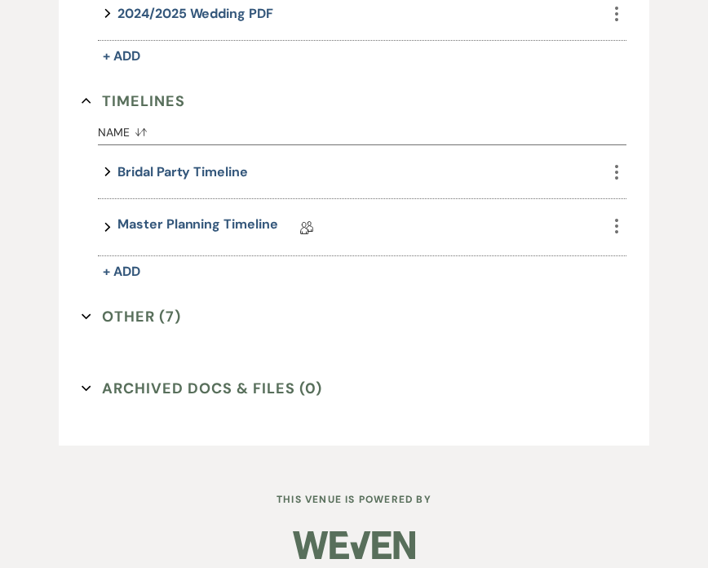
scroll to position [1230, 0]
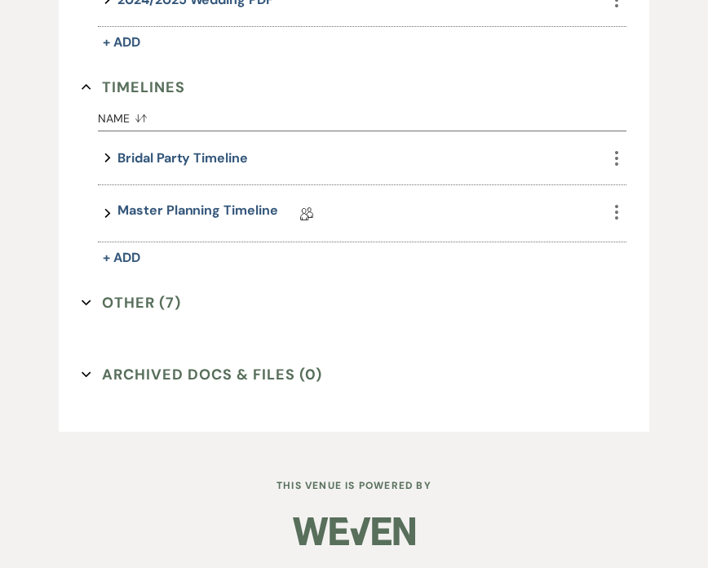
click at [85, 299] on icon "Expand" at bounding box center [87, 303] width 10 height 10
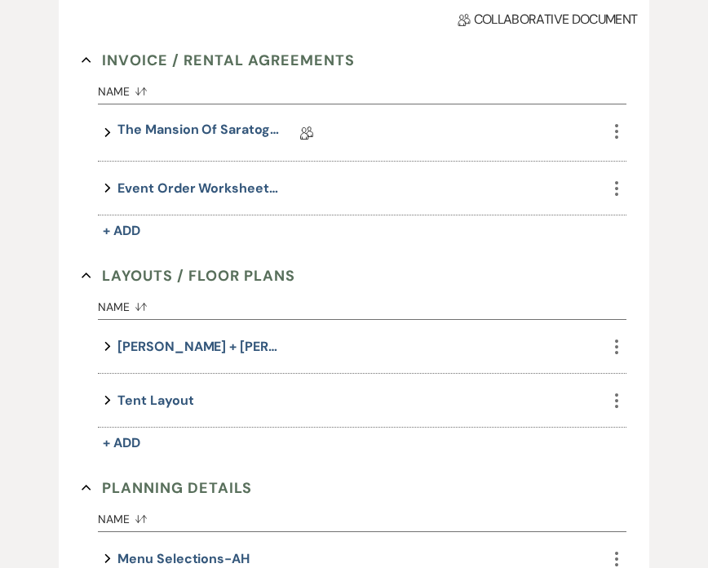
scroll to position [504, 0]
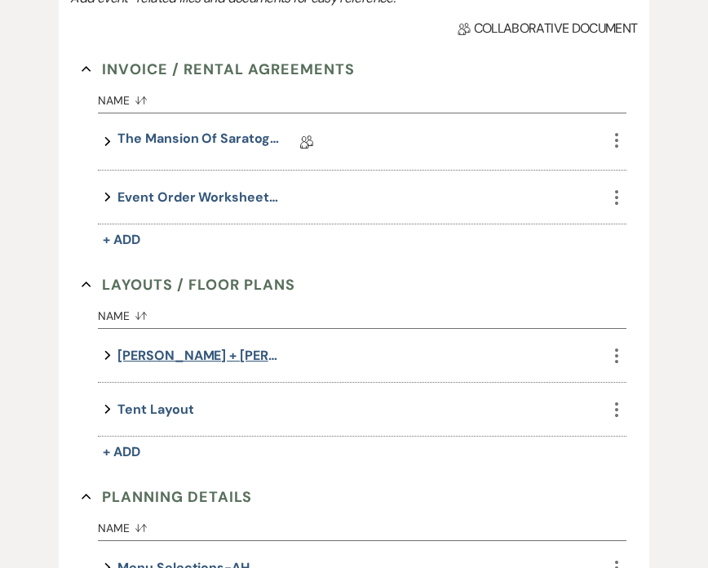
click at [147, 348] on button "[PERSON_NAME] + [PERSON_NAME]" at bounding box center [199, 355] width 163 height 22
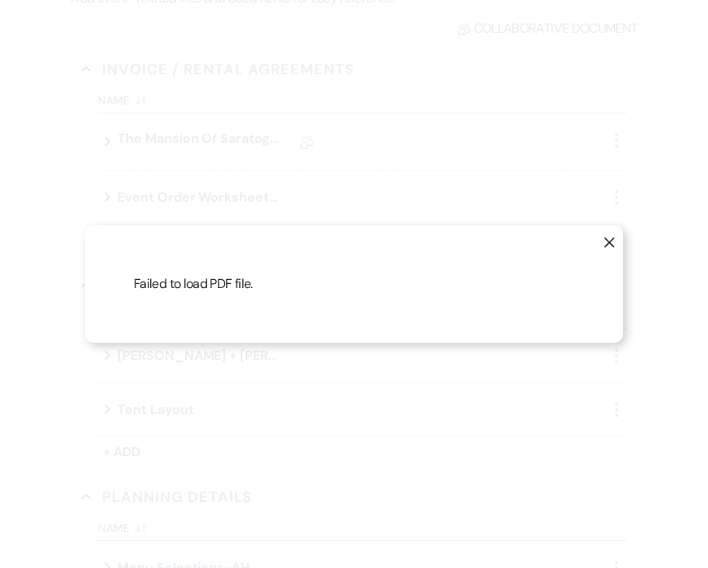
click at [610, 237] on icon "X" at bounding box center [609, 242] width 11 height 11
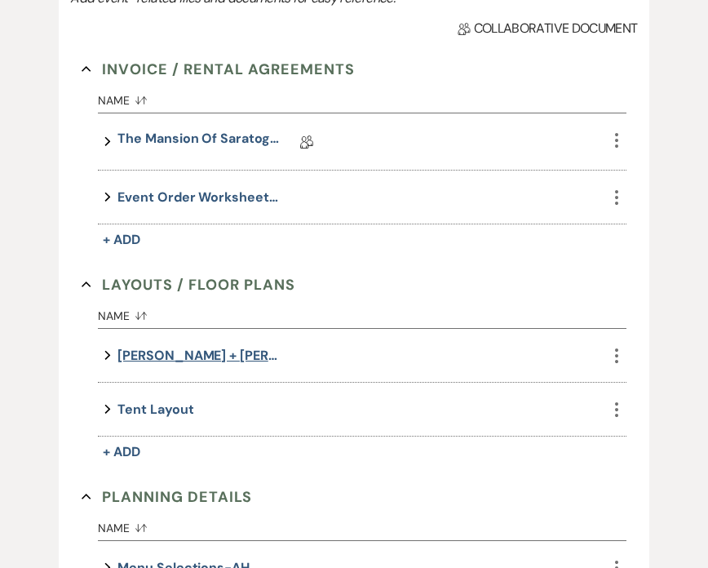
click at [168, 356] on button "[PERSON_NAME] + [PERSON_NAME]" at bounding box center [199, 355] width 163 height 22
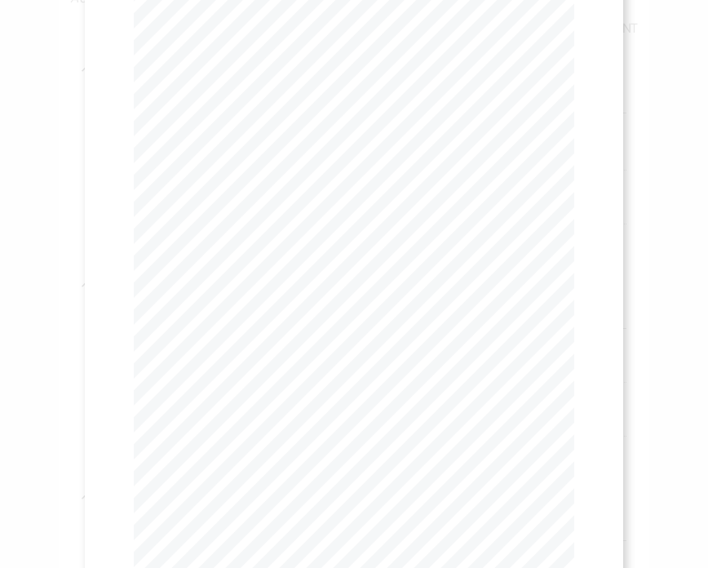
scroll to position [99, 0]
click at [646, 42] on div "X Previous Previous Next Next Page 1 of 1 - Zoom + Download BAR ENTRANCE INTO T…" at bounding box center [354, 284] width 708 height 568
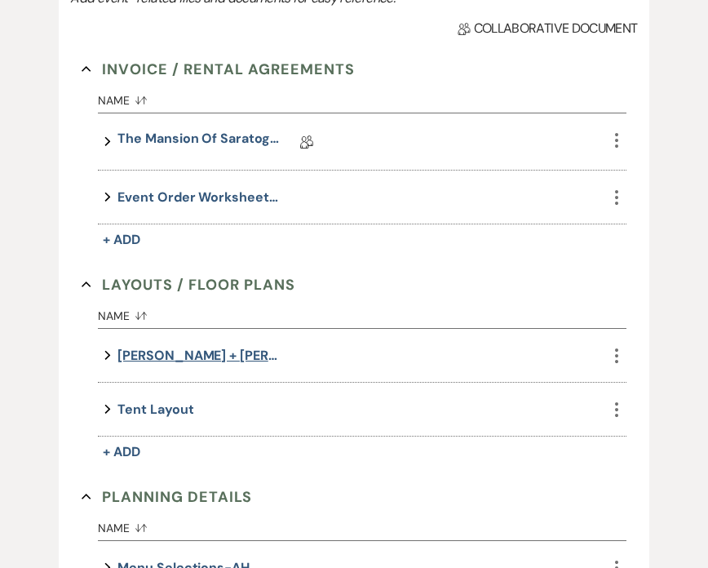
click at [182, 349] on button "[PERSON_NAME] + [PERSON_NAME]" at bounding box center [199, 355] width 163 height 22
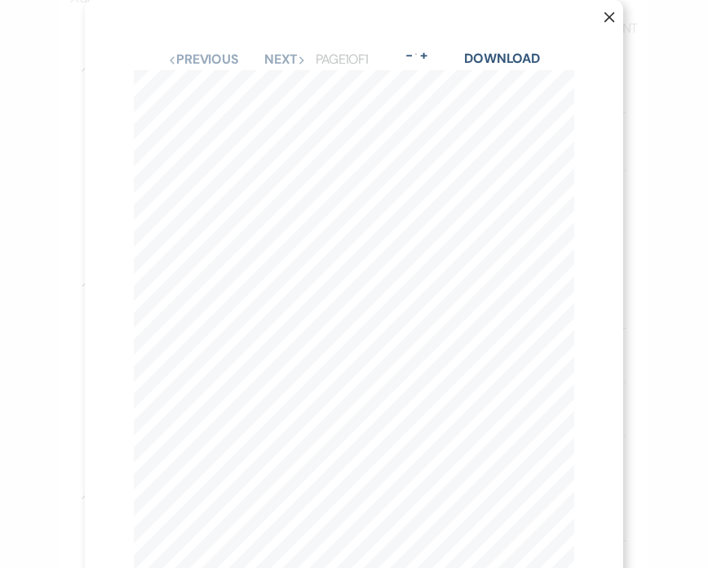
click at [606, 11] on icon "X" at bounding box center [609, 16] width 11 height 11
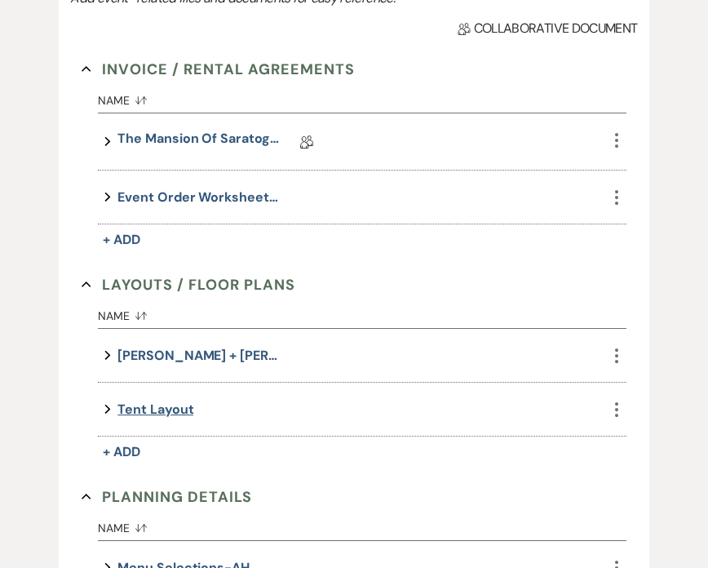
click at [159, 406] on button "Tent Layout" at bounding box center [156, 409] width 76 height 22
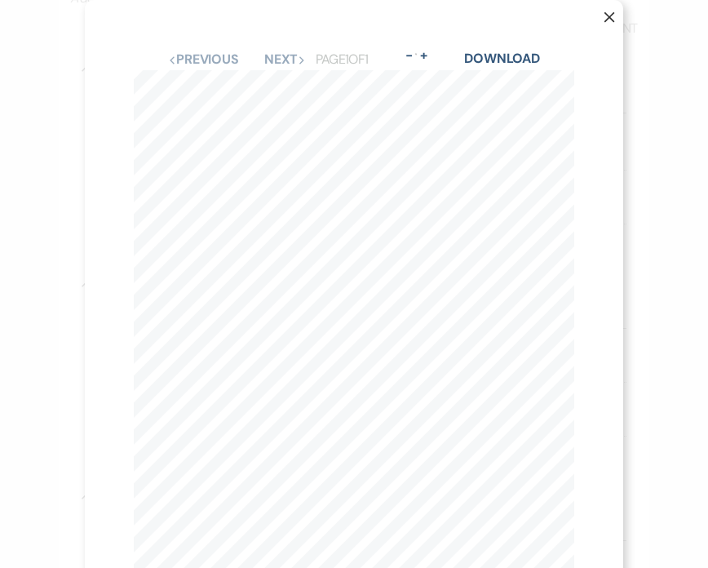
scroll to position [0, 82]
click at [430, 53] on button "+" at bounding box center [423, 55] width 13 height 13
click at [430, 56] on button "+" at bounding box center [423, 55] width 13 height 13
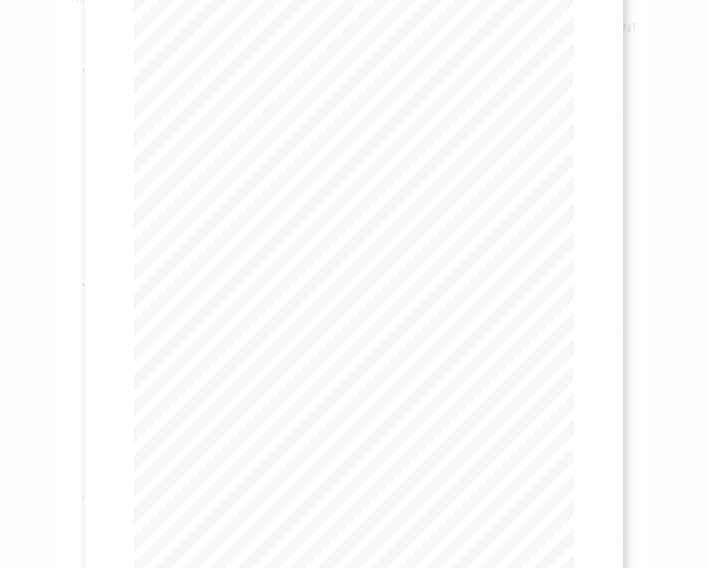
scroll to position [0, 181]
